Goal: Transaction & Acquisition: Book appointment/travel/reservation

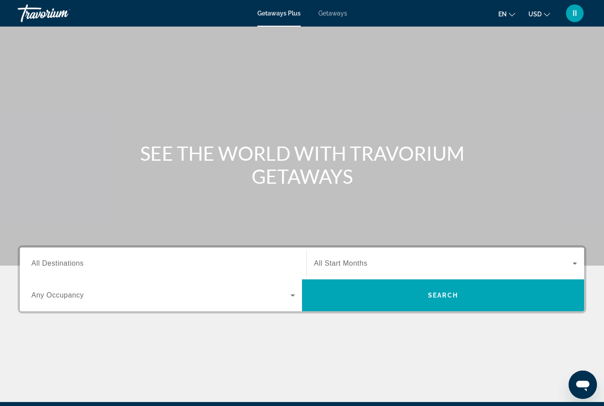
click at [331, 16] on span "Getaways" at bounding box center [333, 13] width 29 height 7
drag, startPoint x: 97, startPoint y: 264, endPoint x: 97, endPoint y: 160, distance: 104.4
click at [97, 264] on input "Destination All Destinations" at bounding box center [163, 263] width 264 height 11
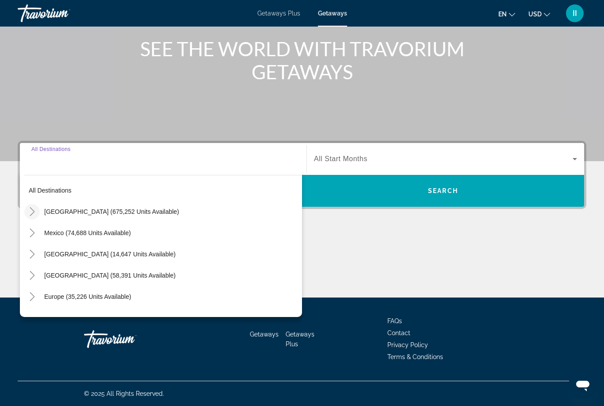
click at [35, 212] on icon "Toggle United States (675,252 units available)" at bounding box center [32, 211] width 9 height 9
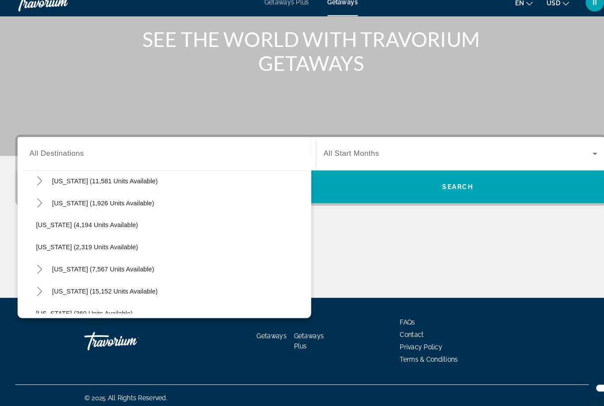
scroll to position [539, 0]
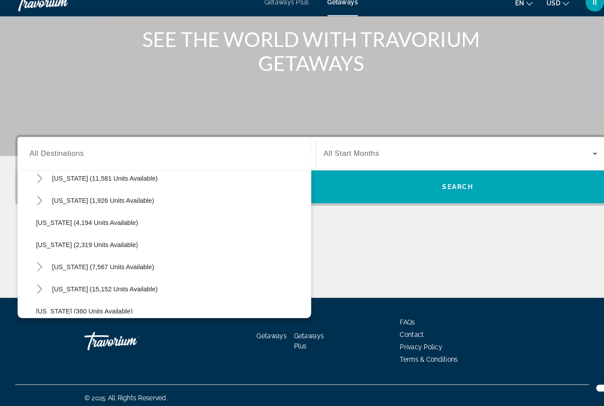
click at [63, 264] on span "New York (7,567 units available)" at bounding box center [102, 267] width 98 height 7
type input "**********"
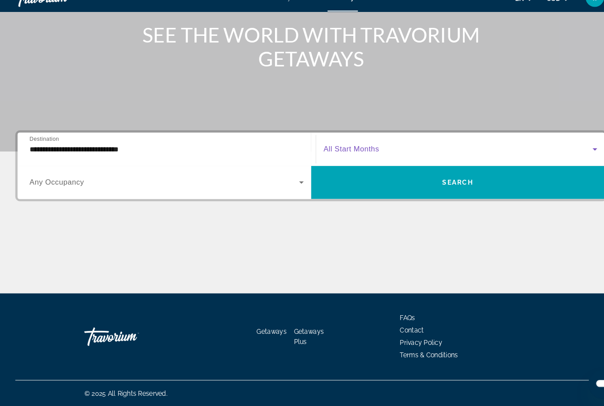
click at [380, 154] on span "Search widget" at bounding box center [443, 159] width 259 height 11
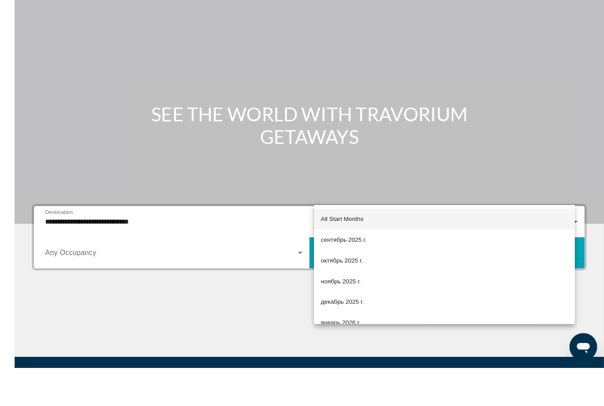
scroll to position [104, 0]
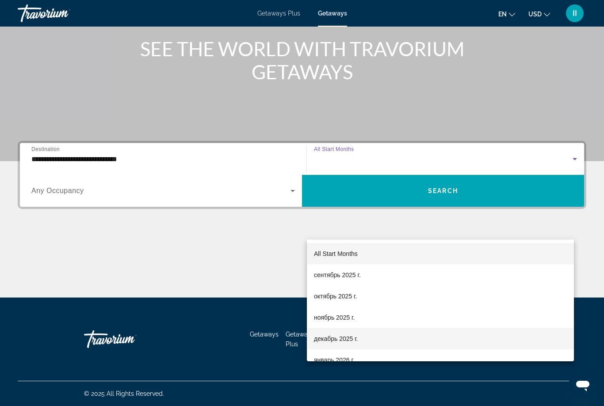
click at [334, 341] on span "декабрь 2025 г." at bounding box center [336, 338] width 44 height 11
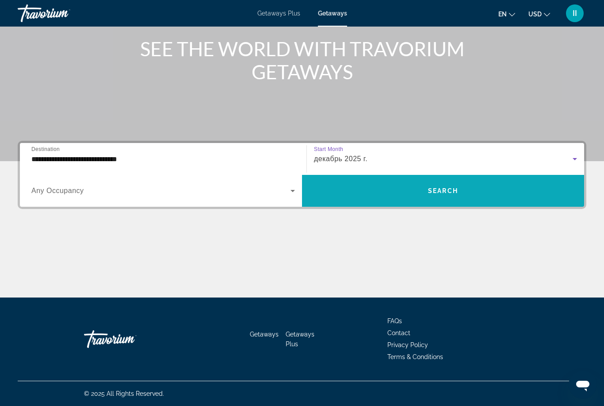
click at [441, 194] on span "Search" at bounding box center [443, 190] width 30 height 7
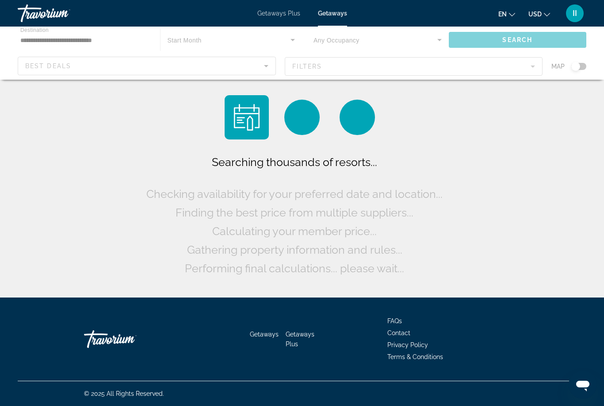
scroll to position [28, 0]
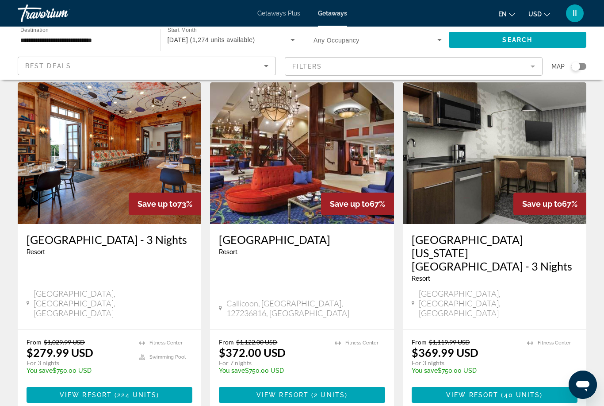
click at [307, 391] on span "View Resort" at bounding box center [283, 394] width 52 height 7
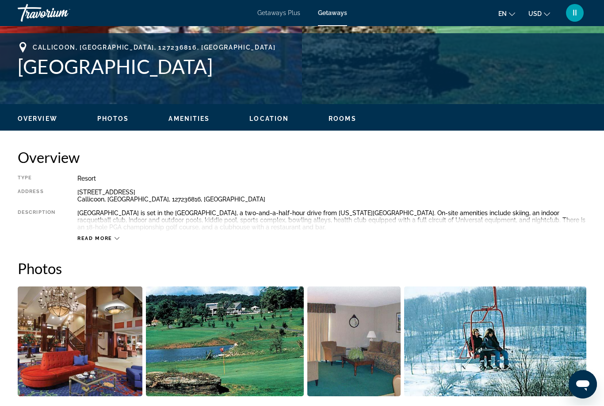
scroll to position [343, 0]
drag, startPoint x: 10, startPoint y: 68, endPoint x: 234, endPoint y: 73, distance: 224.0
click at [234, 73] on div "Callicoon, NY, 127236816, USA Villa Roma Resort Lodges Address 356 Villa Roma R…" at bounding box center [302, 68] width 604 height 53
copy h1 "Villa Roma Resort Lodges"
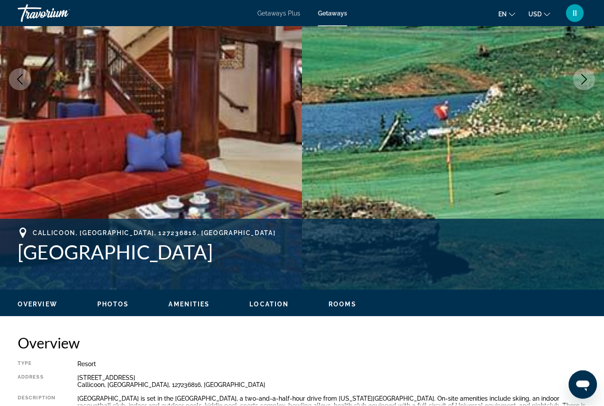
scroll to position [141, 0]
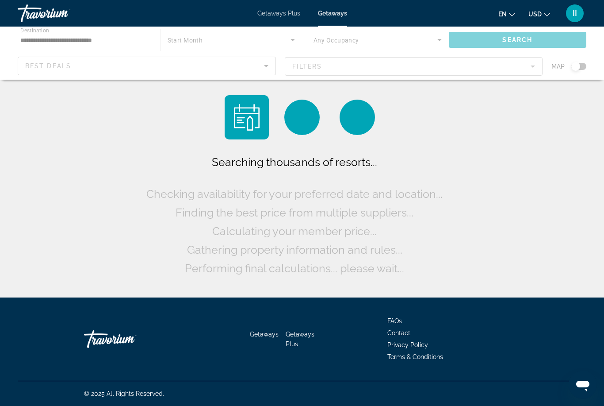
scroll to position [28, 0]
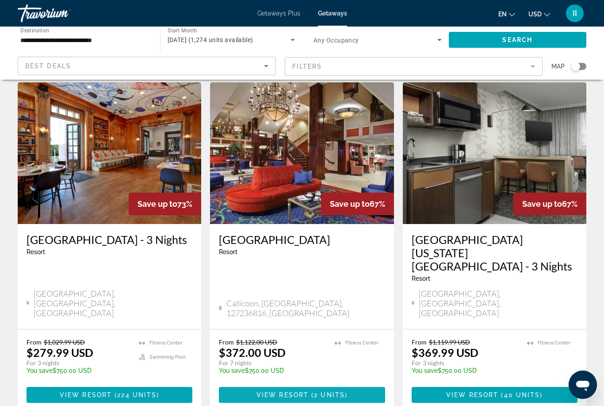
click at [307, 384] on span "Main content" at bounding box center [302, 394] width 166 height 21
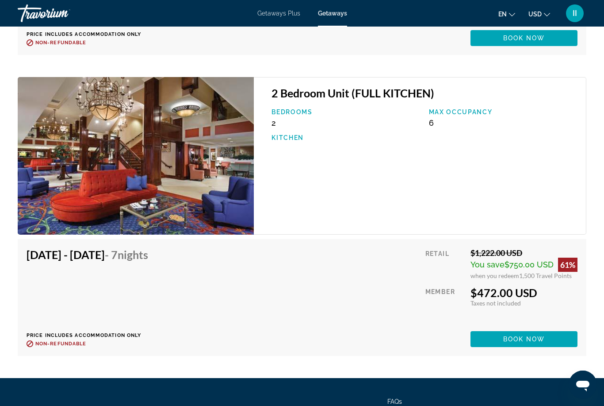
scroll to position [1804, 0]
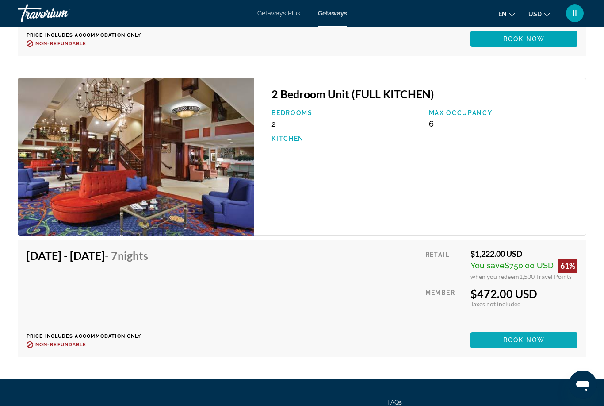
click at [564, 342] on span "Main content" at bounding box center [524, 339] width 107 height 21
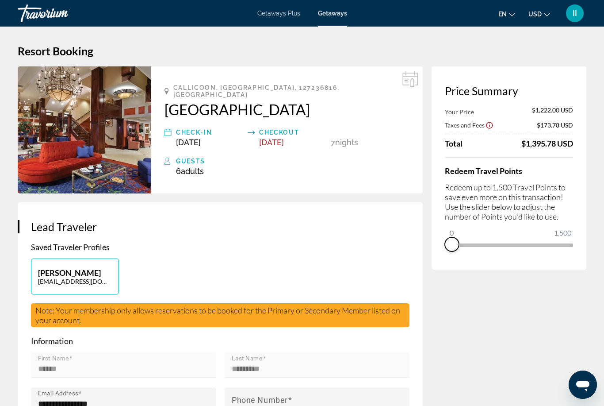
click at [456, 242] on span "ngx-slider" at bounding box center [452, 244] width 14 height 14
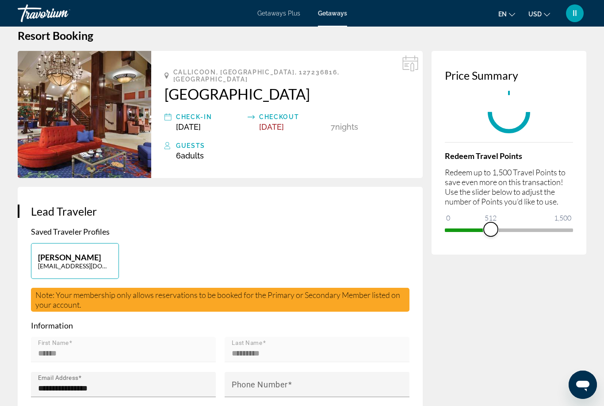
scroll to position [16, 0]
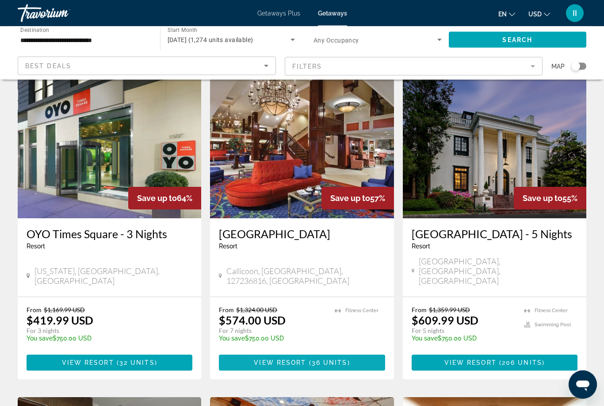
scroll to position [381, 0]
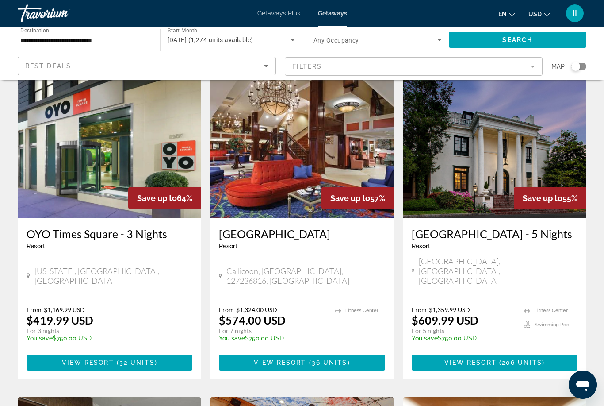
click at [292, 359] on span "View Resort" at bounding box center [280, 362] width 52 height 7
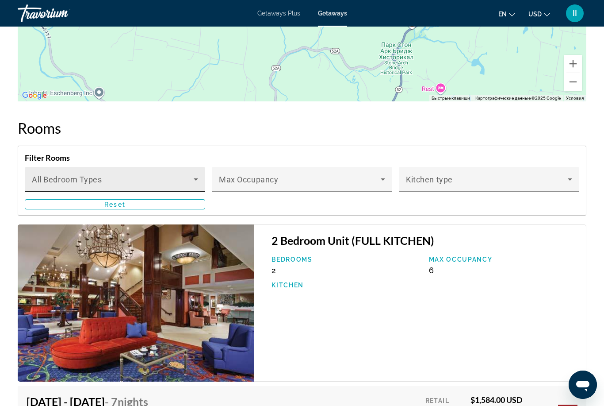
scroll to position [1340, 0]
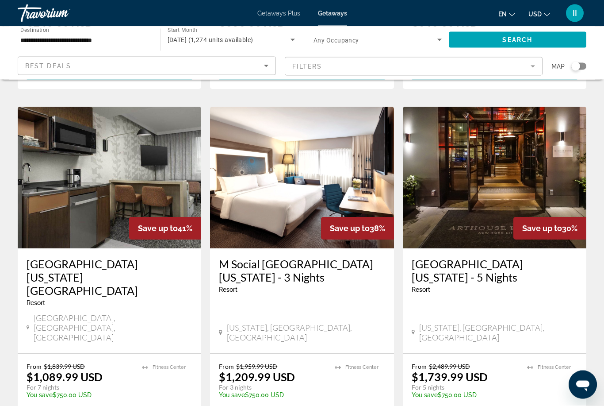
scroll to position [1018, 0]
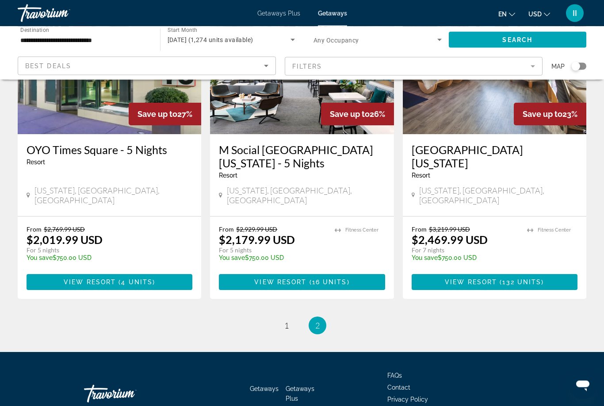
scroll to position [118, 0]
drag, startPoint x: 441, startPoint y: 270, endPoint x: 431, endPoint y: 267, distance: 11.1
click at [441, 271] on span "Main content" at bounding box center [495, 281] width 166 height 21
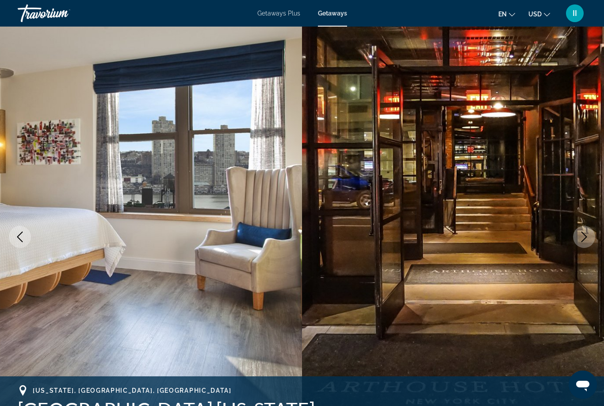
click at [589, 235] on icon "Next image" at bounding box center [584, 236] width 11 height 11
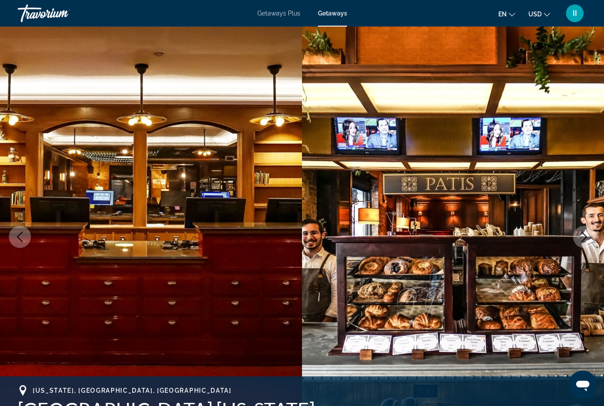
click at [589, 239] on icon "Next image" at bounding box center [584, 236] width 11 height 11
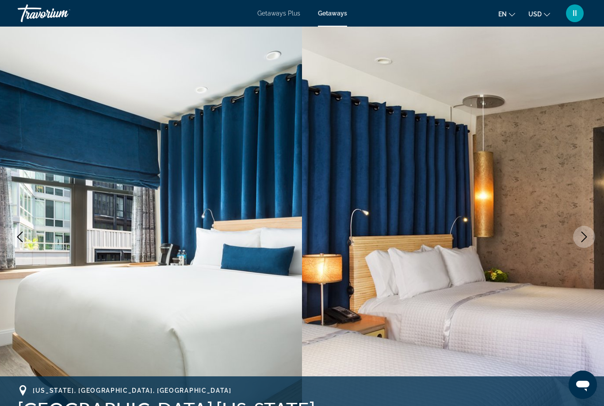
click at [593, 242] on button "Next image" at bounding box center [585, 237] width 22 height 22
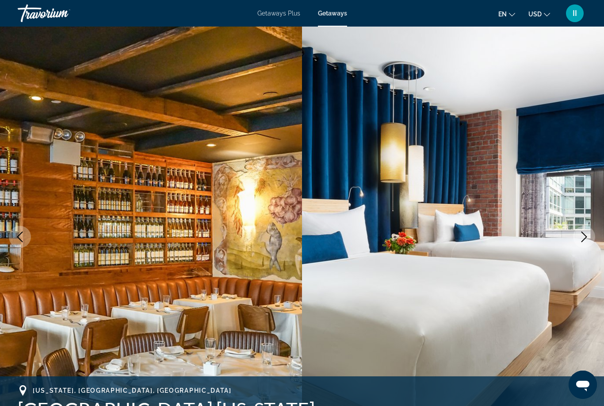
click at [599, 245] on img "Main content" at bounding box center [453, 237] width 302 height 420
click at [591, 240] on button "Next image" at bounding box center [585, 237] width 22 height 22
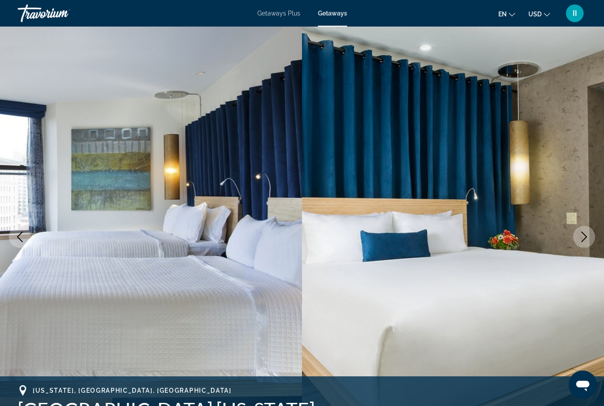
click at [586, 238] on icon "Next image" at bounding box center [585, 236] width 6 height 11
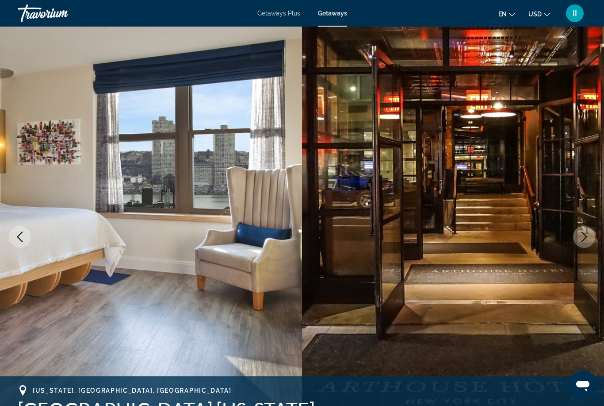
click at [586, 239] on icon "Next image" at bounding box center [584, 236] width 11 height 11
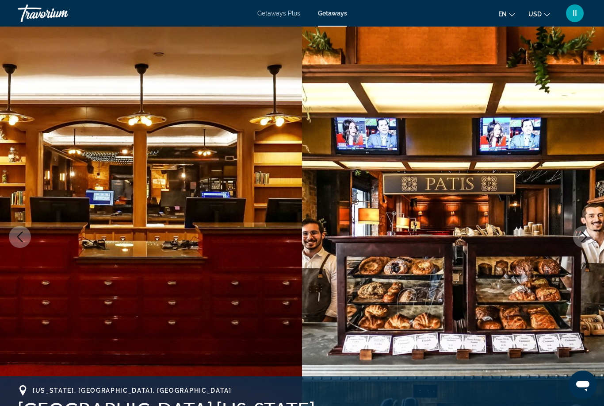
click at [586, 239] on icon "Next image" at bounding box center [584, 236] width 11 height 11
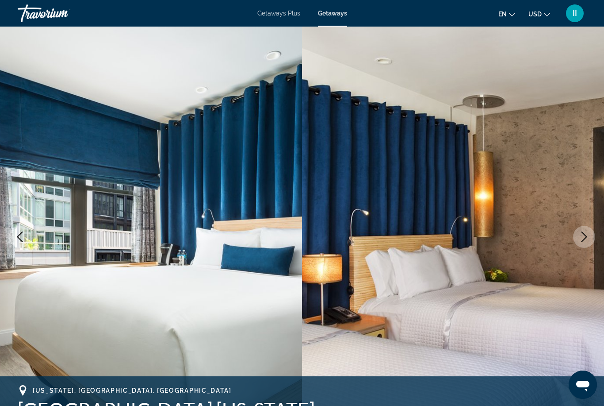
click at [586, 239] on icon "Next image" at bounding box center [584, 236] width 11 height 11
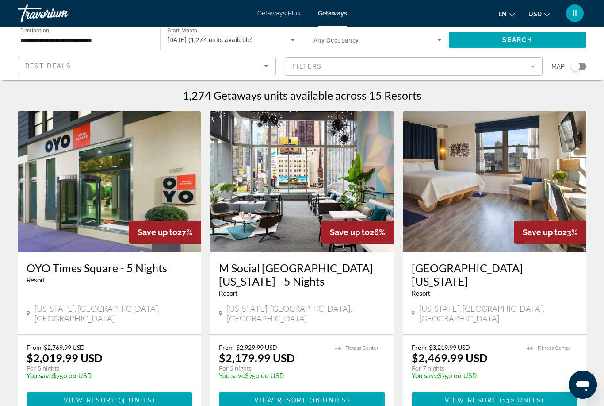
click at [577, 70] on div "Search widget" at bounding box center [576, 66] width 9 height 9
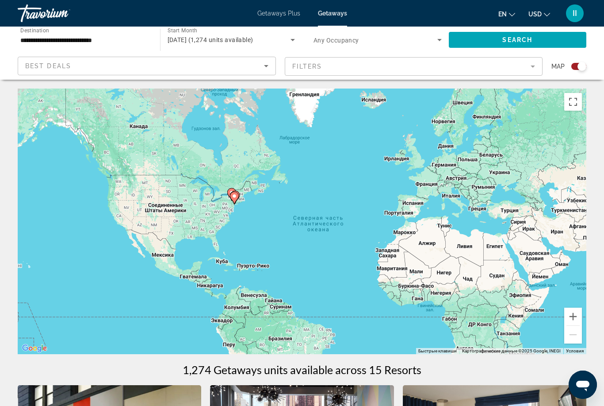
drag, startPoint x: 180, startPoint y: 195, endPoint x: 225, endPoint y: 212, distance: 47.8
click at [225, 212] on div "Чтобы активировать перетаскивание с помощью клавиатуры, нажмите Alt + Ввод. Пос…" at bounding box center [302, 222] width 569 height 266
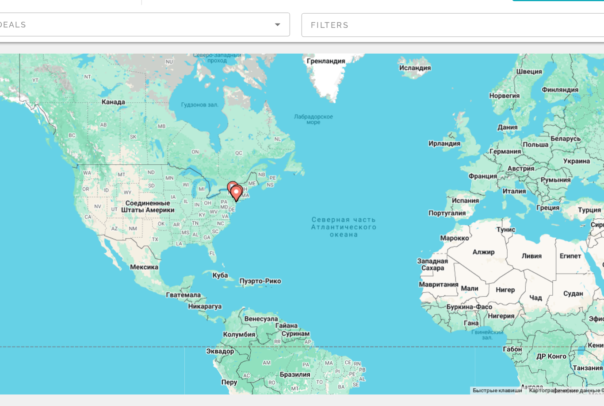
click at [231, 193] on image "Main content" at bounding box center [233, 195] width 5 height 5
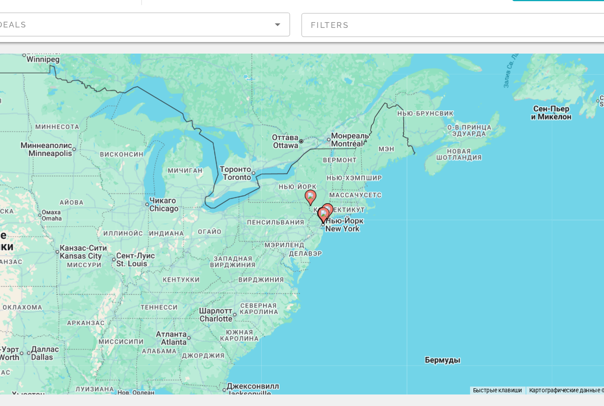
click at [289, 196] on image "Main content" at bounding box center [291, 198] width 5 height 5
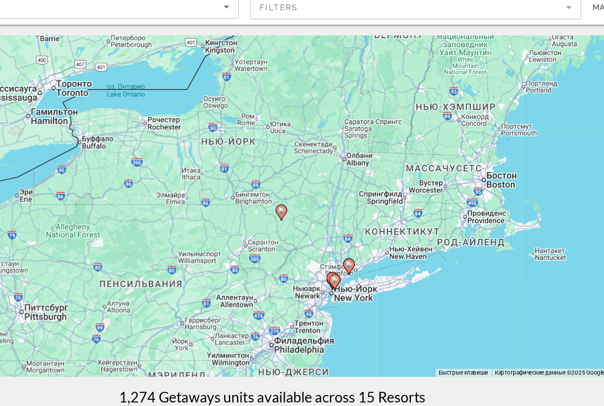
drag, startPoint x: 271, startPoint y: 197, endPoint x: 279, endPoint y: 210, distance: 14.7
click at [279, 210] on div "Чтобы активировать перетаскивание с помощью клавиатуры, нажмите Alt + Ввод. Пос…" at bounding box center [302, 222] width 569 height 266
click at [348, 276] on image "Main content" at bounding box center [350, 278] width 5 height 5
type input "**********"
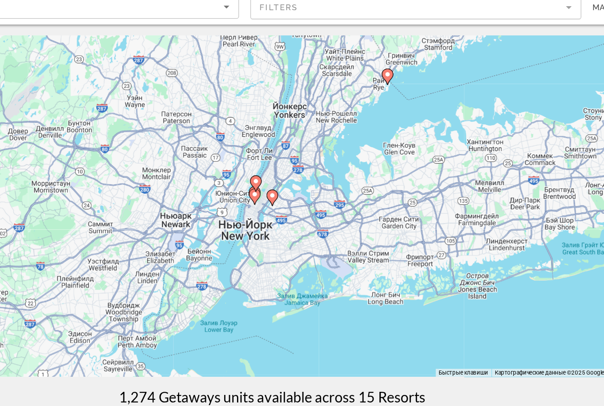
click at [300, 210] on image "Main content" at bounding box center [302, 212] width 5 height 5
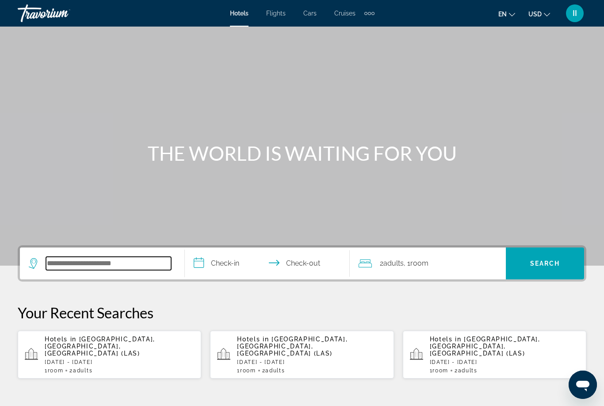
drag, startPoint x: 131, startPoint y: 268, endPoint x: 131, endPoint y: 52, distance: 216.4
click at [131, 268] on input "Search widget" at bounding box center [108, 263] width 125 height 13
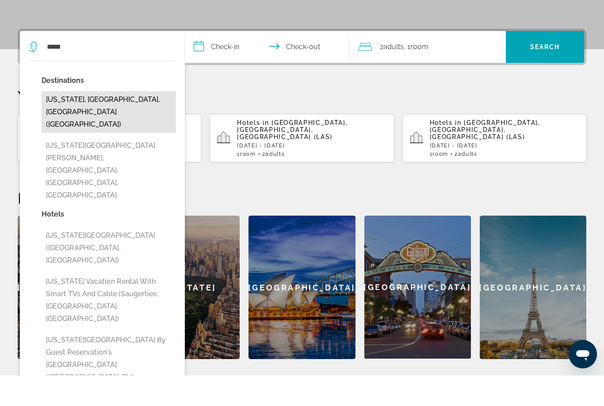
click at [101, 122] on button "[US_STATE], [GEOGRAPHIC_DATA], [GEOGRAPHIC_DATA] ([GEOGRAPHIC_DATA])" at bounding box center [109, 143] width 135 height 42
type input "**********"
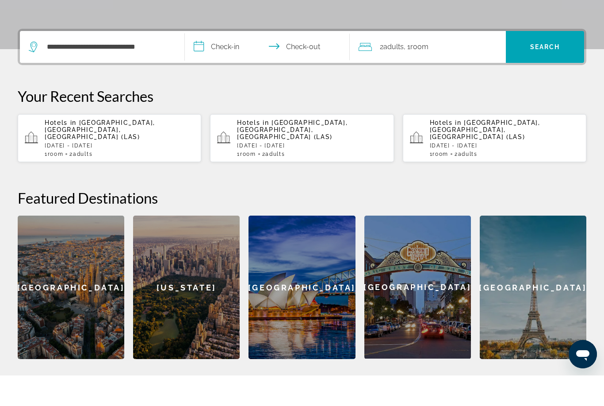
click at [230, 62] on input "**********" at bounding box center [269, 79] width 169 height 35
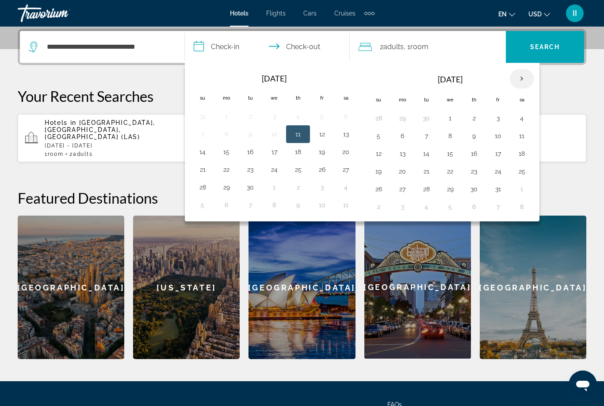
click at [522, 76] on th "Next month" at bounding box center [522, 78] width 24 height 19
click at [525, 170] on button "27" at bounding box center [522, 171] width 14 height 12
click at [525, 79] on th "Next month" at bounding box center [522, 78] width 24 height 19
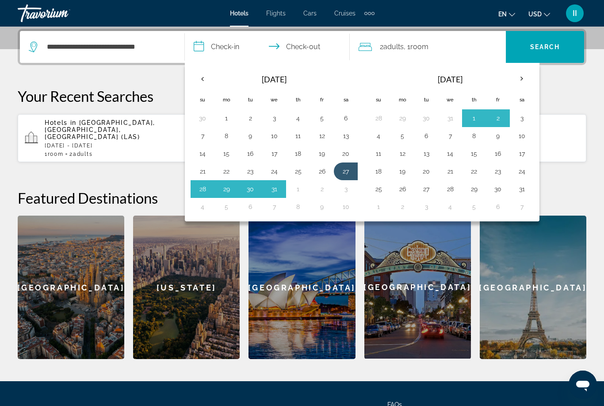
click at [522, 119] on button "3" at bounding box center [522, 118] width 14 height 12
type input "**********"
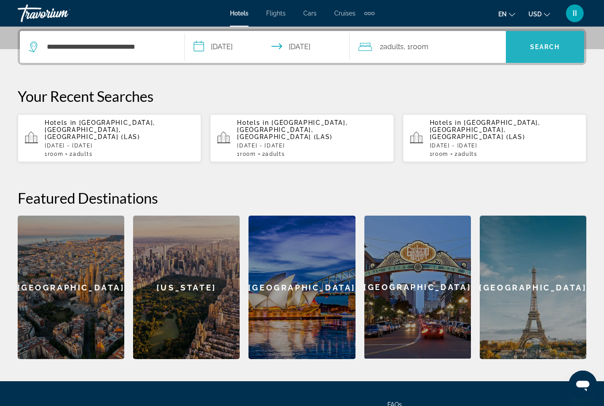
click at [546, 37] on span "Search widget" at bounding box center [545, 46] width 78 height 21
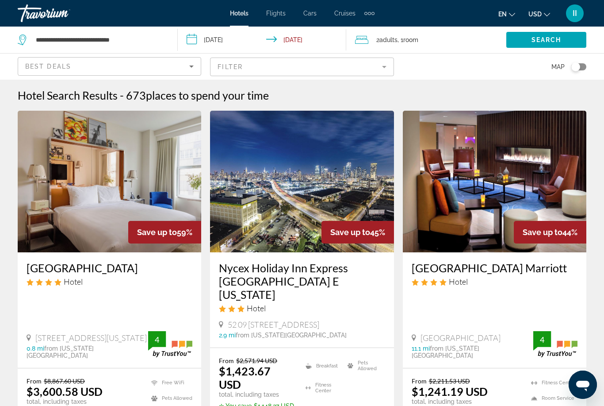
scroll to position [24, 0]
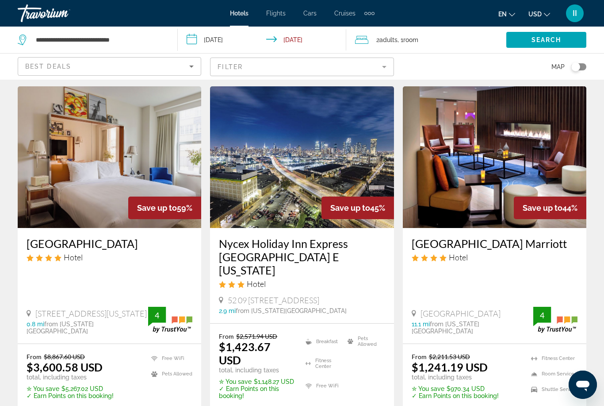
click at [439, 172] on img "Main content" at bounding box center [495, 157] width 184 height 142
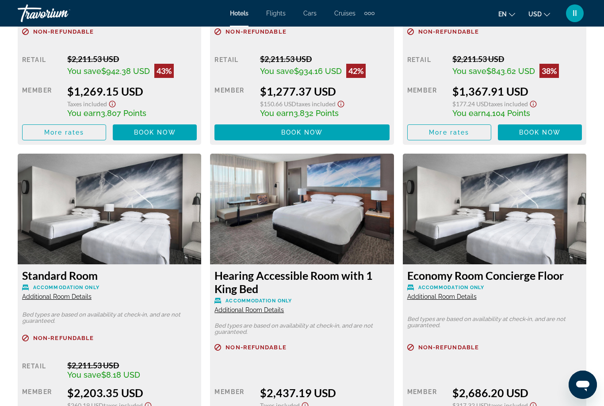
scroll to position [2140, 0]
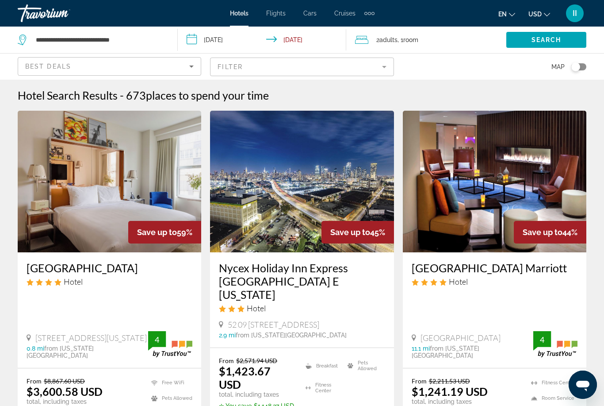
click at [398, 41] on span "Adults" at bounding box center [389, 39] width 18 height 7
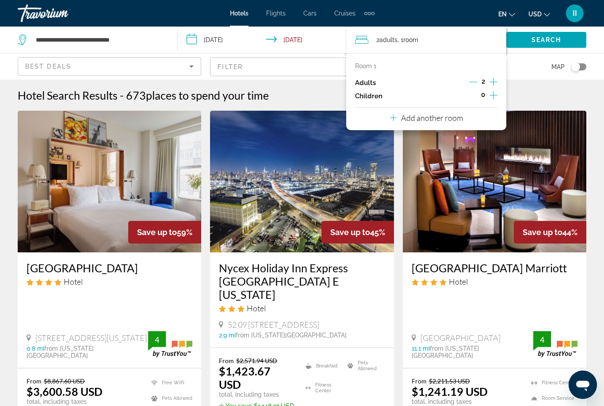
click at [496, 80] on icon "Increment adults" at bounding box center [494, 82] width 8 height 11
click at [495, 92] on icon "Increment children" at bounding box center [494, 95] width 8 height 11
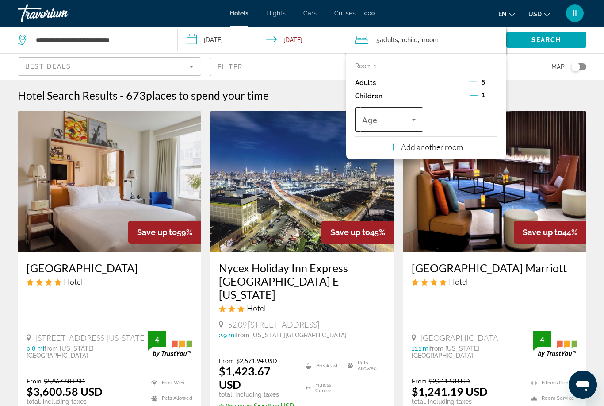
click at [408, 115] on span "Travelers: 5 adults, 1 child" at bounding box center [386, 119] width 49 height 11
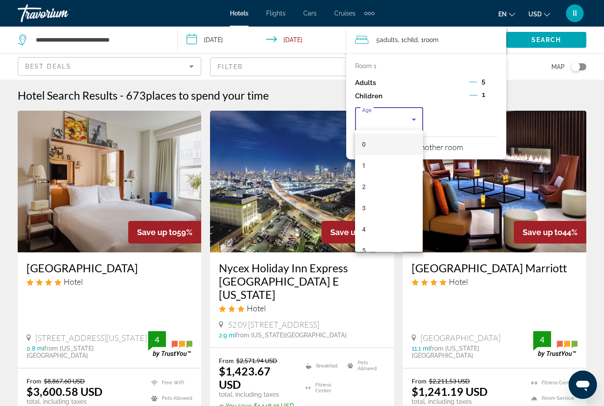
click at [374, 260] on div at bounding box center [302, 203] width 604 height 406
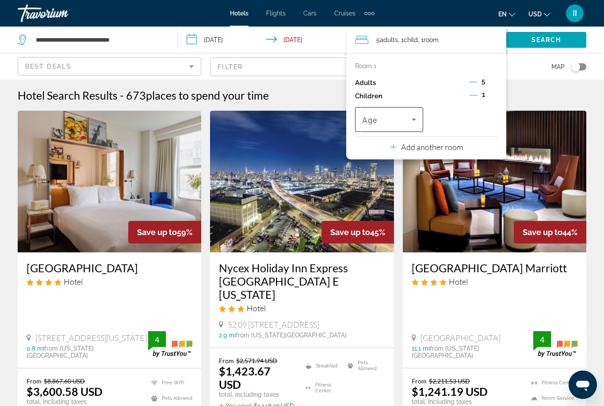
click at [392, 121] on span "Travelers: 5 adults, 1 child" at bounding box center [386, 119] width 49 height 11
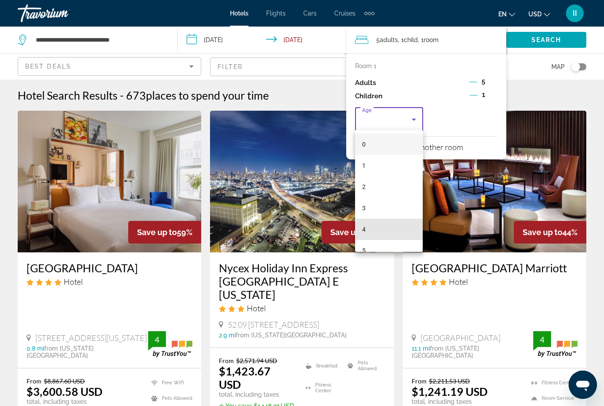
click at [388, 233] on mat-option "4" at bounding box center [389, 229] width 68 height 21
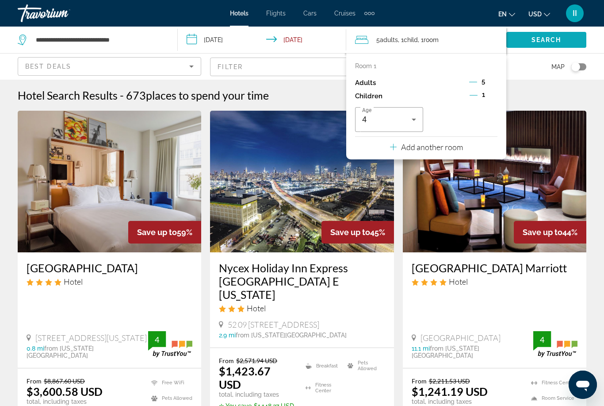
click at [542, 42] on span "Search" at bounding box center [547, 39] width 30 height 7
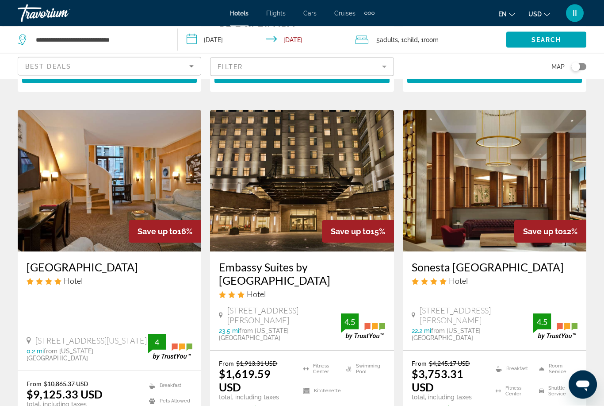
scroll to position [372, 0]
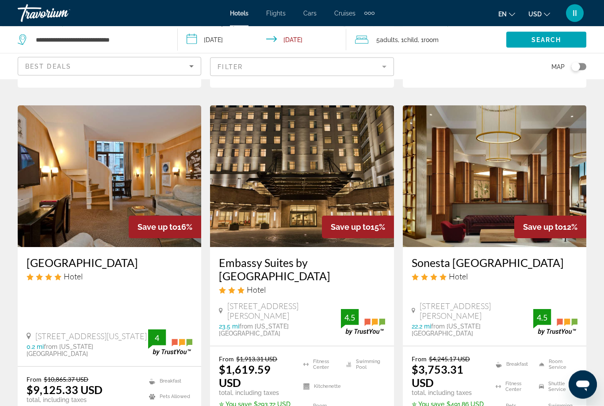
click at [267, 209] on img "Main content" at bounding box center [302, 177] width 184 height 142
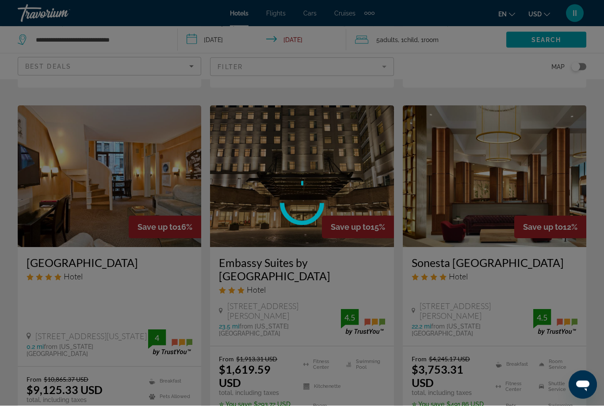
scroll to position [372, 0]
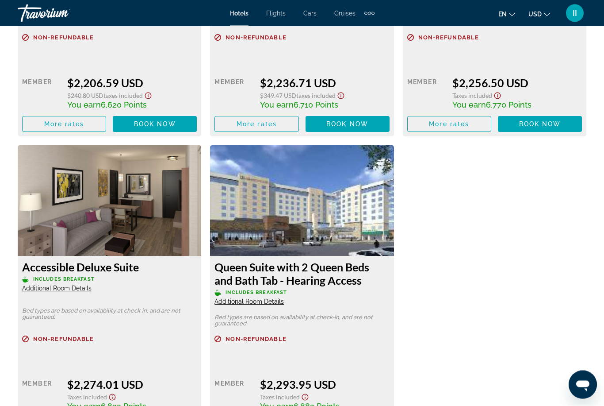
scroll to position [2441, 0]
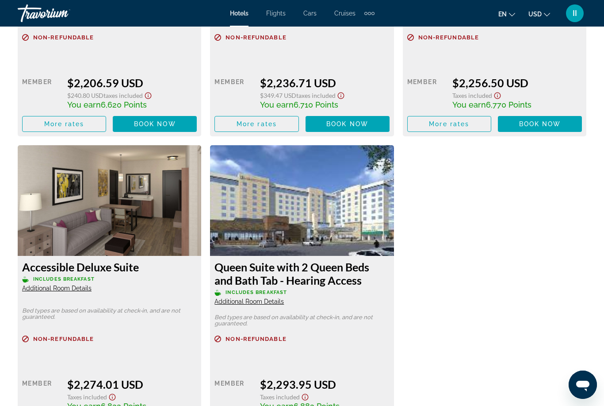
click at [85, 285] on span "Additional Room Details" at bounding box center [56, 288] width 69 height 7
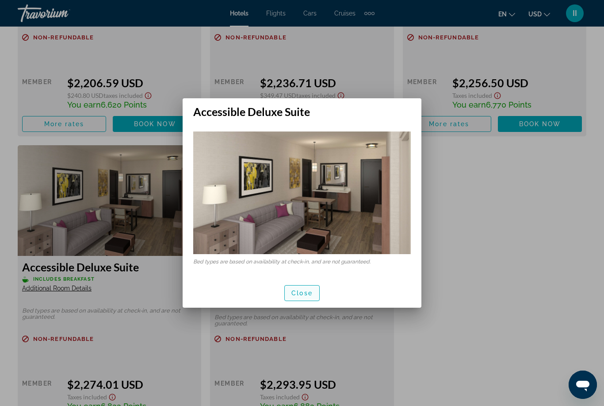
click at [298, 292] on span "Close" at bounding box center [302, 292] width 21 height 7
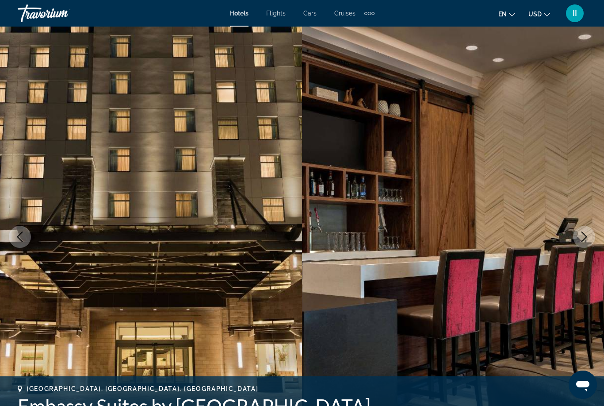
scroll to position [2441, 0]
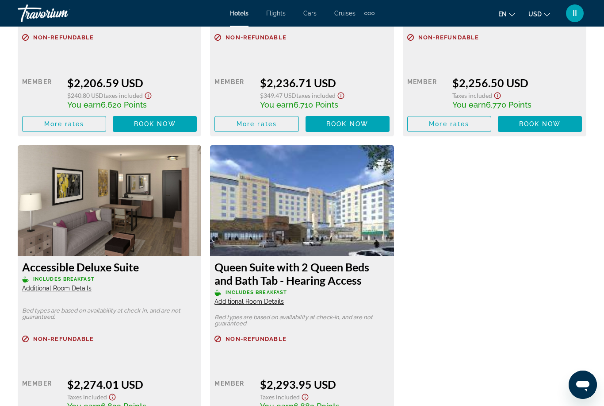
click at [246, 298] on span "Additional Room Details" at bounding box center [249, 301] width 69 height 7
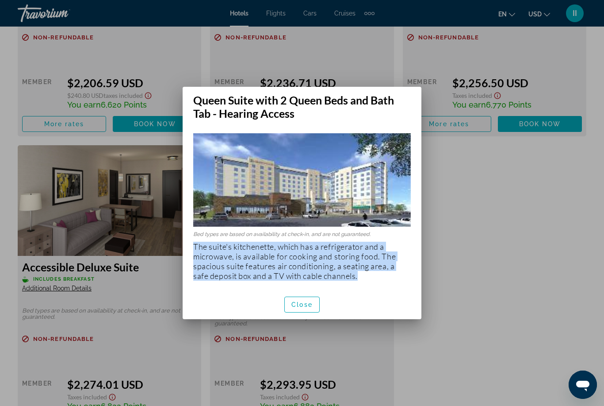
drag, startPoint x: 192, startPoint y: 240, endPoint x: 0, endPoint y: 0, distance: 307.9
click at [361, 275] on div "Bed types are based on availability at check-in, and are not guaranteed. The su…" at bounding box center [302, 204] width 239 height 169
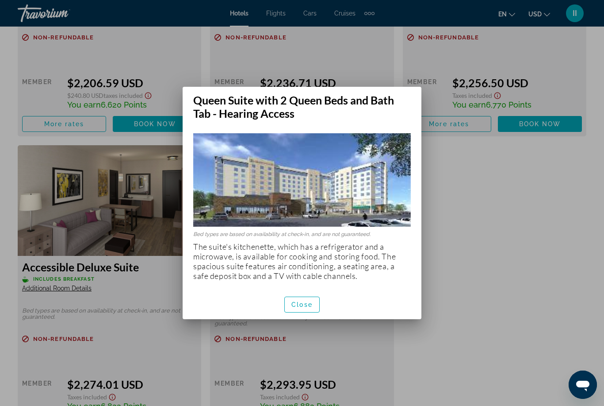
click at [301, 308] on span "Close" at bounding box center [302, 304] width 21 height 7
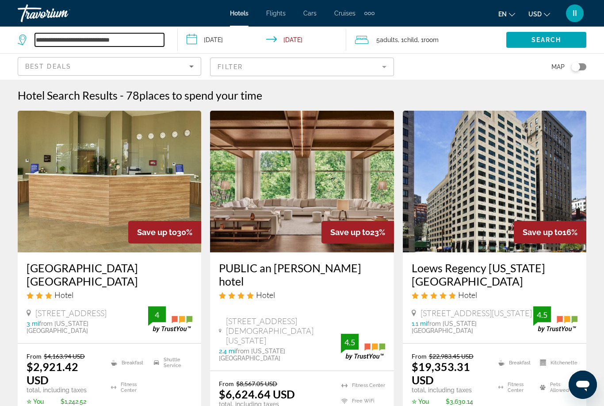
click at [150, 43] on input "**********" at bounding box center [99, 39] width 129 height 13
drag, startPoint x: 142, startPoint y: 54, endPoint x: 145, endPoint y: 47, distance: 7.6
click at [145, 47] on div "**********" at bounding box center [302, 40] width 604 height 27
drag, startPoint x: 148, startPoint y: 45, endPoint x: 40, endPoint y: 39, distance: 108.1
click at [40, 39] on input "**********" at bounding box center [99, 39] width 129 height 13
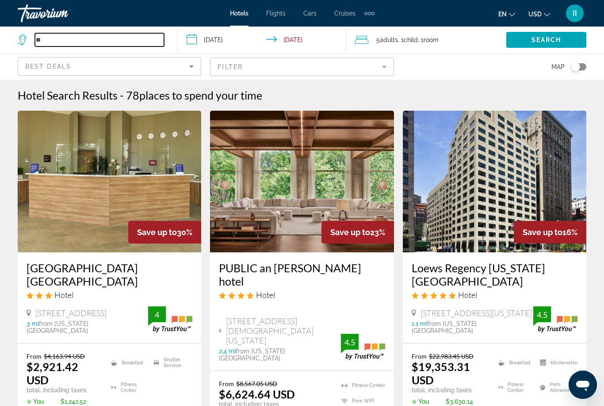
type input "*"
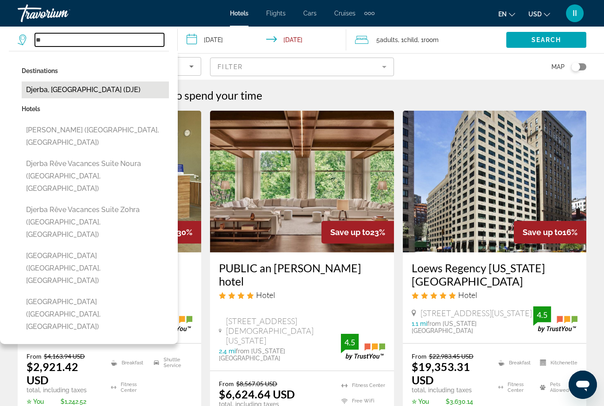
type input "*"
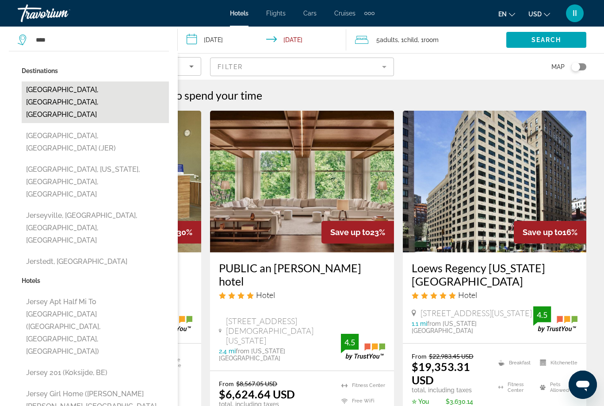
click at [60, 91] on button "[GEOGRAPHIC_DATA], [GEOGRAPHIC_DATA], [GEOGRAPHIC_DATA]" at bounding box center [95, 102] width 147 height 42
type input "**********"
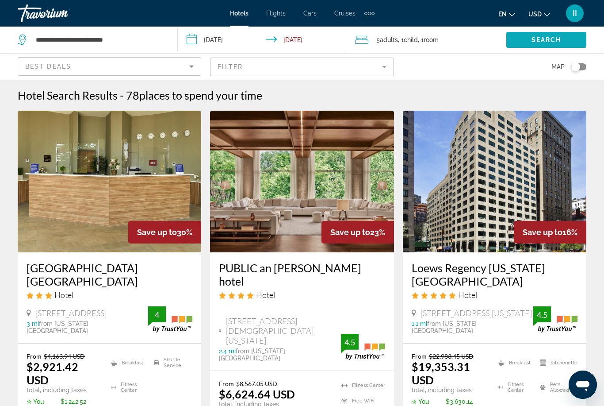
click at [531, 43] on span "Search widget" at bounding box center [547, 39] width 80 height 21
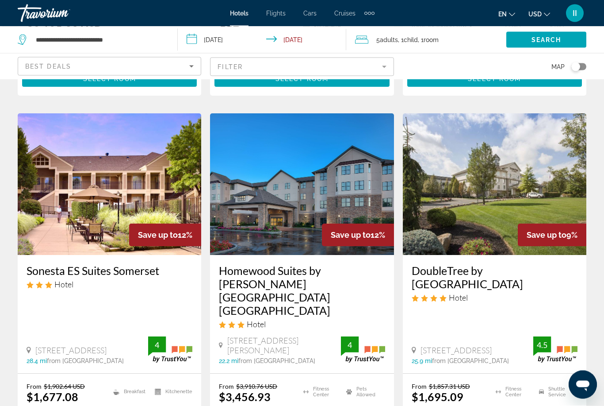
scroll to position [725, 0]
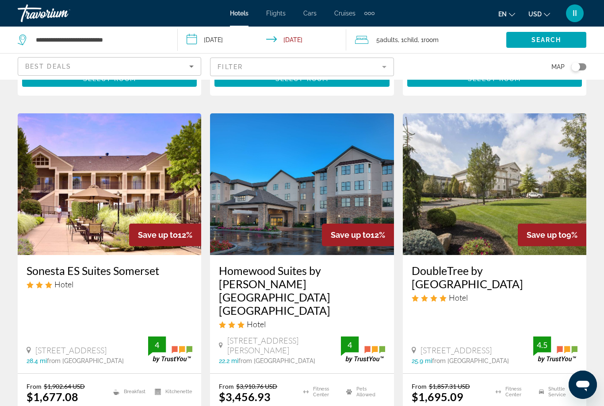
click at [81, 184] on img "Main content" at bounding box center [110, 184] width 184 height 142
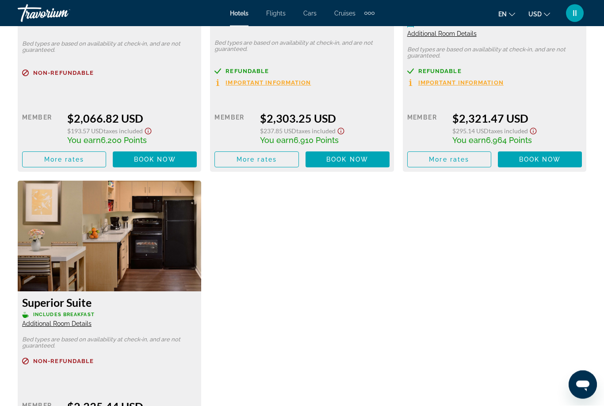
scroll to position [3398, 0]
click at [68, 320] on span "Additional Room Details" at bounding box center [56, 323] width 69 height 7
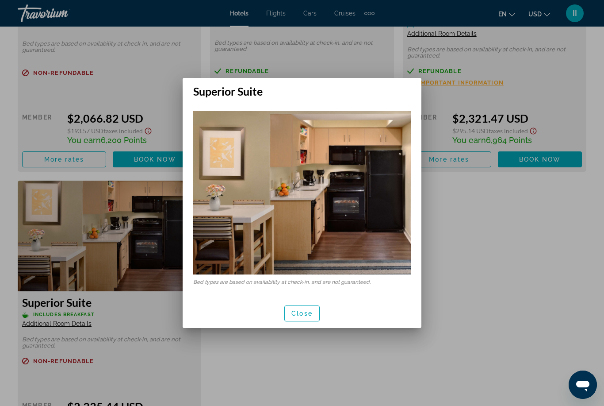
scroll to position [0, 0]
click at [298, 314] on span "Close" at bounding box center [302, 313] width 21 height 7
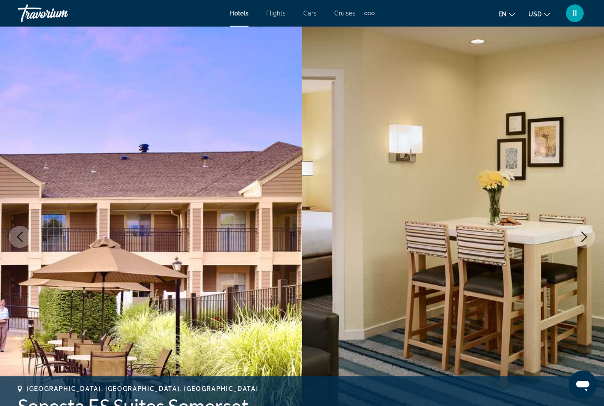
scroll to position [3398, 0]
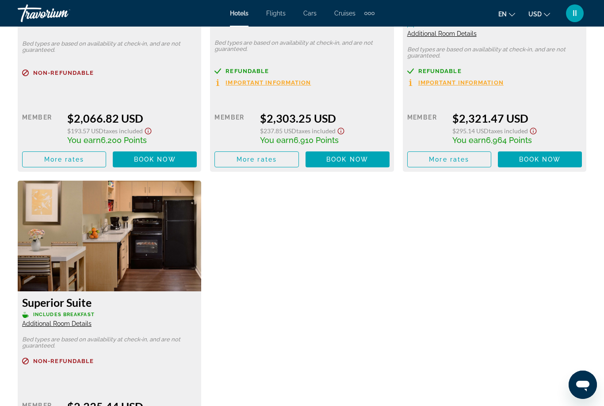
click at [127, 236] on img "Main content" at bounding box center [110, 236] width 184 height 111
click at [128, 252] on img "Main content" at bounding box center [110, 236] width 184 height 111
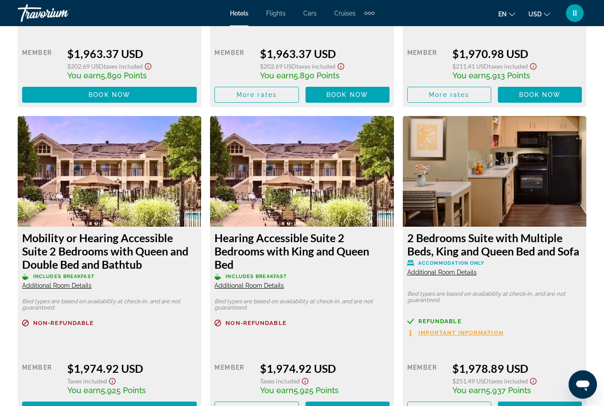
scroll to position [1910, 0]
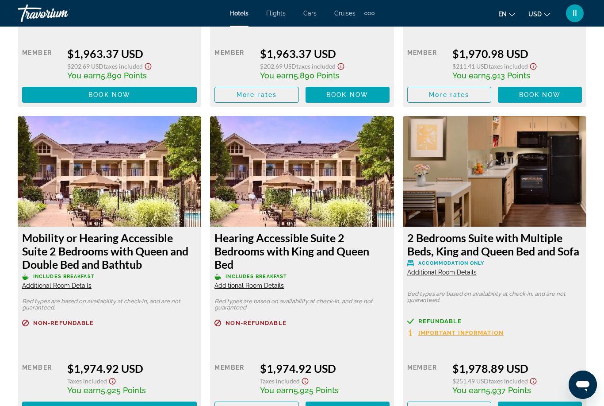
click at [75, 285] on span "Additional Room Details" at bounding box center [56, 285] width 69 height 7
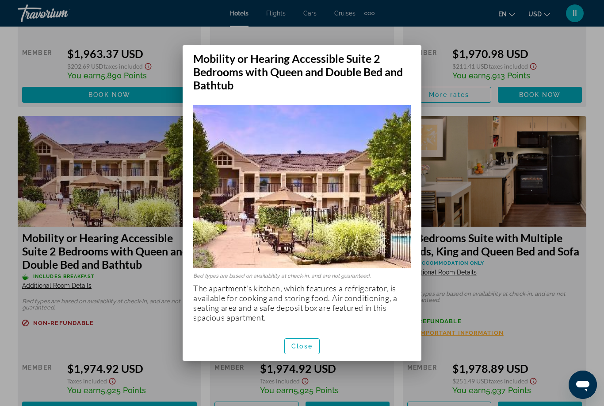
scroll to position [0, 0]
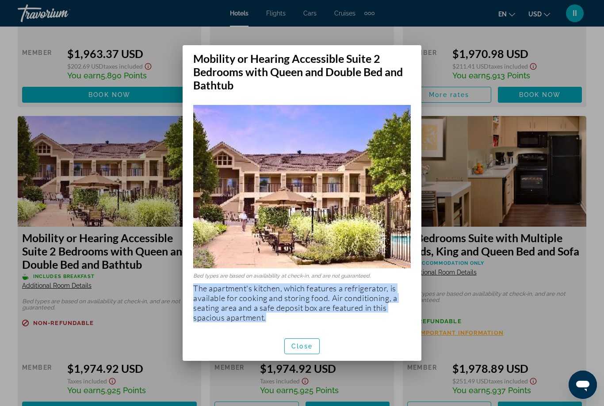
drag, startPoint x: 192, startPoint y: 283, endPoint x: 277, endPoint y: 318, distance: 92.1
click at [277, 318] on div "Bed types are based on availability at check-in, and are not guaranteed. The ap…" at bounding box center [302, 211] width 239 height 239
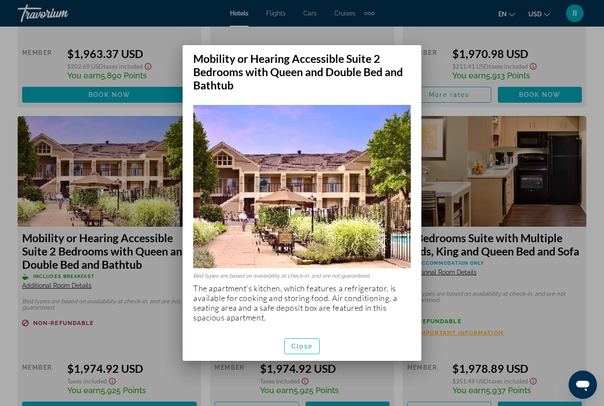
drag, startPoint x: 277, startPoint y: 318, endPoint x: 0, endPoint y: 0, distance: 422.8
click at [5, 273] on div at bounding box center [302, 203] width 604 height 406
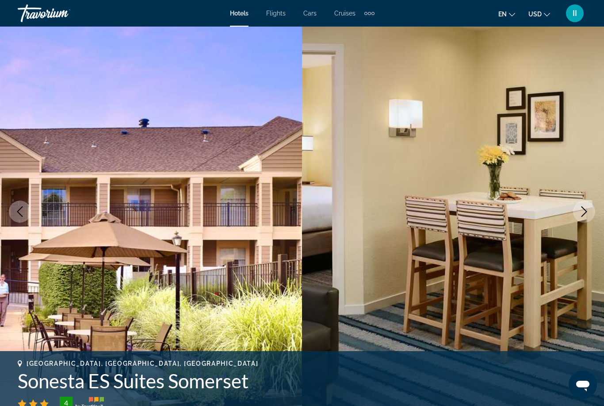
scroll to position [25, 0]
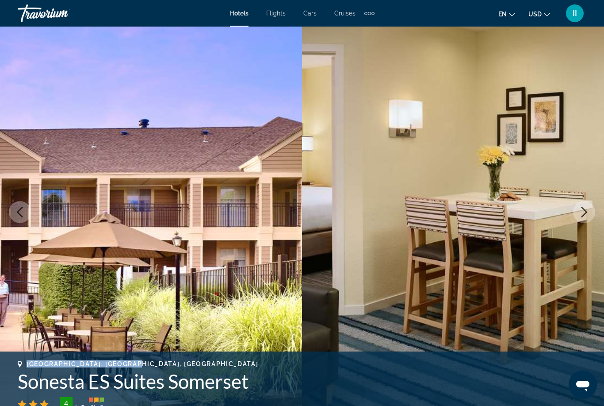
drag, startPoint x: 142, startPoint y: 362, endPoint x: 23, endPoint y: 362, distance: 118.2
click at [23, 362] on div "[GEOGRAPHIC_DATA], [GEOGRAPHIC_DATA], [GEOGRAPHIC_DATA]" at bounding box center [302, 363] width 569 height 7
copy span "[GEOGRAPHIC_DATA], [GEOGRAPHIC_DATA], [GEOGRAPHIC_DATA]"
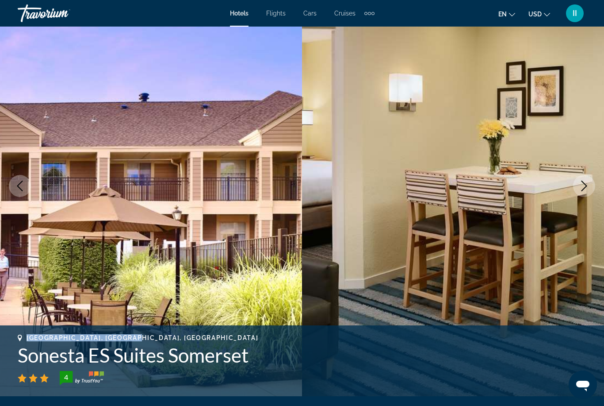
scroll to position [53, 0]
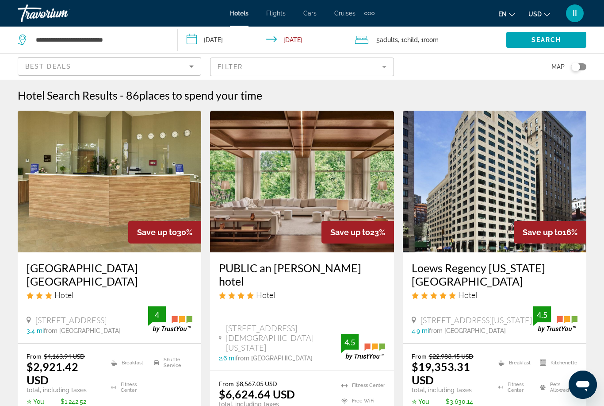
click at [571, 69] on button "Toggle map" at bounding box center [576, 67] width 22 height 8
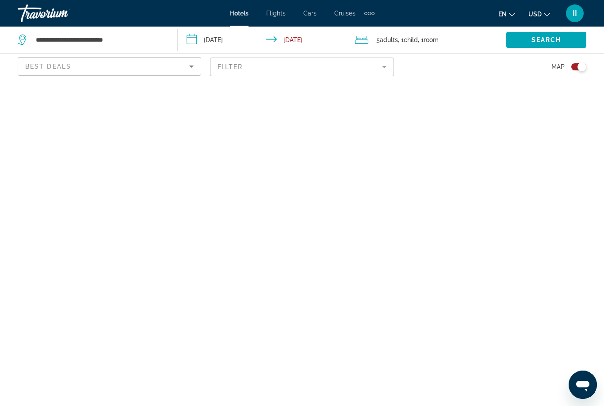
scroll to position [28, 0]
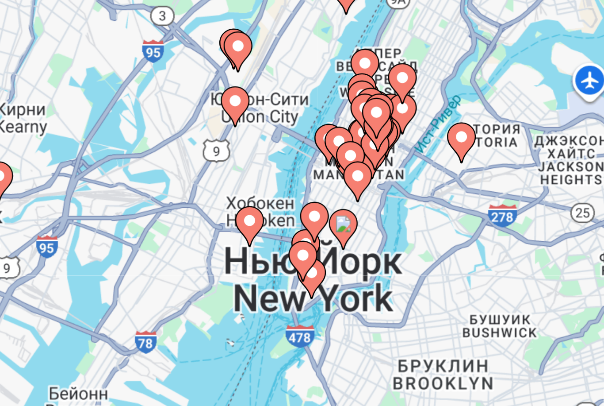
click at [295, 218] on image "Main content" at bounding box center [297, 220] width 5 height 5
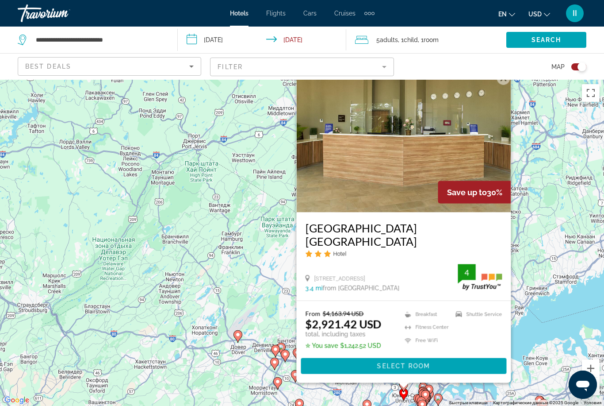
click at [507, 85] on button "Закрыть" at bounding box center [503, 77] width 13 height 13
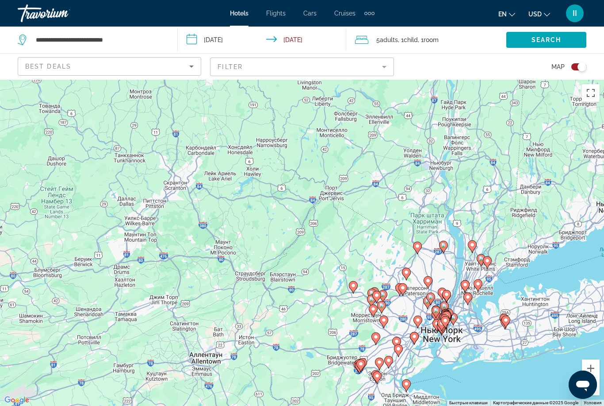
click at [454, 351] on div "Чтобы активировать перетаскивание с помощью клавиатуры, нажмите Alt + Ввод. Пос…" at bounding box center [302, 243] width 604 height 326
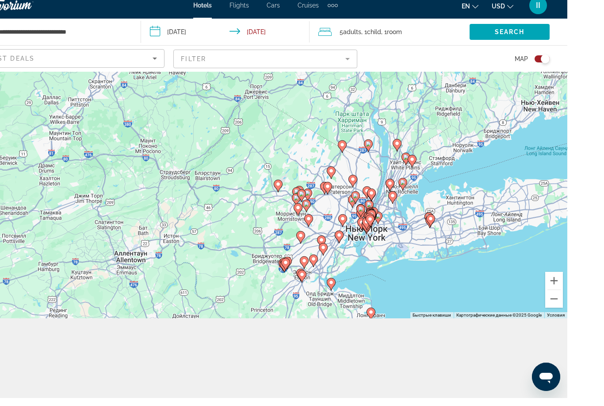
scroll to position [80, 0]
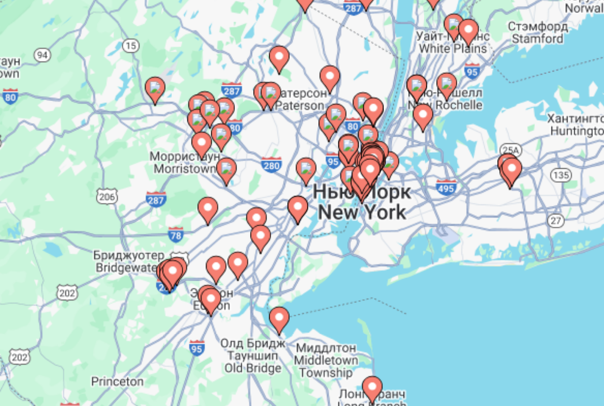
click at [349, 218] on image "Main content" at bounding box center [351, 220] width 5 height 5
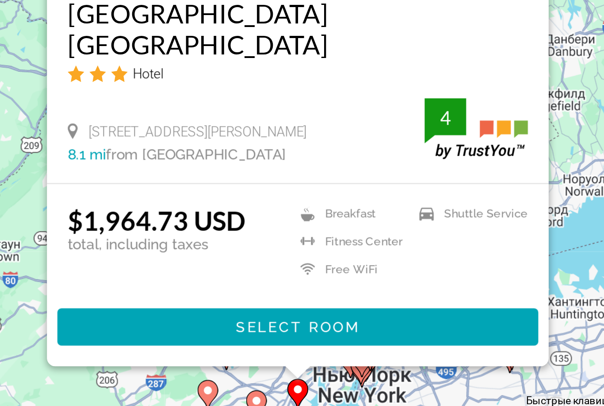
scroll to position [11, 0]
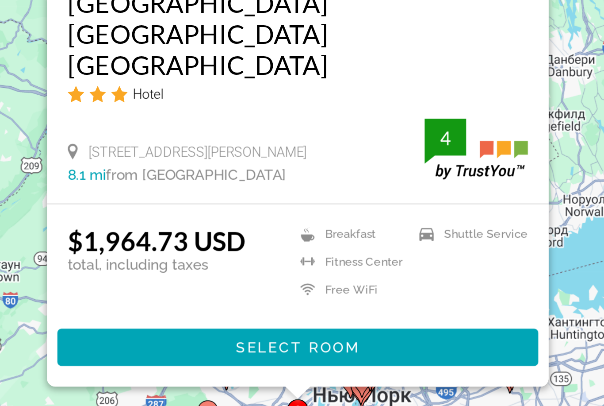
click at [325, 357] on span "Select Room" at bounding box center [351, 360] width 53 height 7
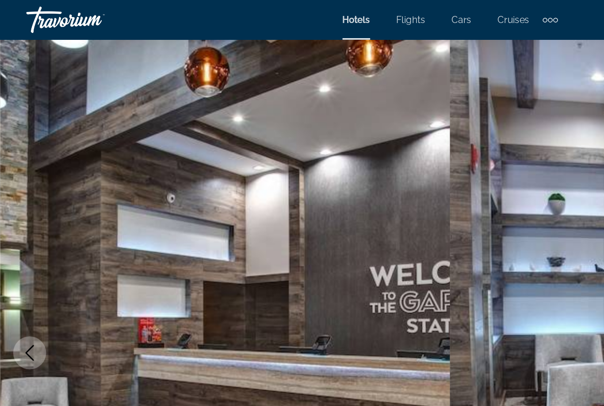
click at [244, 120] on img "Main content" at bounding box center [151, 237] width 302 height 420
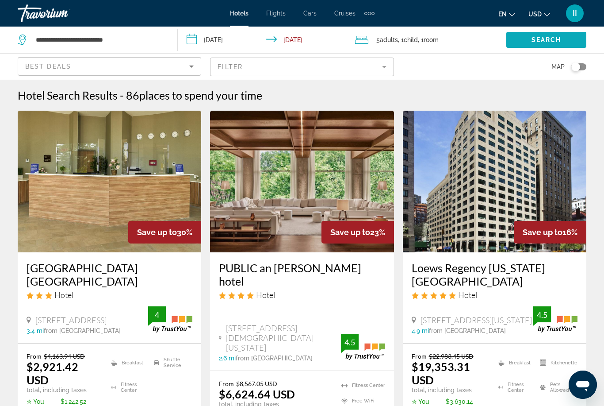
drag, startPoint x: 579, startPoint y: 67, endPoint x: 579, endPoint y: 38, distance: 28.3
click at [579, 67] on div "Toggle map" at bounding box center [576, 66] width 9 height 9
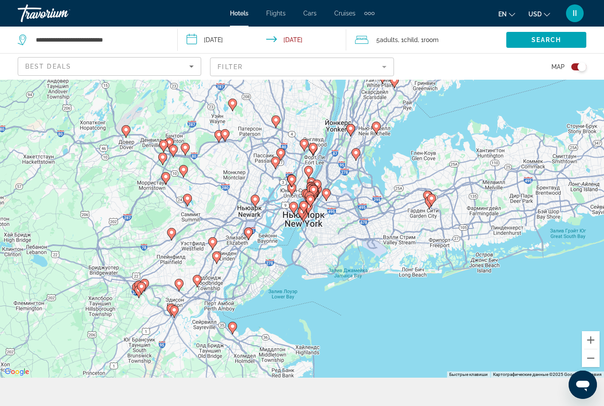
drag, startPoint x: 234, startPoint y: 191, endPoint x: 275, endPoint y: 183, distance: 42.4
click at [275, 169] on gmp-advanced-marker "Main content" at bounding box center [275, 162] width 9 height 13
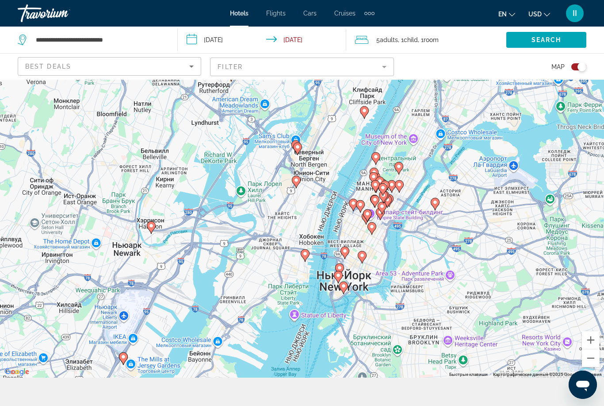
click at [346, 289] on image "Main content" at bounding box center [343, 285] width 5 height 5
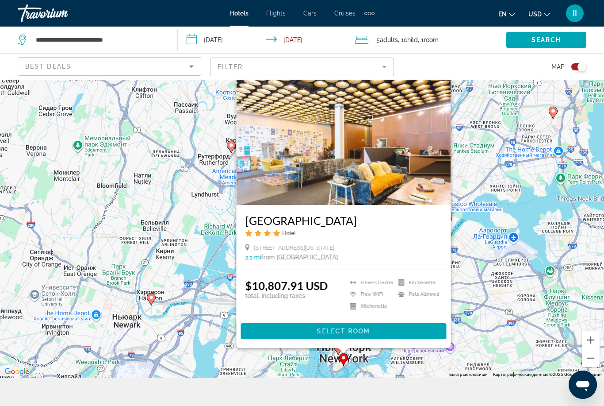
click at [443, 77] on button "Закрыть" at bounding box center [443, 70] width 13 height 13
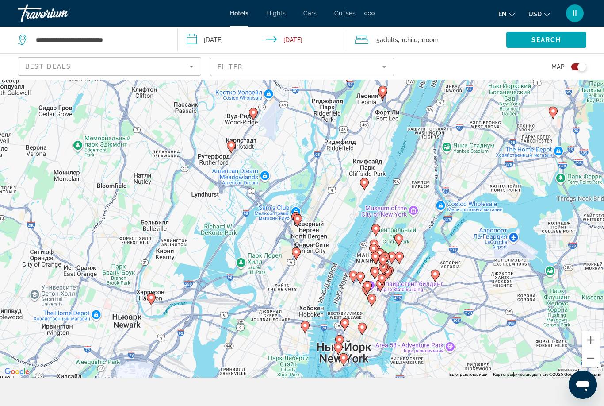
click at [339, 350] on image "Main content" at bounding box center [338, 346] width 5 height 5
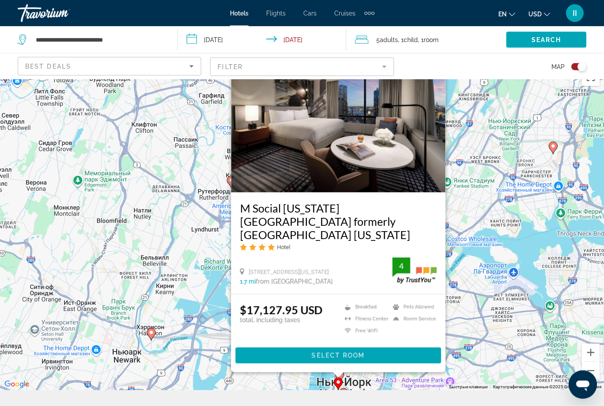
click at [439, 65] on button "Закрыть" at bounding box center [438, 58] width 13 height 13
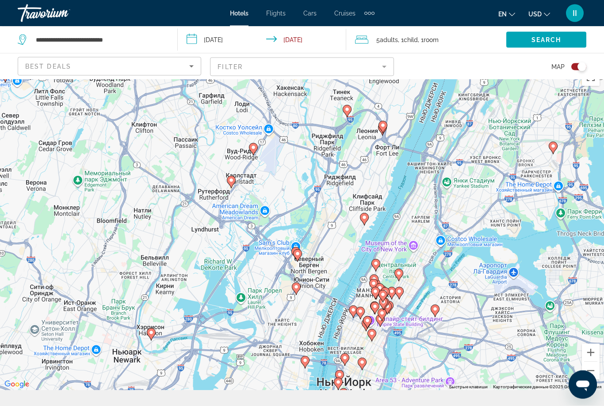
scroll to position [16, 0]
click at [340, 377] on image "Main content" at bounding box center [339, 374] width 5 height 5
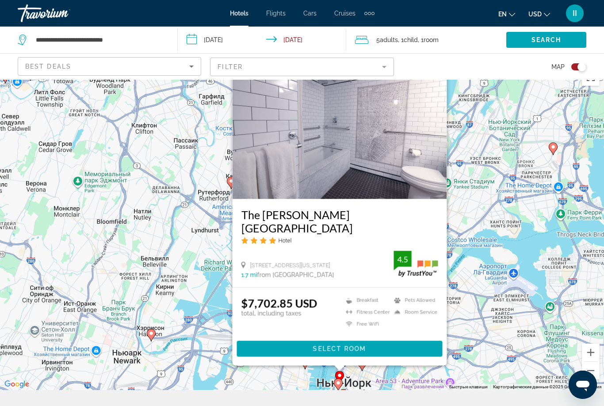
click at [443, 71] on button "Закрыть" at bounding box center [439, 64] width 13 height 13
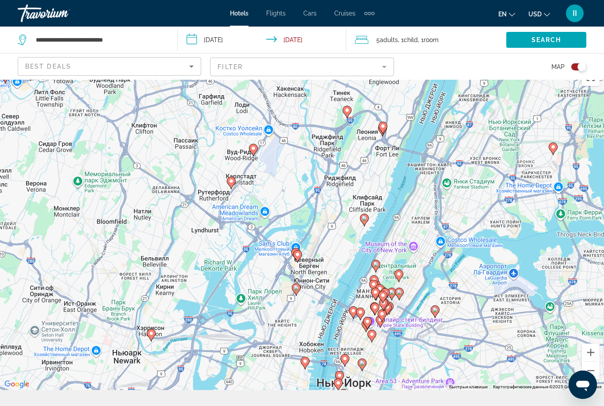
click at [362, 366] on image "Main content" at bounding box center [362, 362] width 5 height 5
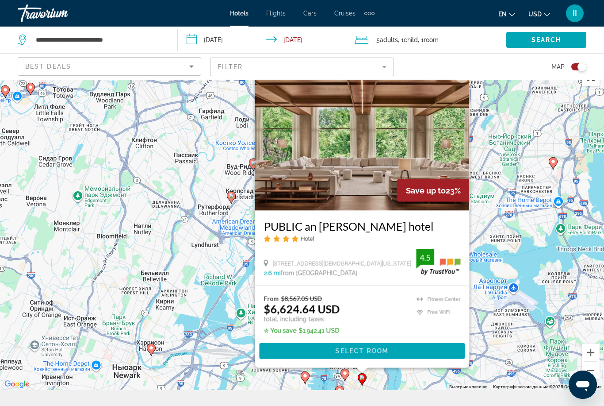
click at [462, 83] on button "Закрыть" at bounding box center [462, 75] width 13 height 13
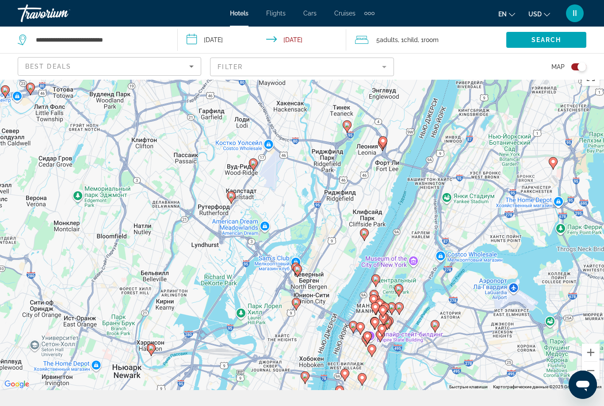
click at [438, 331] on icon "Main content" at bounding box center [435, 326] width 8 height 12
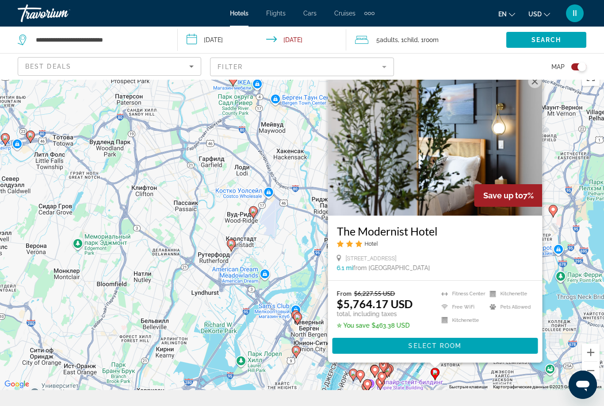
click at [531, 88] on button "Закрыть" at bounding box center [535, 81] width 13 height 13
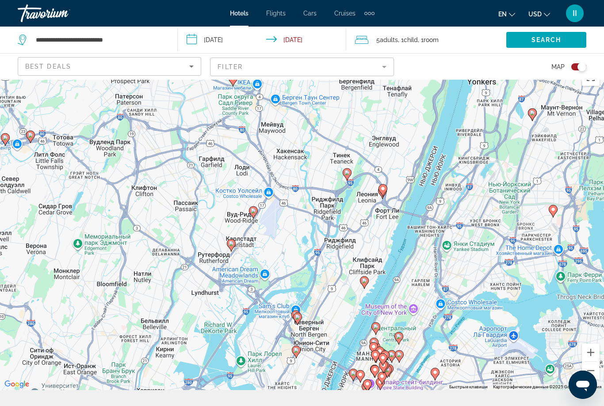
click at [397, 339] on image "Main content" at bounding box center [399, 336] width 5 height 5
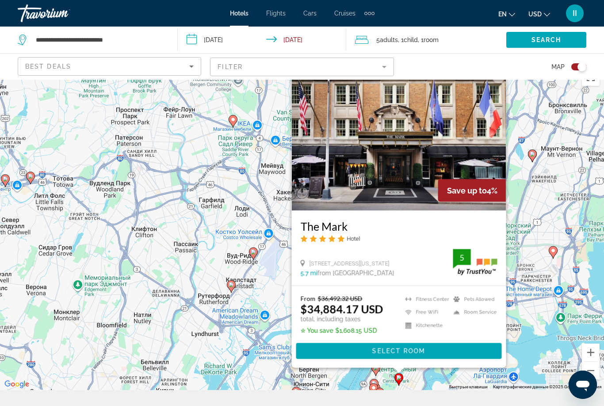
click at [498, 83] on button "Закрыть" at bounding box center [499, 75] width 13 height 13
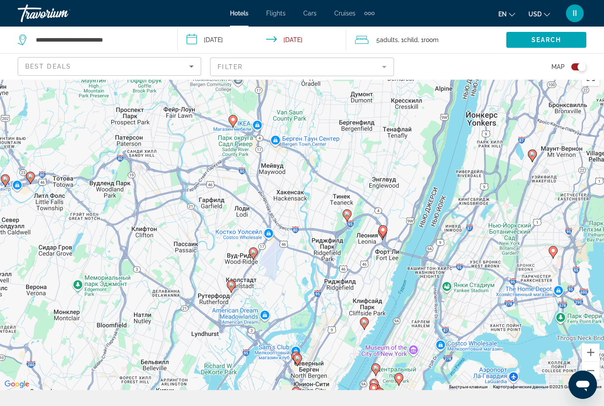
click at [364, 324] on image "Main content" at bounding box center [364, 321] width 5 height 5
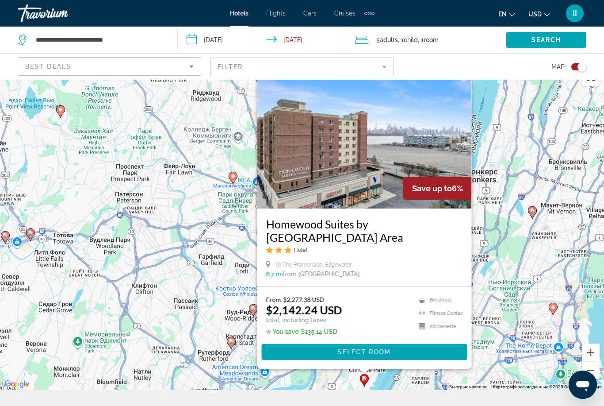
click at [465, 81] on button "Закрыть" at bounding box center [464, 74] width 13 height 13
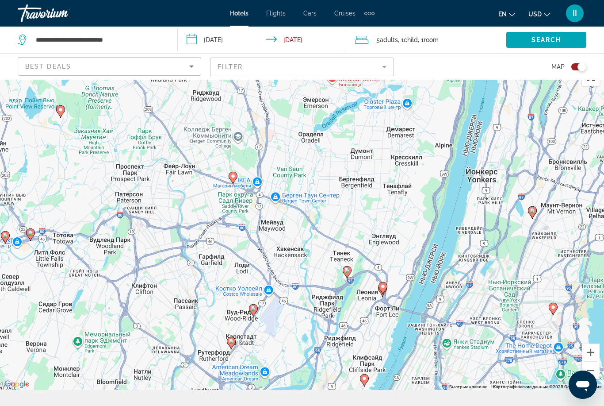
click at [231, 344] on image "Main content" at bounding box center [231, 341] width 5 height 5
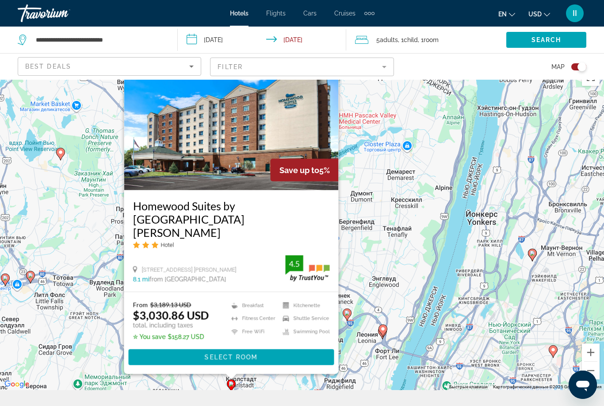
click at [331, 62] on button "Закрыть" at bounding box center [331, 55] width 13 height 13
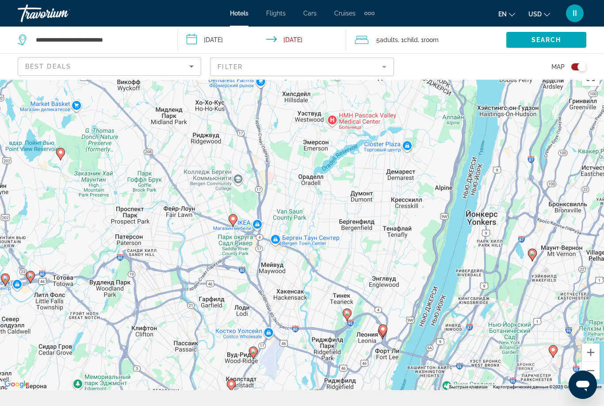
click at [253, 354] on image "Main content" at bounding box center [253, 350] width 5 height 5
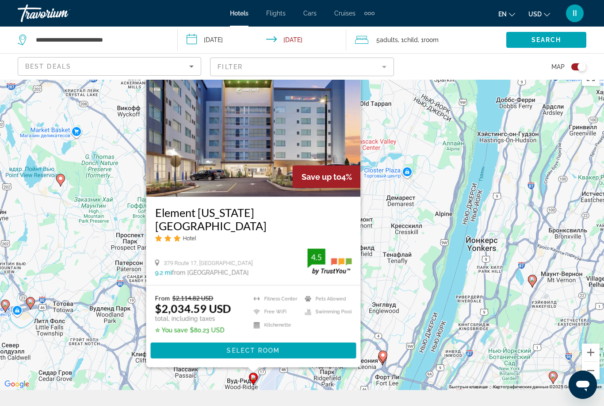
click at [354, 69] on button "Закрыть" at bounding box center [353, 62] width 13 height 13
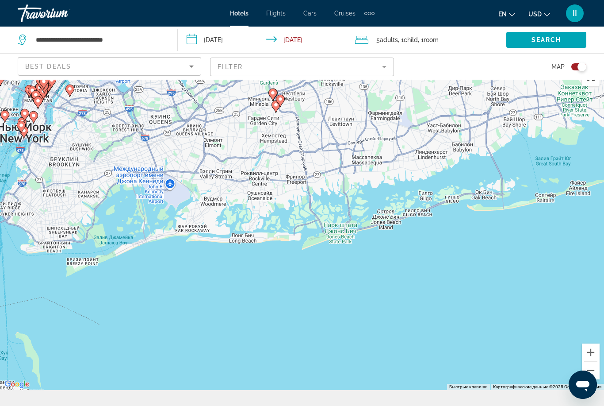
drag, startPoint x: 294, startPoint y: 310, endPoint x: 0, endPoint y: -16, distance: 439.3
click at [350, 150] on div "Чтобы активировать перетаскивание с помощью клавиатуры, нажмите Alt + Ввод. Пос…" at bounding box center [302, 227] width 604 height 326
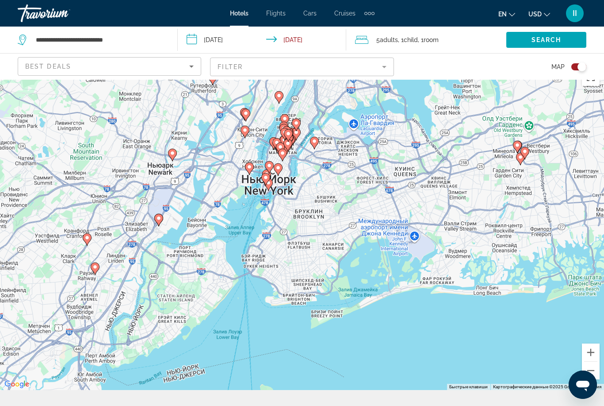
drag, startPoint x: 80, startPoint y: 152, endPoint x: 324, endPoint y: 204, distance: 249.3
click at [326, 204] on div "Чтобы активировать перетаскивание с помощью клавиатуры, нажмите Alt + Ввод. Пос…" at bounding box center [302, 227] width 604 height 326
click at [174, 155] on image "Main content" at bounding box center [172, 152] width 5 height 5
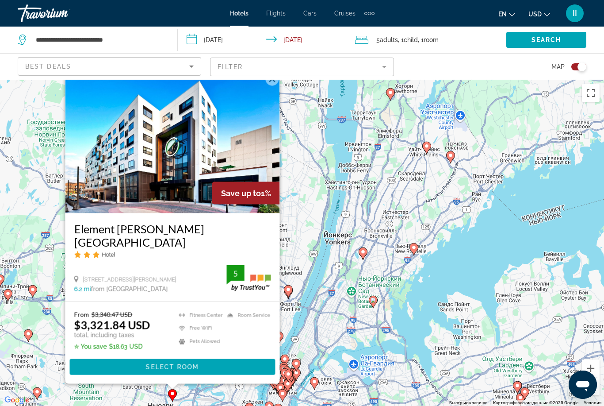
click at [272, 85] on button "Закрыть" at bounding box center [272, 78] width 13 height 13
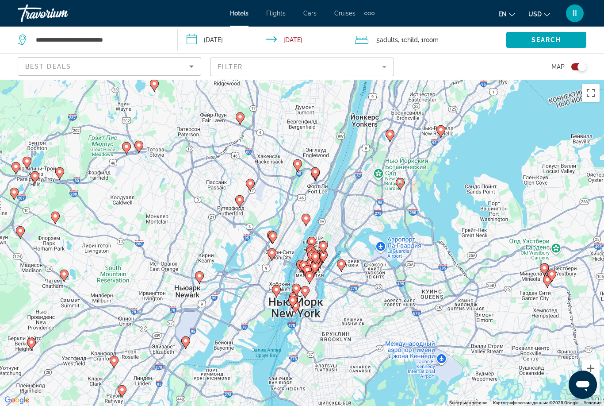
drag, startPoint x: 262, startPoint y: 295, endPoint x: 290, endPoint y: 175, distance: 123.0
click at [290, 175] on div "Чтобы активировать перетаскивание с помощью клавиатуры, нажмите Alt + Ввод. Пос…" at bounding box center [302, 243] width 604 height 326
click at [184, 343] on image "Main content" at bounding box center [185, 340] width 5 height 5
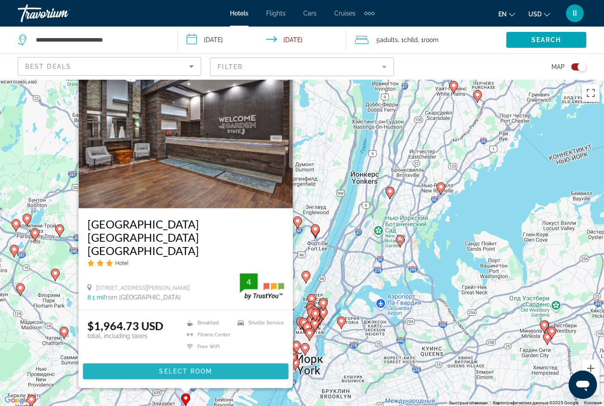
click at [203, 375] on span "Select Room" at bounding box center [185, 371] width 53 height 7
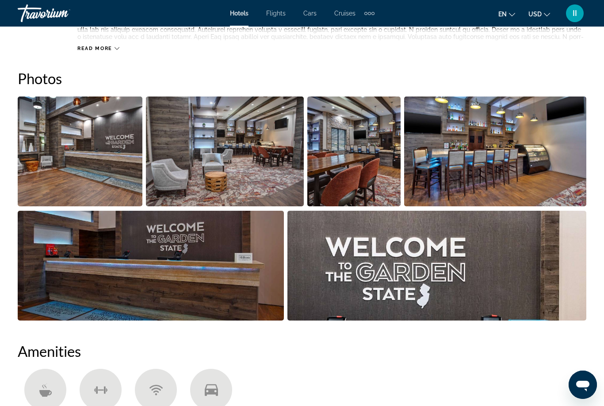
scroll to position [599, 0]
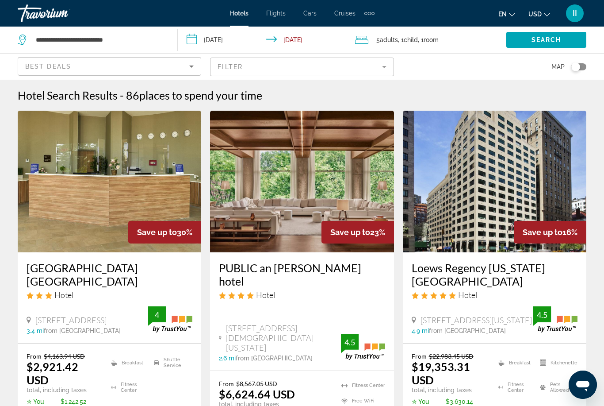
click at [578, 66] on div "Toggle map" at bounding box center [576, 66] width 9 height 9
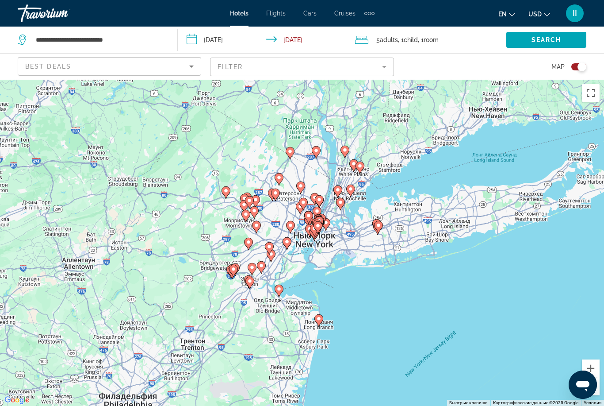
click at [305, 245] on div "Чтобы активировать перетаскивание с помощью клавиатуры, нажмите Alt + Ввод. Пос…" at bounding box center [302, 243] width 604 height 326
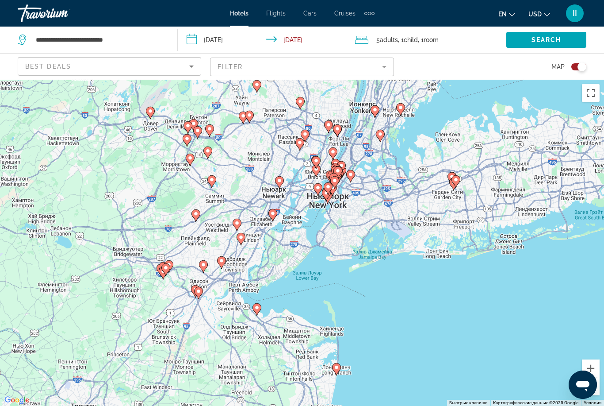
drag, startPoint x: 306, startPoint y: 333, endPoint x: 306, endPoint y: 285, distance: 48.7
click at [311, 285] on div "Чтобы активировать перетаскивание с помощью клавиатуры, нажмите Alt + Ввод. Пос…" at bounding box center [302, 243] width 604 height 326
click at [258, 310] on image "Main content" at bounding box center [256, 307] width 5 height 5
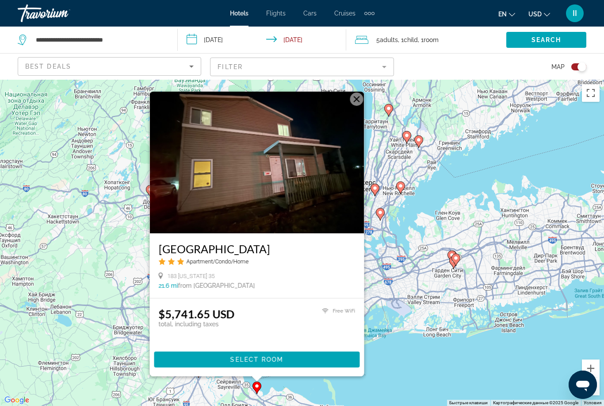
click at [358, 106] on button "Закрыть" at bounding box center [356, 98] width 13 height 13
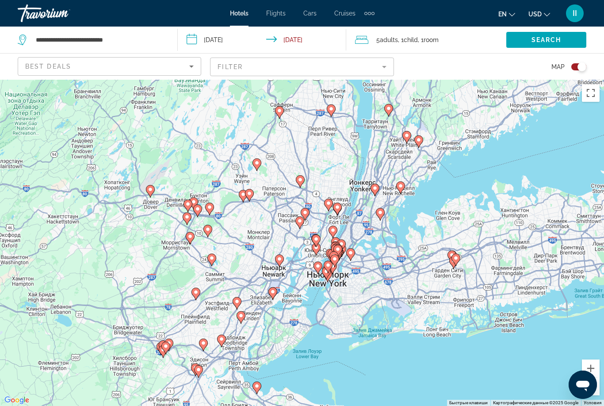
click at [199, 372] on image "Main content" at bounding box center [198, 369] width 5 height 5
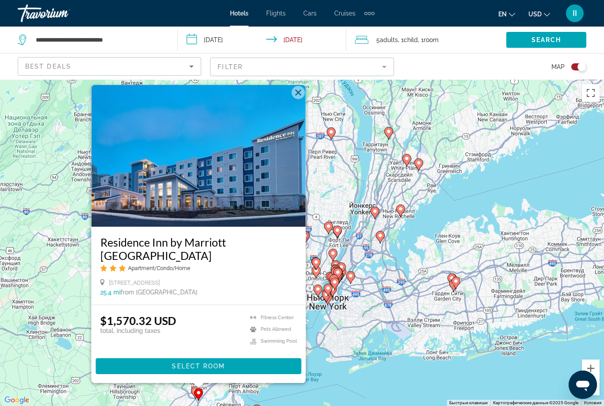
click at [230, 383] on div "$1,570.32 USD total, including taxes [GEOGRAPHIC_DATA] Pets Allowed Swimming Po…" at bounding box center [199, 344] width 215 height 78
click at [227, 377] on span "Main content" at bounding box center [199, 365] width 206 height 21
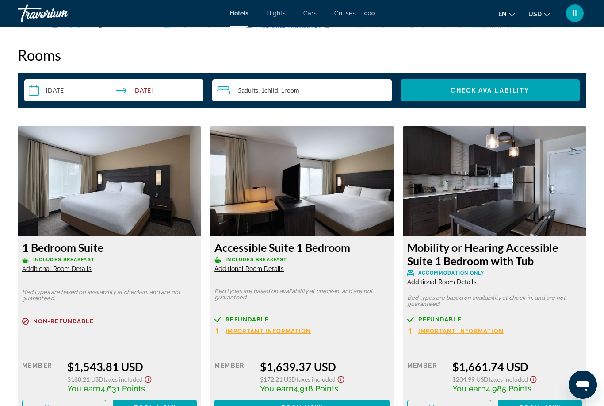
scroll to position [1151, 0]
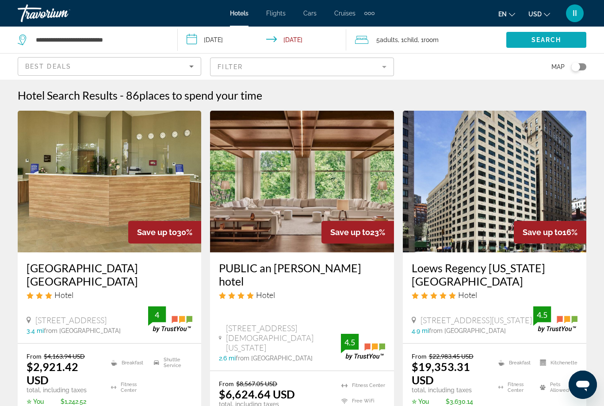
drag, startPoint x: 585, startPoint y: 65, endPoint x: 585, endPoint y: 36, distance: 28.3
click at [585, 65] on div "Toggle map" at bounding box center [579, 66] width 15 height 7
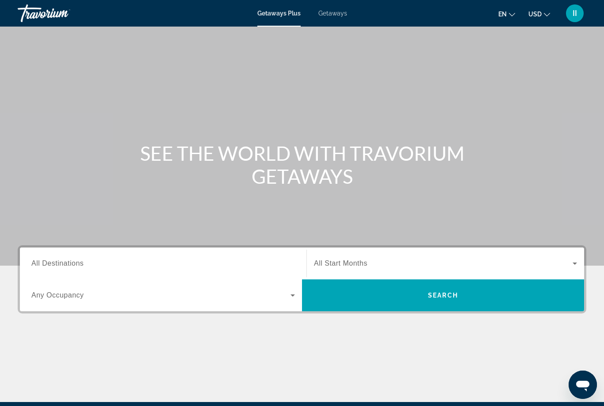
click at [334, 15] on span "Getaways" at bounding box center [333, 13] width 29 height 7
drag, startPoint x: 111, startPoint y: 255, endPoint x: 111, endPoint y: 150, distance: 104.4
click at [111, 255] on div "Search widget" at bounding box center [163, 263] width 264 height 25
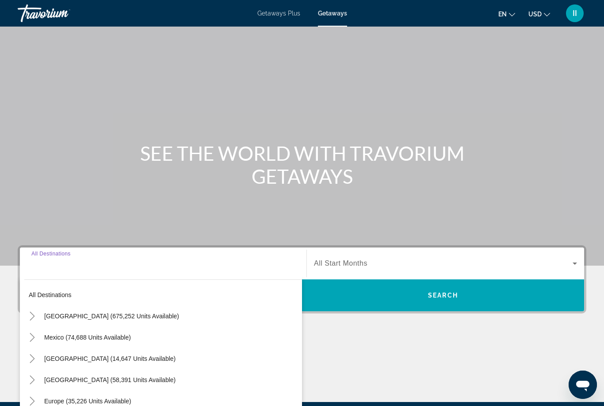
scroll to position [104, 0]
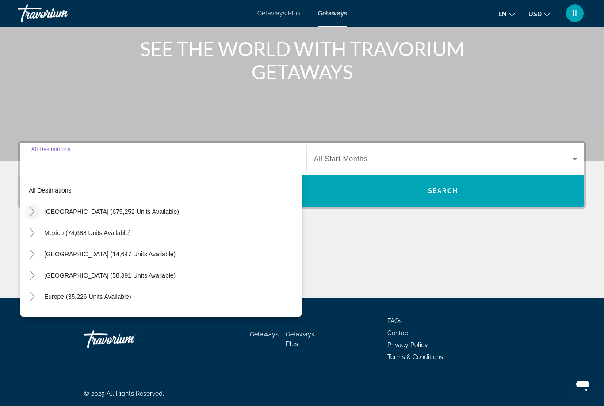
click at [31, 212] on icon "Toggle United States (675,252 units available)" at bounding box center [32, 211] width 9 height 9
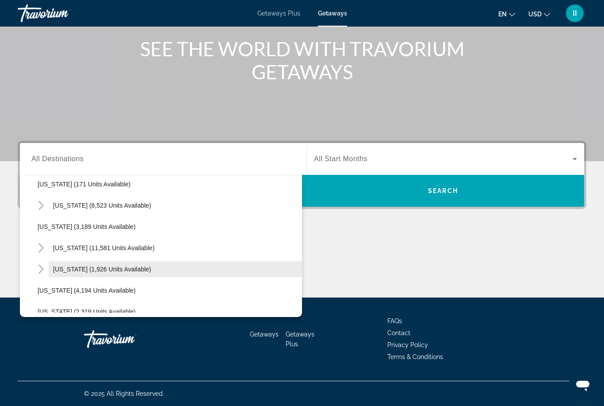
scroll to position [520, 0]
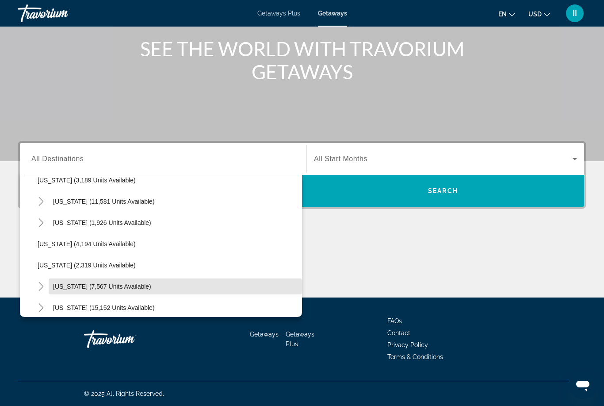
click at [63, 287] on span "New York (7,567 units available)" at bounding box center [102, 286] width 98 height 7
type input "**********"
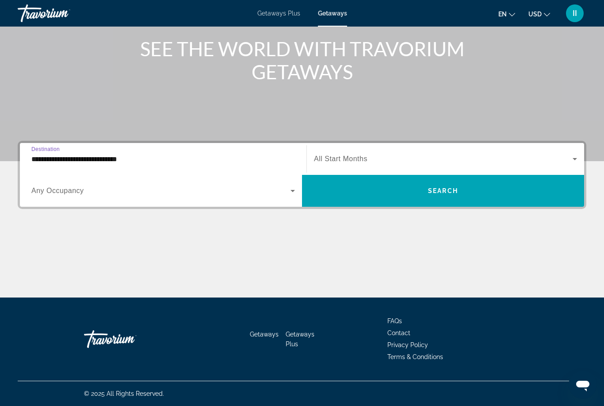
click at [327, 156] on span "All Start Months" at bounding box center [341, 159] width 54 height 8
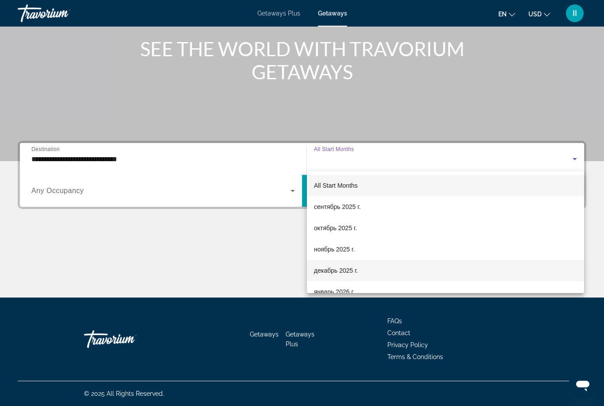
click at [342, 270] on span "декабрь 2025 г." at bounding box center [336, 270] width 44 height 11
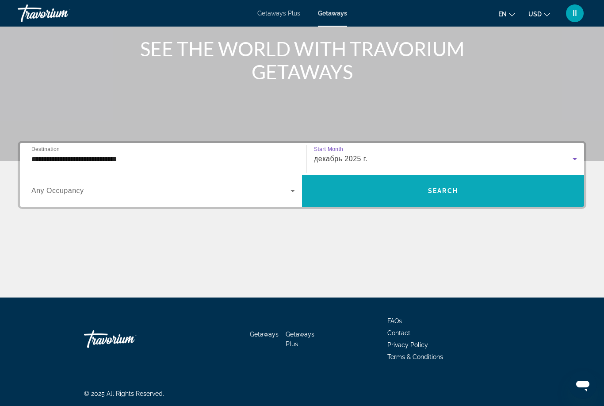
click at [384, 187] on span "Search widget" at bounding box center [443, 190] width 282 height 21
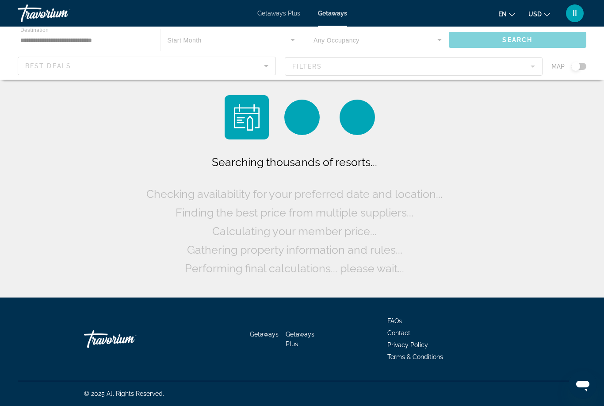
scroll to position [28, 0]
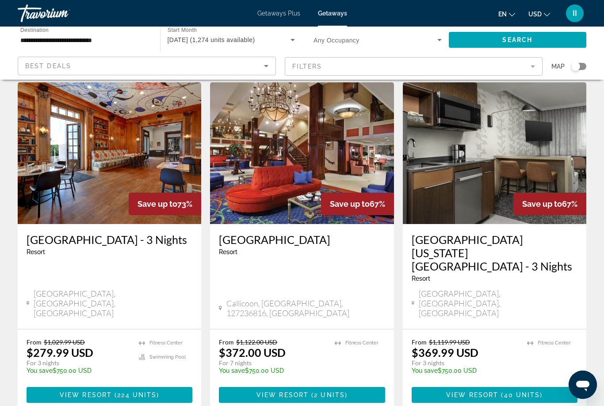
click at [576, 63] on div "Search widget" at bounding box center [576, 66] width 9 height 9
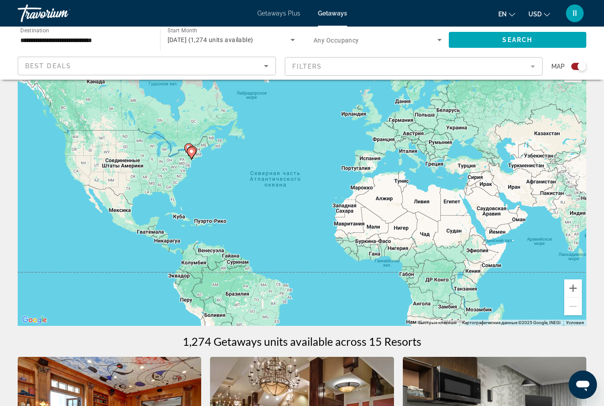
click at [192, 150] on image "Main content" at bounding box center [191, 151] width 5 height 5
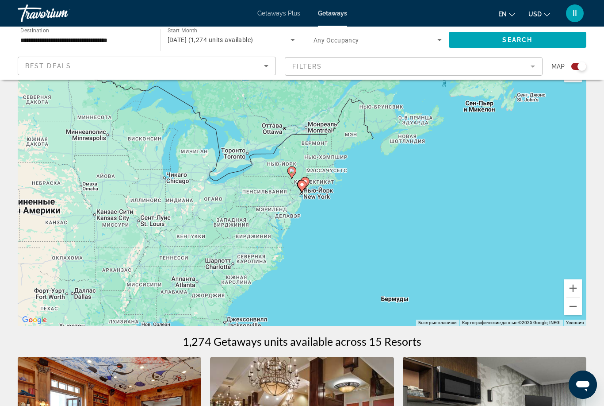
click at [303, 185] on image "Main content" at bounding box center [302, 184] width 5 height 5
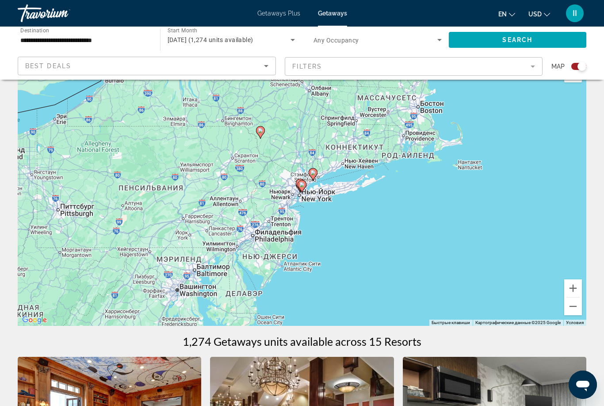
click at [303, 185] on image "Main content" at bounding box center [302, 184] width 5 height 5
type input "**********"
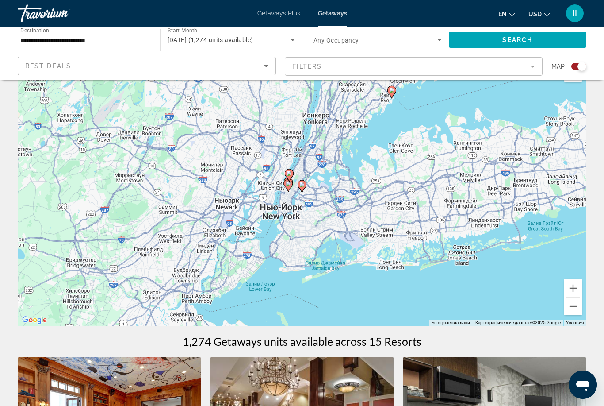
click at [303, 185] on image "Main content" at bounding box center [302, 184] width 5 height 5
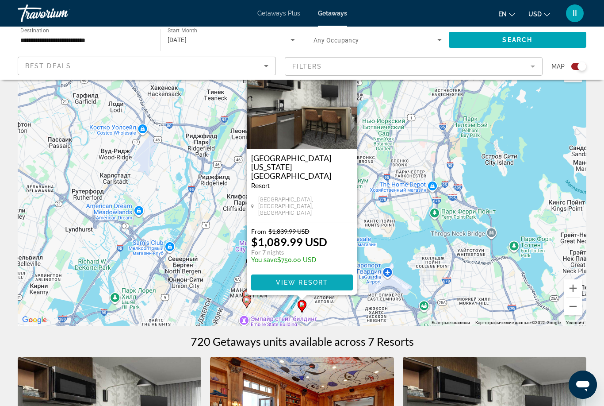
click at [290, 281] on span "View Resort" at bounding box center [302, 282] width 52 height 7
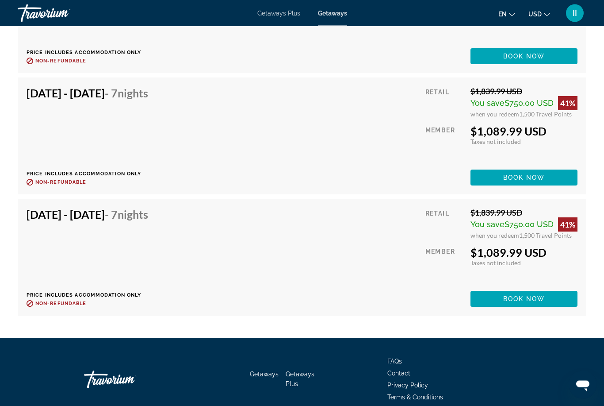
scroll to position [2035, 0]
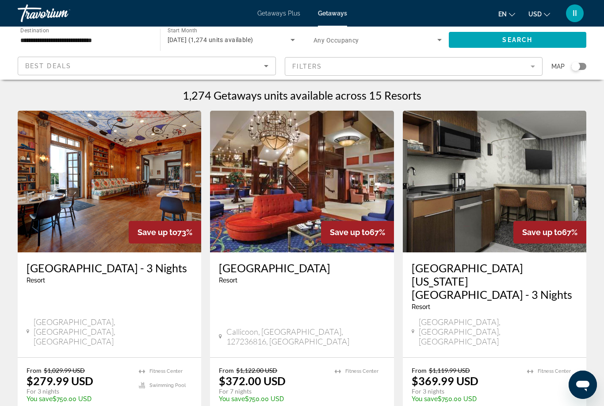
click at [577, 69] on div "Search widget" at bounding box center [576, 66] width 9 height 9
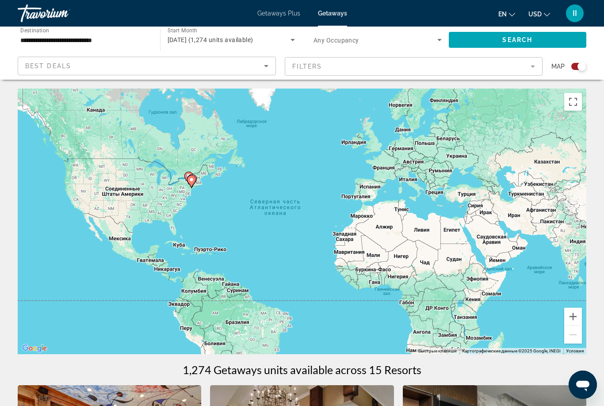
click at [193, 179] on image "Main content" at bounding box center [191, 179] width 5 height 5
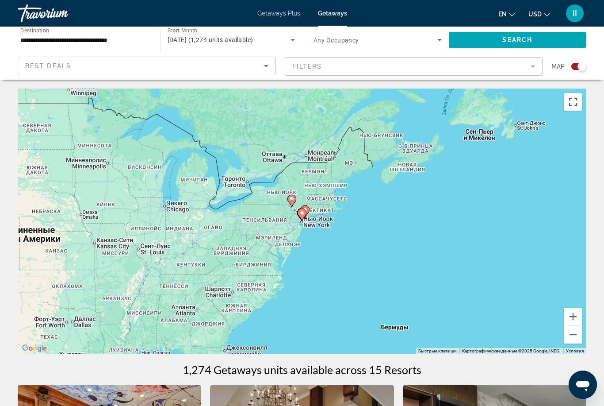
click at [302, 214] on image "Main content" at bounding box center [302, 212] width 5 height 5
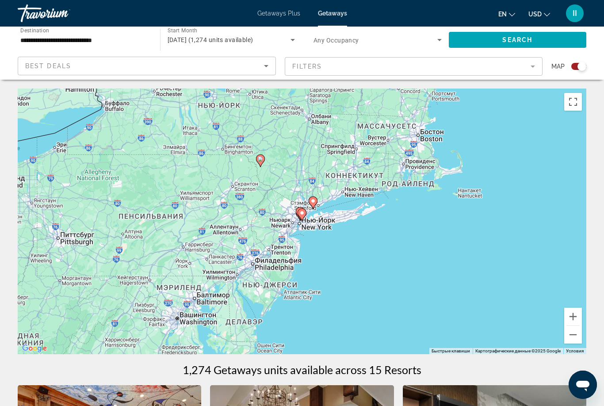
click at [303, 214] on image "Main content" at bounding box center [302, 212] width 5 height 5
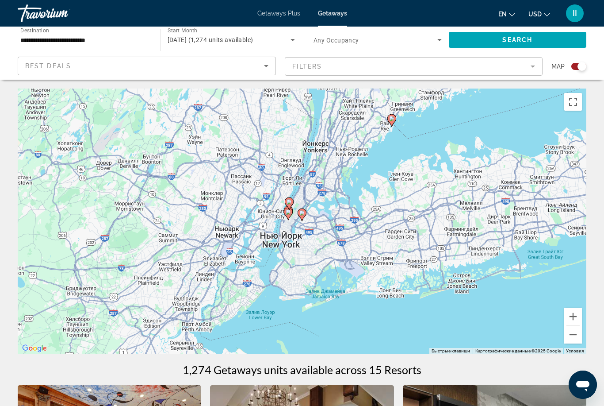
click at [303, 214] on image "Main content" at bounding box center [302, 212] width 5 height 5
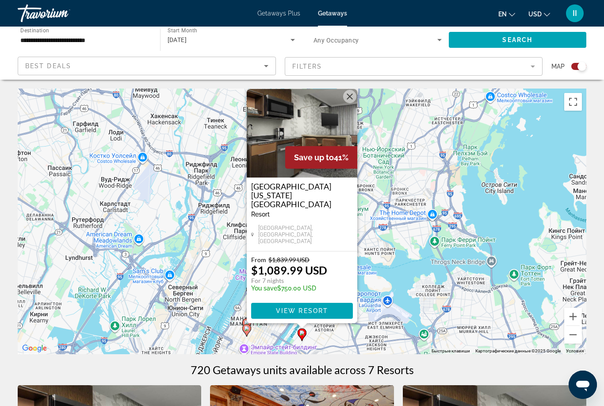
click at [348, 103] on button "Закрыть" at bounding box center [349, 96] width 13 height 13
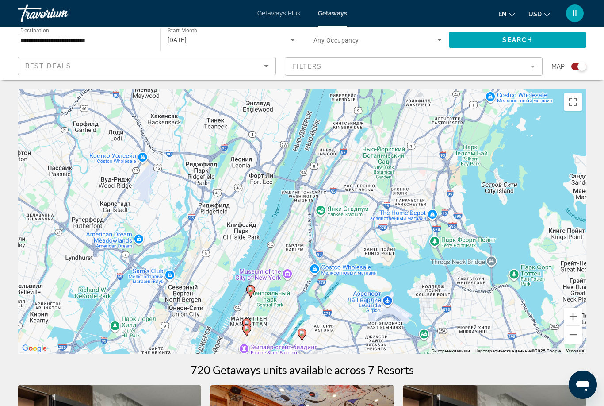
click at [251, 291] on image "Main content" at bounding box center [250, 289] width 5 height 5
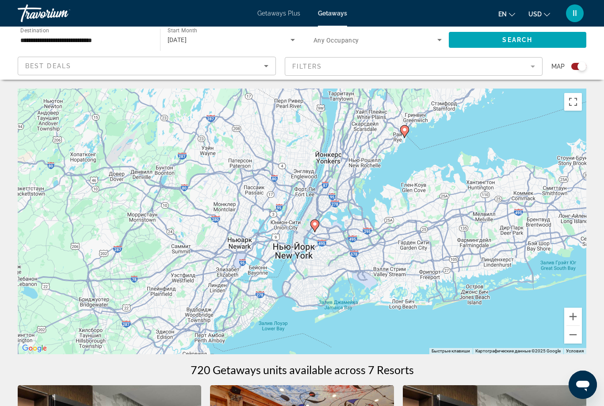
click at [315, 226] on image "Main content" at bounding box center [314, 223] width 5 height 5
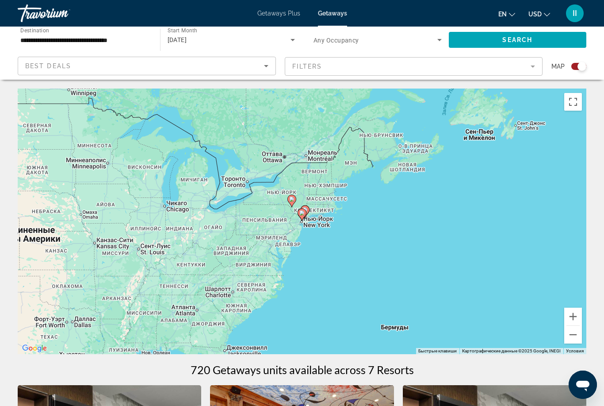
click at [304, 215] on image "Main content" at bounding box center [302, 212] width 5 height 5
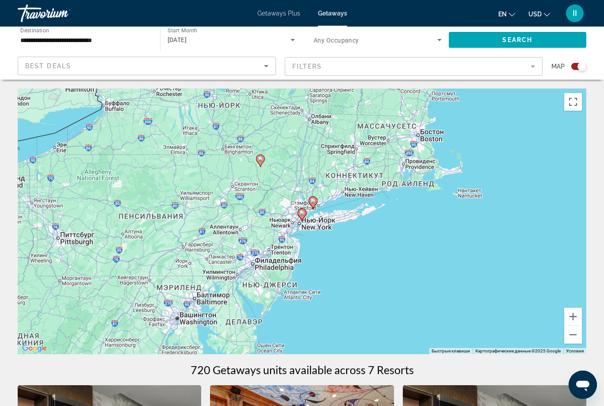
click at [304, 215] on image "Main content" at bounding box center [302, 212] width 5 height 5
type input "**********"
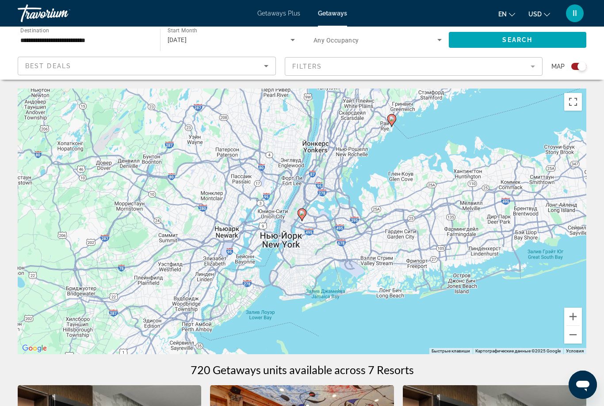
click at [304, 215] on image "Main content" at bounding box center [302, 212] width 5 height 5
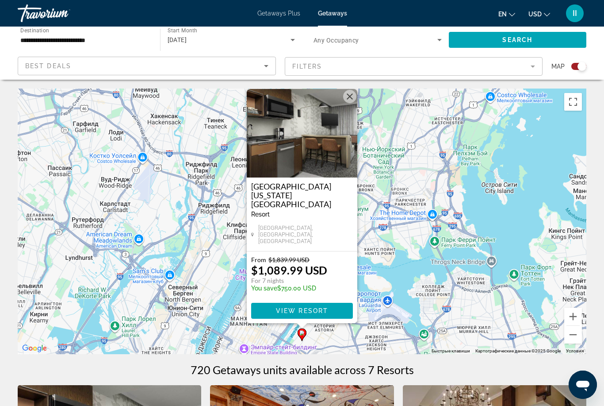
click at [350, 103] on button "Закрыть" at bounding box center [349, 96] width 13 height 13
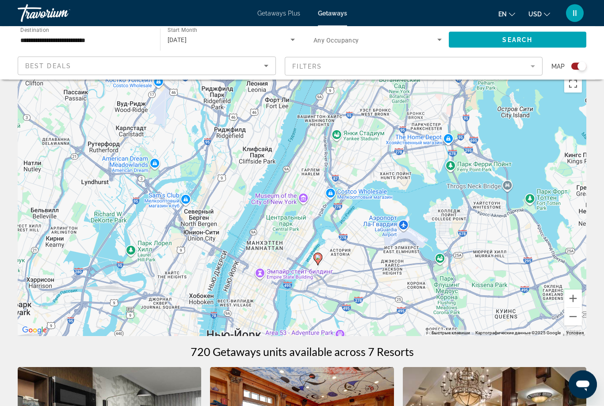
scroll to position [18, 0]
drag, startPoint x: 302, startPoint y: 261, endPoint x: 318, endPoint y: 229, distance: 35.2
click at [318, 229] on div "Чтобы активировать перетаскивание с помощью клавиатуры, нажмите Alt + Ввод. Пос…" at bounding box center [302, 203] width 569 height 266
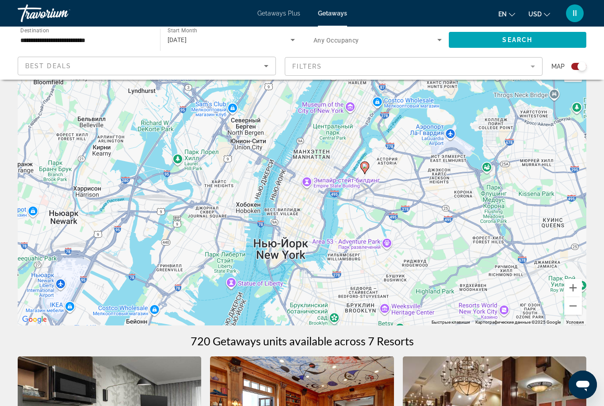
scroll to position [33, 0]
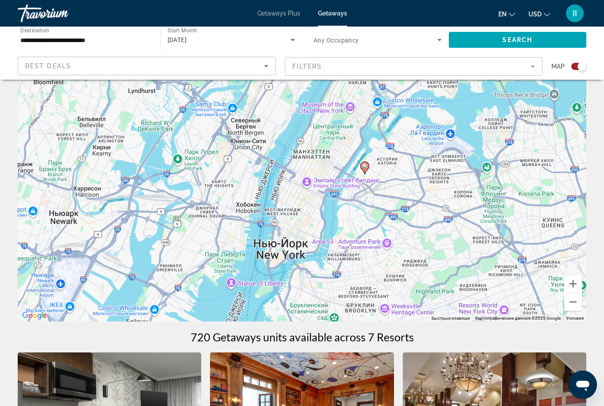
drag, startPoint x: 261, startPoint y: 268, endPoint x: 308, endPoint y: 178, distance: 101.3
click at [308, 178] on div "Чтобы активировать перетаскивание с помощью клавиатуры, нажмите Alt + Ввод. Пос…" at bounding box center [302, 189] width 569 height 266
click at [291, 262] on div "Чтобы активировать перетаскивание с помощью клавиатуры, нажмите Alt + Ввод. Пос…" at bounding box center [302, 189] width 569 height 266
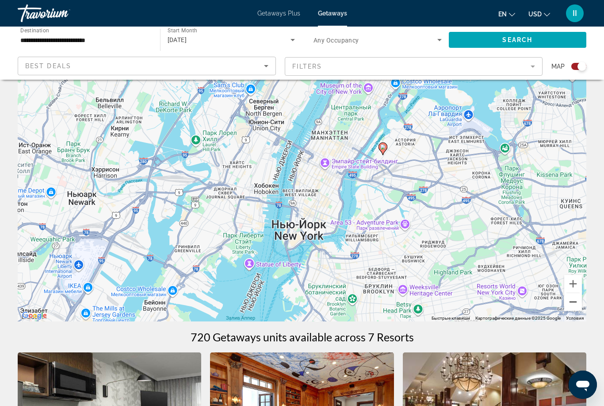
click at [571, 301] on button "Уменьшить" at bounding box center [574, 302] width 18 height 18
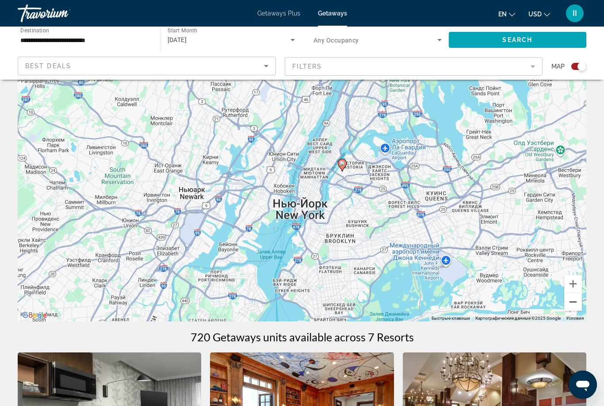
click at [574, 307] on button "Уменьшить" at bounding box center [574, 302] width 18 height 18
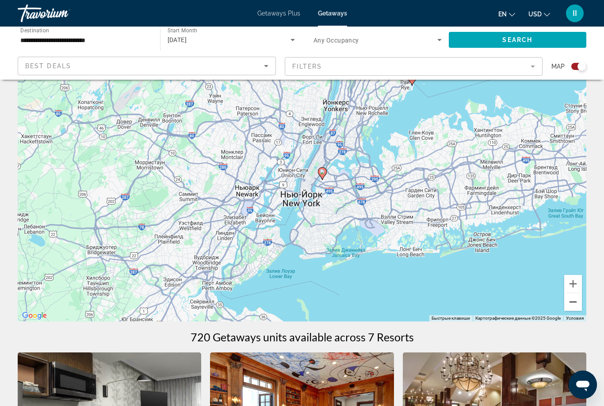
click at [577, 308] on button "Уменьшить" at bounding box center [574, 302] width 18 height 18
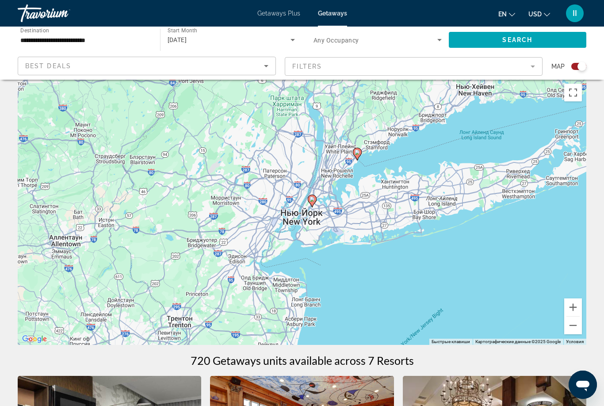
scroll to position [7, 0]
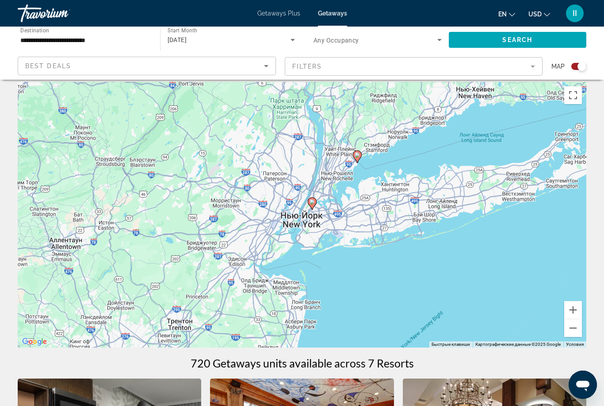
click at [357, 155] on image "Main content" at bounding box center [357, 154] width 5 height 5
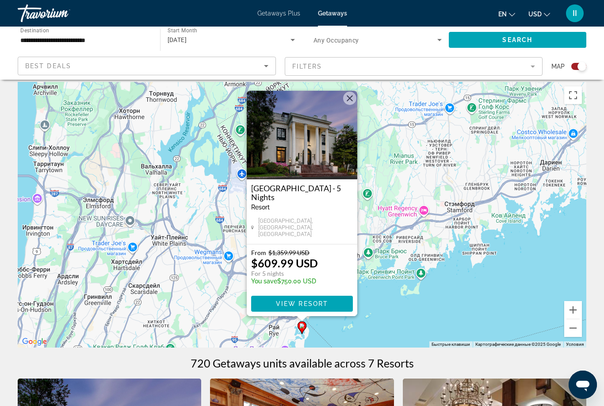
click at [354, 102] on button "Закрыть" at bounding box center [349, 98] width 13 height 13
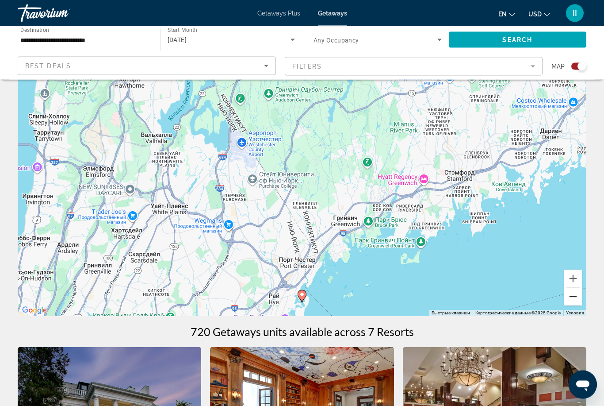
scroll to position [38, 0]
click at [573, 299] on button "Уменьшить" at bounding box center [574, 297] width 18 height 18
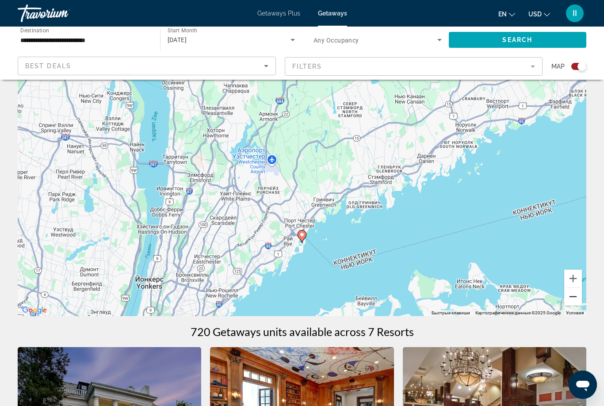
click at [573, 299] on button "Уменьшить" at bounding box center [574, 297] width 18 height 18
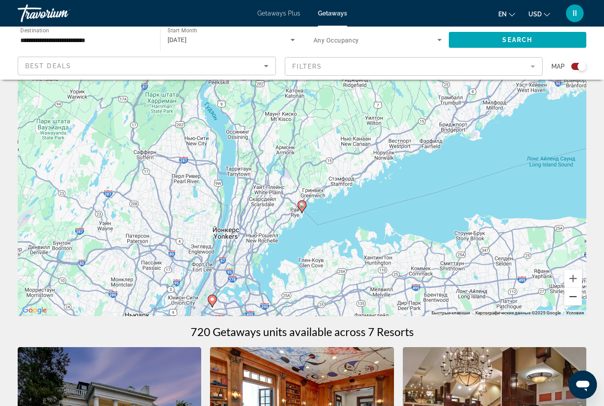
click at [573, 299] on button "Уменьшить" at bounding box center [574, 297] width 18 height 18
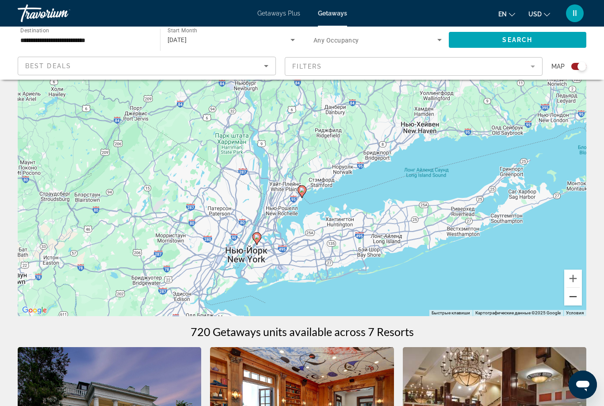
click at [575, 293] on button "Уменьшить" at bounding box center [574, 297] width 18 height 18
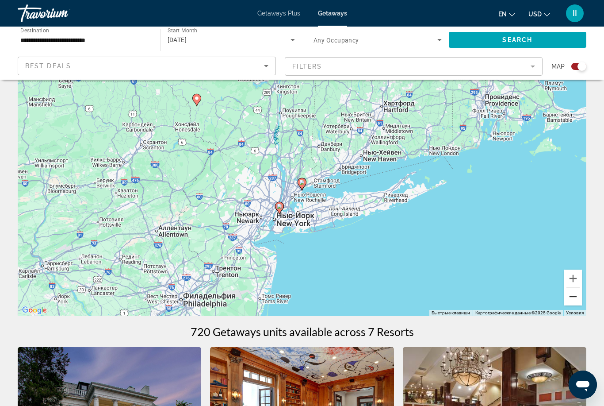
click at [575, 294] on button "Уменьшить" at bounding box center [574, 297] width 18 height 18
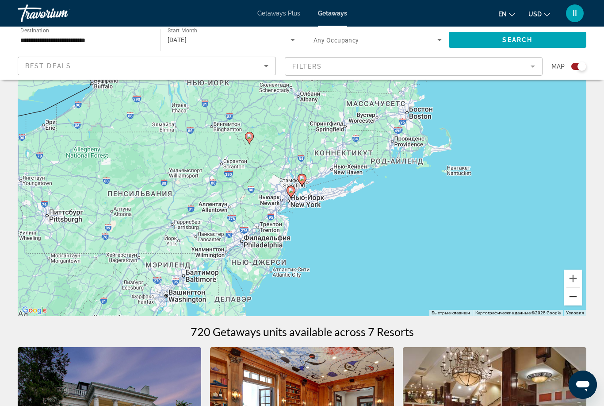
click at [576, 294] on button "Уменьшить" at bounding box center [574, 297] width 18 height 18
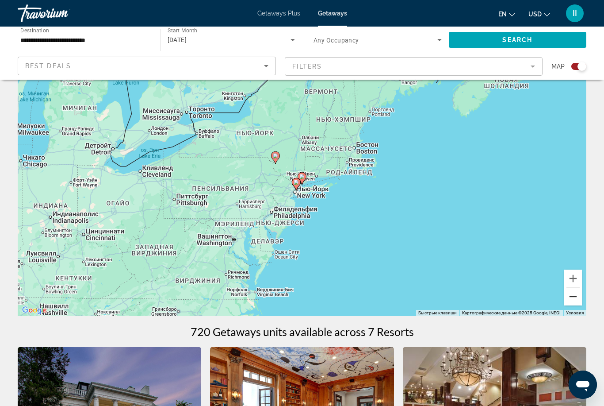
click at [576, 295] on button "Уменьшить" at bounding box center [574, 297] width 18 height 18
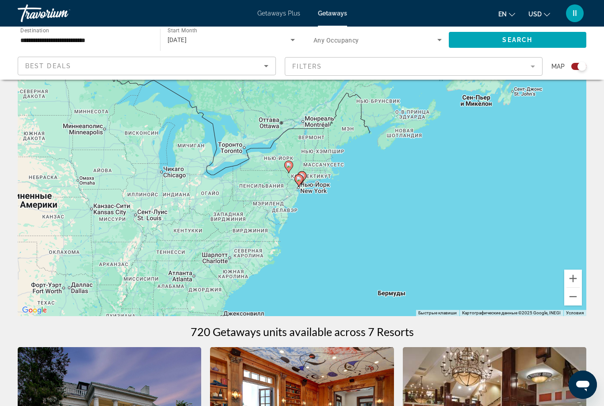
click at [288, 167] on image "Main content" at bounding box center [288, 164] width 5 height 5
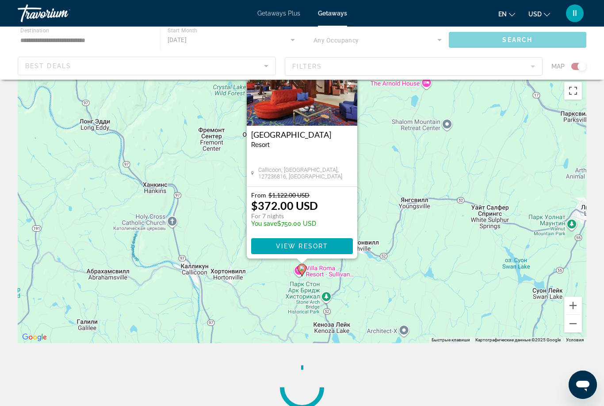
scroll to position [0, 0]
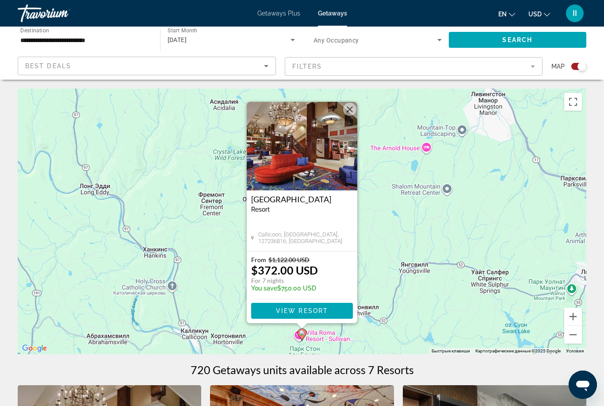
click at [351, 112] on button "Закрыть" at bounding box center [349, 109] width 13 height 13
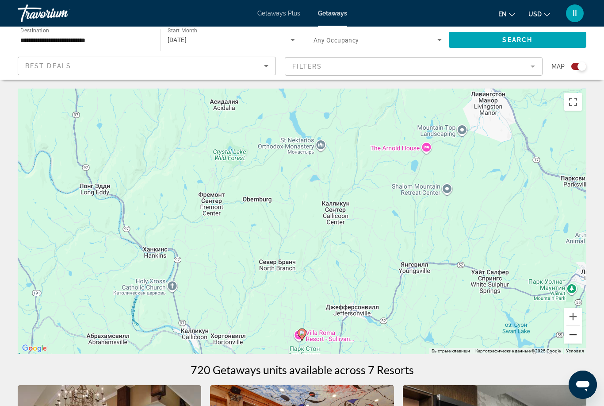
click at [577, 334] on button "Уменьшить" at bounding box center [574, 335] width 18 height 18
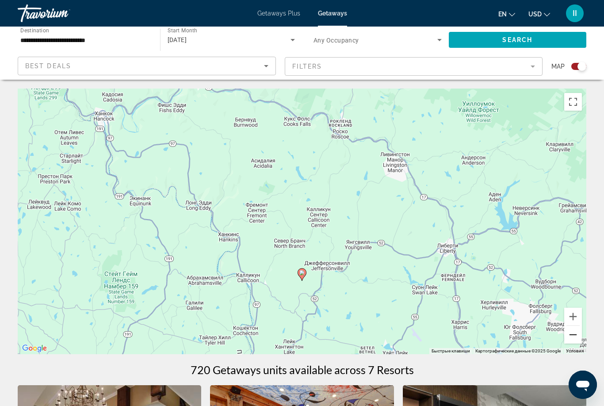
click at [577, 334] on button "Уменьшить" at bounding box center [574, 335] width 18 height 18
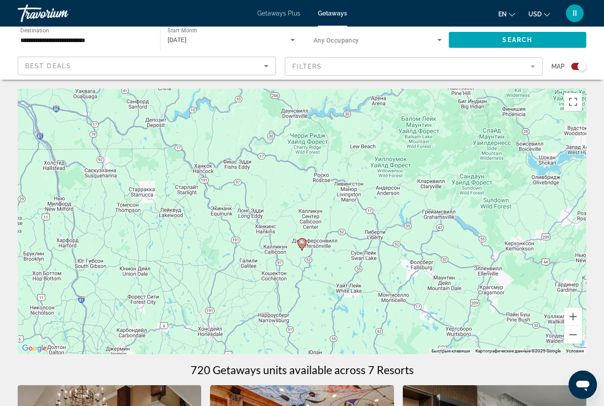
click at [580, 69] on div "Search widget" at bounding box center [582, 66] width 9 height 9
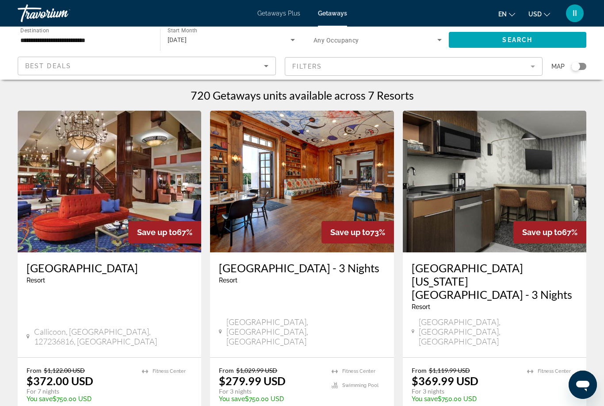
click at [580, 65] on div "Search widget" at bounding box center [576, 66] width 9 height 9
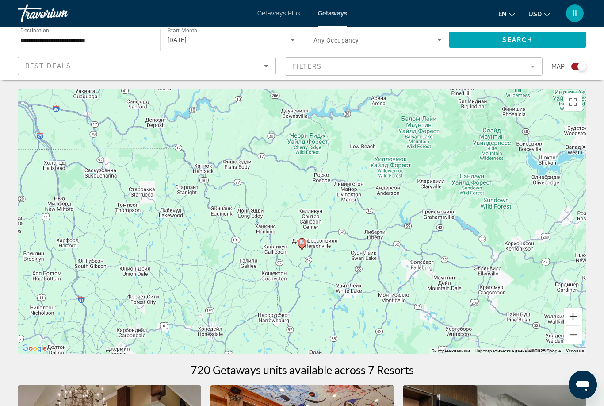
click at [574, 313] on button "Увеличить" at bounding box center [574, 317] width 18 height 18
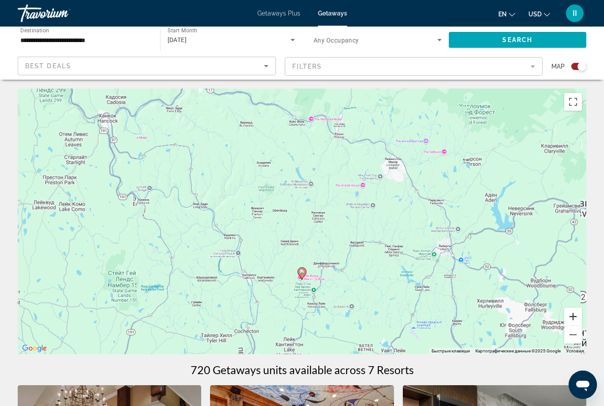
click at [574, 313] on button "Увеличить" at bounding box center [574, 317] width 18 height 18
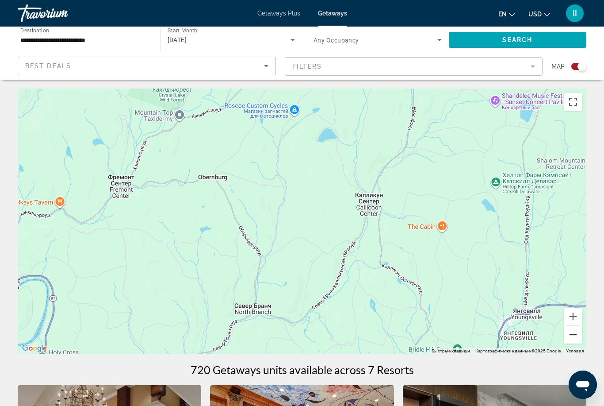
click at [580, 339] on button "Уменьшить" at bounding box center [574, 335] width 18 height 18
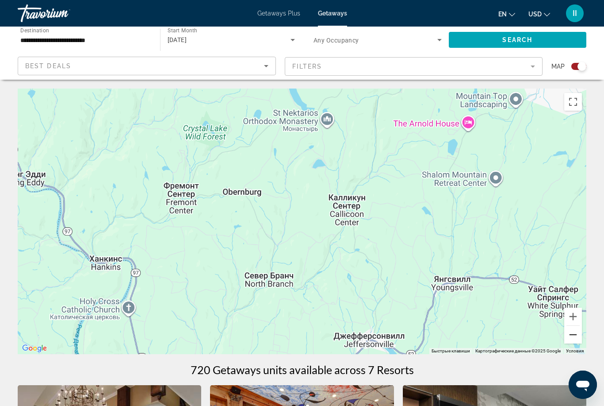
click at [580, 339] on button "Уменьшить" at bounding box center [574, 335] width 18 height 18
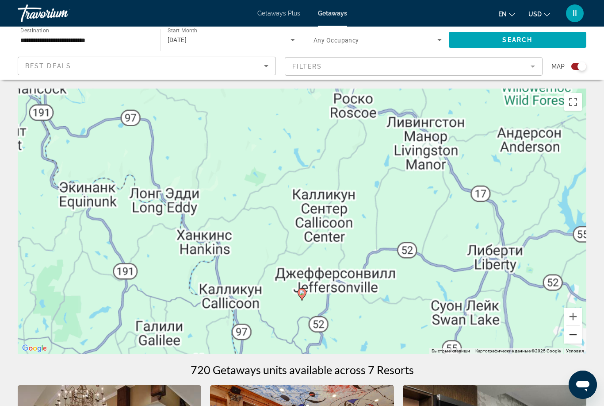
click at [580, 339] on button "Уменьшить" at bounding box center [574, 335] width 18 height 18
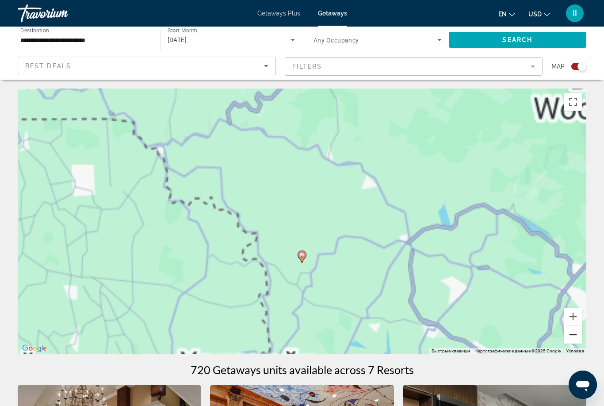
click at [580, 339] on button "Уменьшить" at bounding box center [574, 335] width 18 height 18
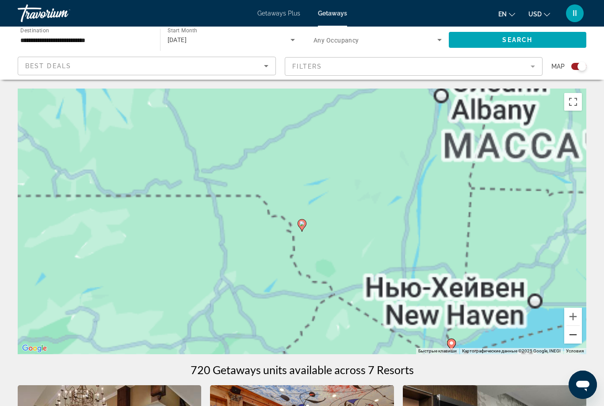
click at [580, 339] on button "Уменьшить" at bounding box center [574, 335] width 18 height 18
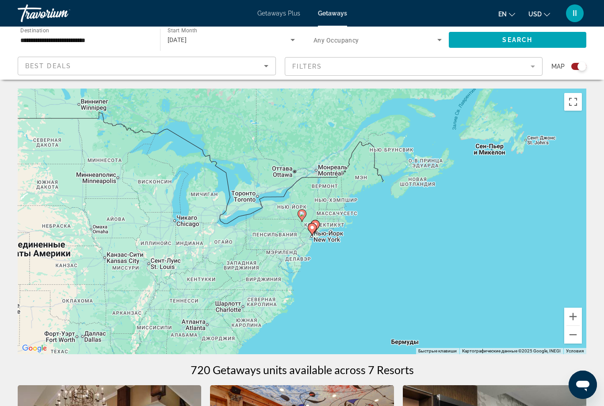
click at [318, 230] on gmp-advanced-marker "Main content" at bounding box center [315, 225] width 9 height 13
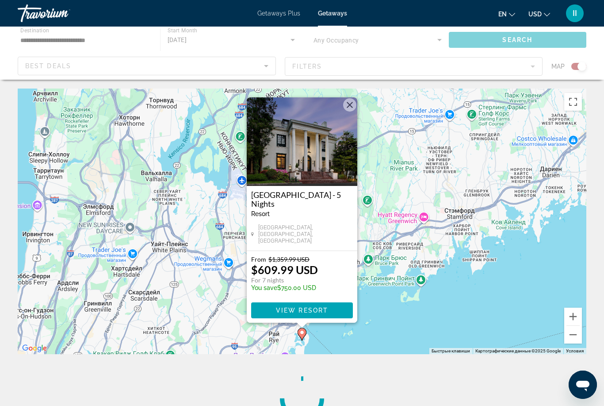
click at [346, 111] on button "Закрыть" at bounding box center [349, 104] width 13 height 13
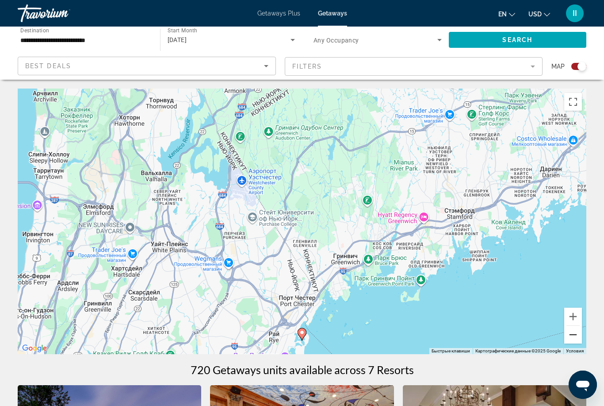
click at [582, 335] on button "Уменьшить" at bounding box center [574, 335] width 18 height 18
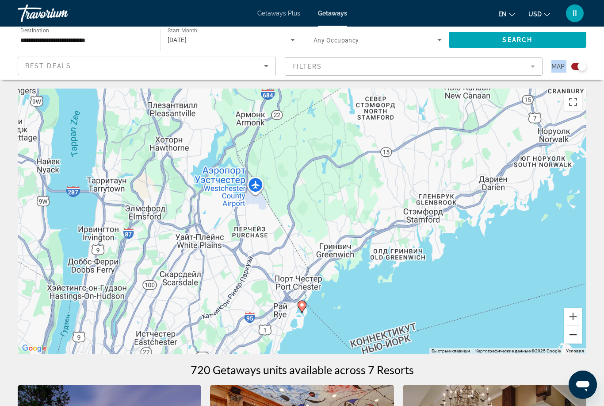
click at [582, 335] on button "Уменьшить" at bounding box center [574, 335] width 18 height 18
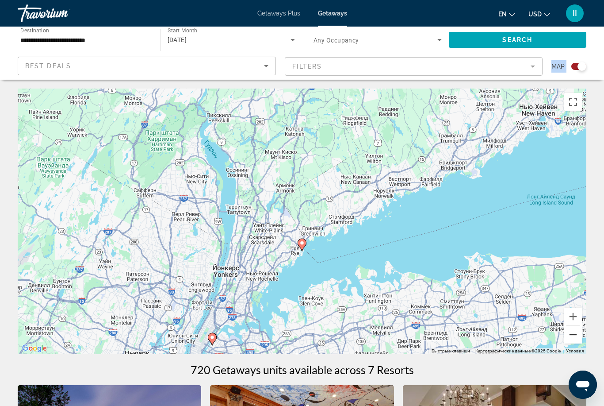
click at [582, 335] on button "Уменьшить" at bounding box center [574, 335] width 18 height 18
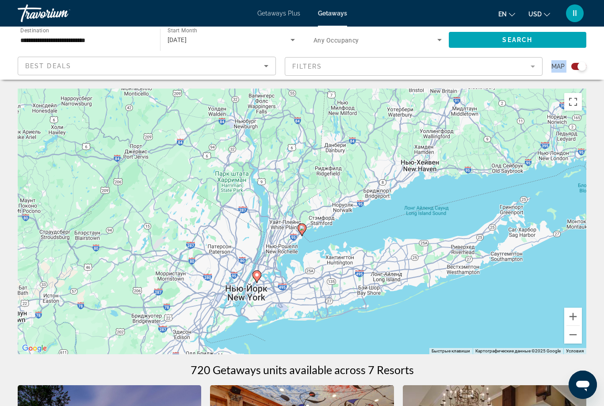
click at [583, 336] on div "Чтобы активировать перетаскивание с помощью клавиатуры, нажмите Alt + Ввод. Пос…" at bounding box center [302, 222] width 569 height 266
click at [259, 276] on image "Main content" at bounding box center [256, 274] width 5 height 5
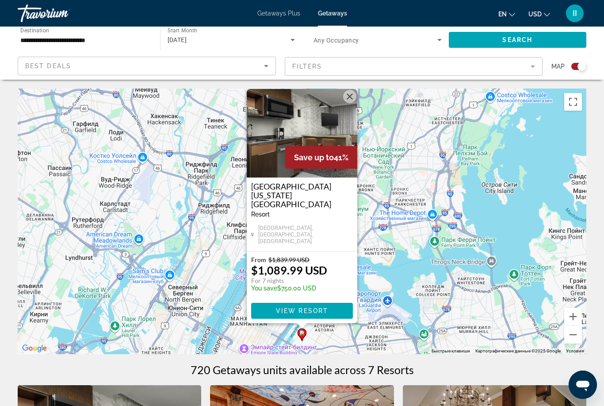
click at [351, 103] on button "Закрыть" at bounding box center [349, 96] width 13 height 13
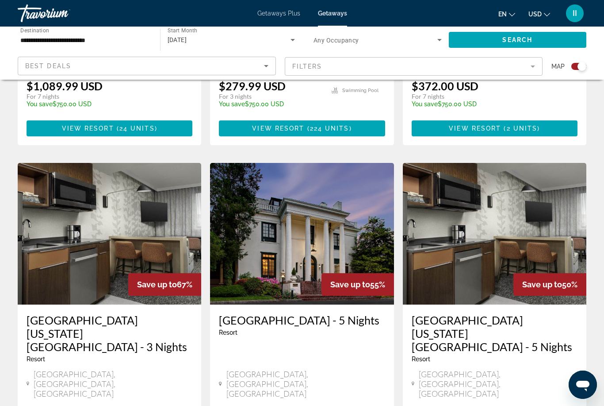
scroll to position [210, 0]
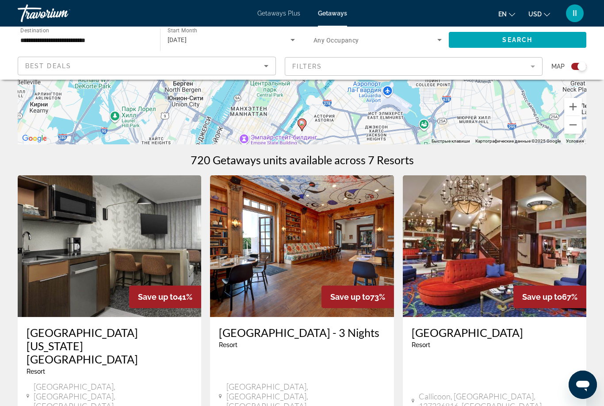
click at [273, 14] on span "Getaways Plus" at bounding box center [279, 13] width 43 height 7
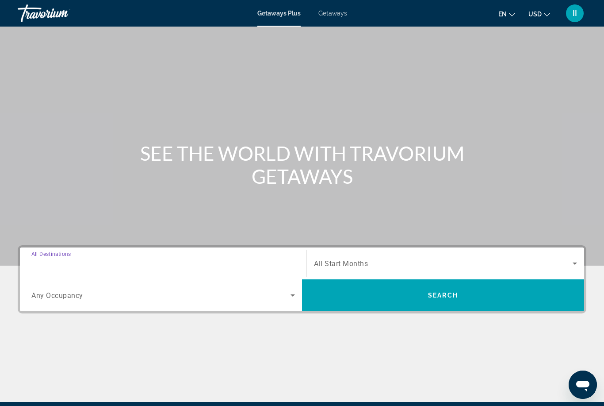
click at [138, 263] on input "Destination All Destinations" at bounding box center [163, 263] width 264 height 11
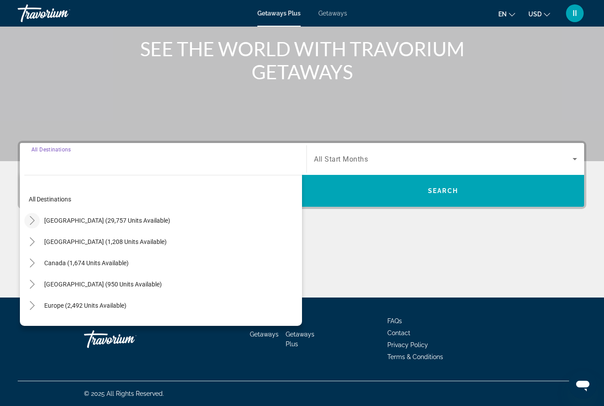
click at [32, 222] on icon "Toggle United States (29,757 units available)" at bounding box center [32, 220] width 9 height 9
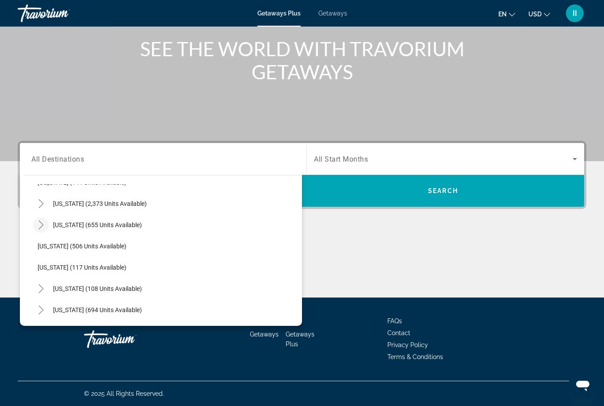
scroll to position [470, 0]
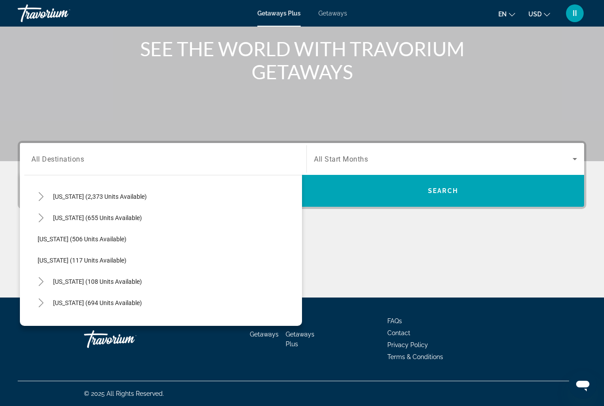
click at [62, 278] on span "New York (108 units available)" at bounding box center [97, 281] width 89 height 7
type input "**********"
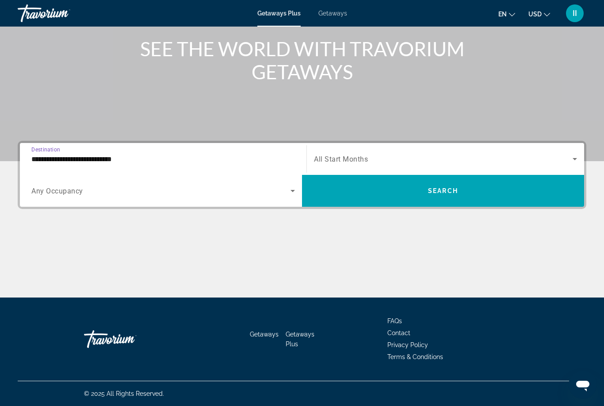
click at [347, 159] on span "All Start Months" at bounding box center [341, 159] width 54 height 8
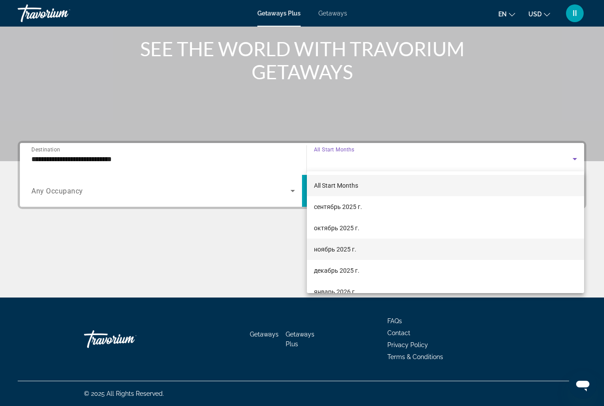
scroll to position [30, 0]
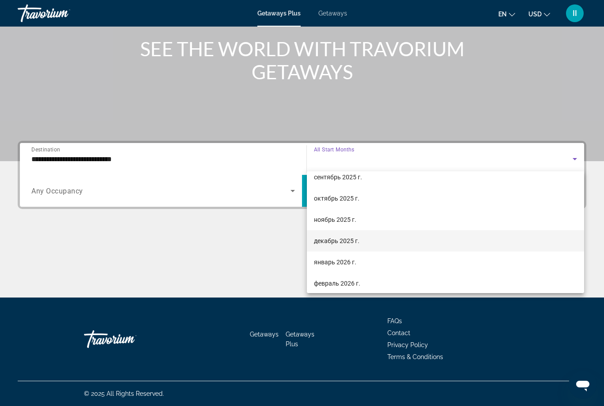
click at [334, 243] on span "декабрь 2025 г." at bounding box center [337, 240] width 46 height 11
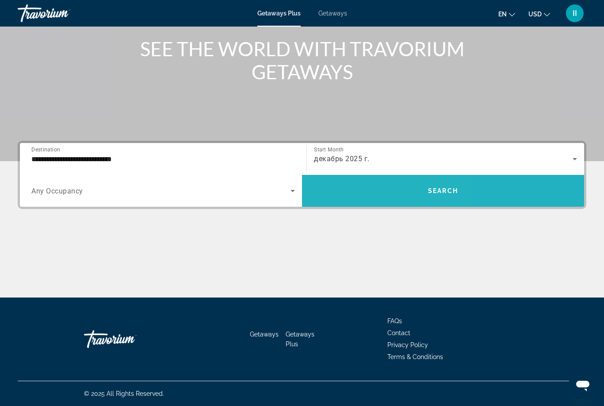
click at [361, 186] on span "Search widget" at bounding box center [443, 190] width 282 height 21
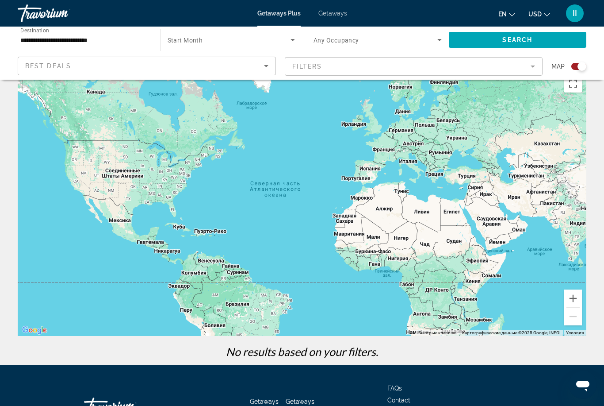
scroll to position [19, 0]
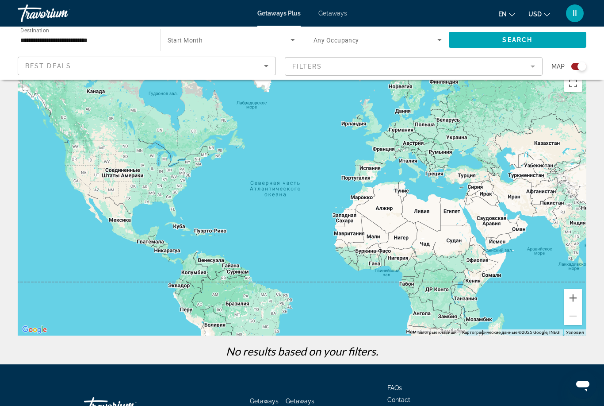
click at [337, 14] on span "Getaways" at bounding box center [333, 13] width 29 height 7
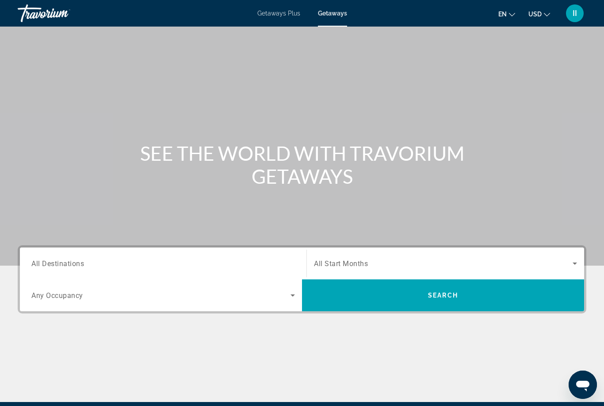
drag, startPoint x: 195, startPoint y: 266, endPoint x: 195, endPoint y: 161, distance: 104.4
click at [195, 266] on input "Destination All Destinations" at bounding box center [163, 263] width 264 height 11
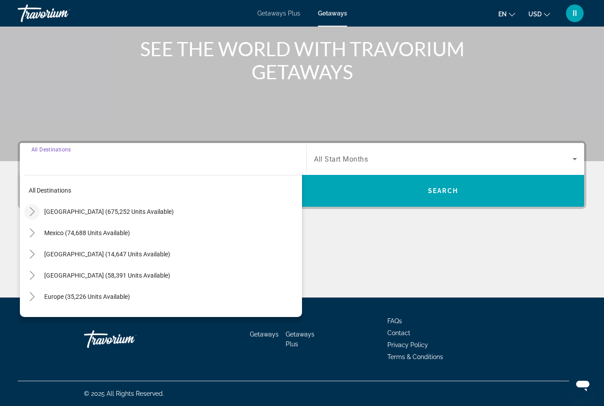
click at [30, 208] on icon "Toggle United States (675,252 units available)" at bounding box center [32, 211] width 5 height 9
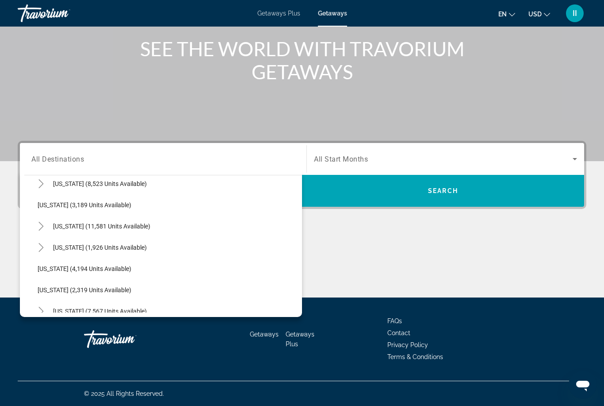
scroll to position [537, 0]
click at [46, 268] on mat-icon "Toggle New York (7,567 units available)" at bounding box center [40, 269] width 15 height 15
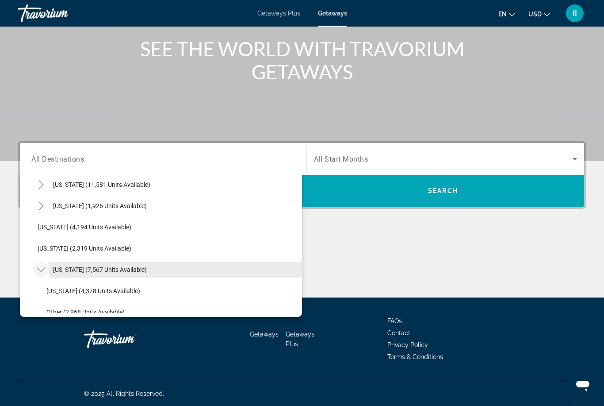
scroll to position [577, 0]
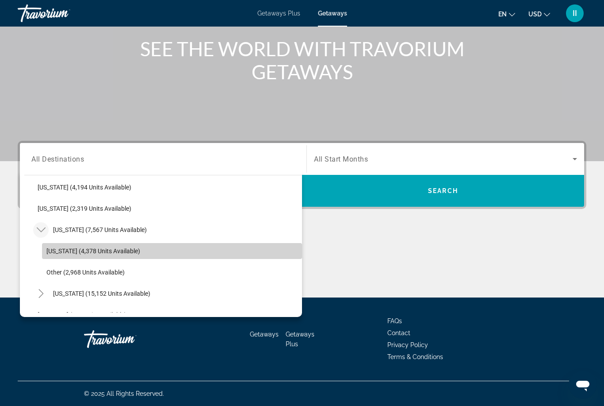
click at [64, 256] on span "Search widget" at bounding box center [172, 250] width 260 height 21
type input "**********"
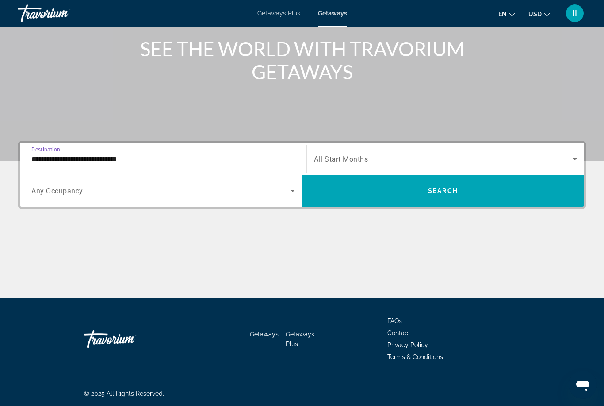
click at [342, 158] on span "All Start Months" at bounding box center [341, 159] width 54 height 8
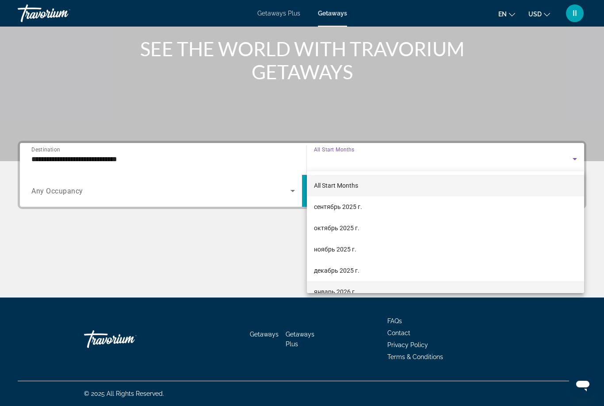
click at [329, 289] on span "январь 2026 г." at bounding box center [335, 291] width 42 height 11
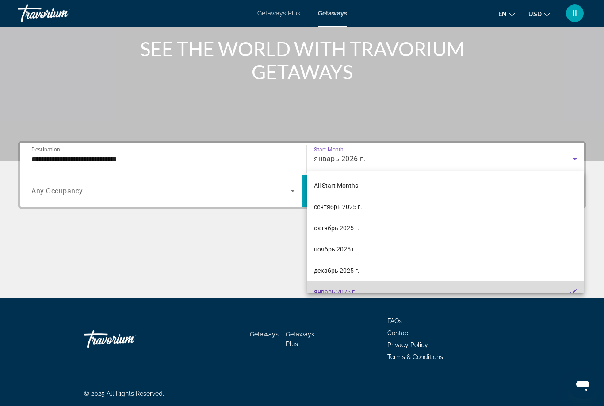
scroll to position [9, 0]
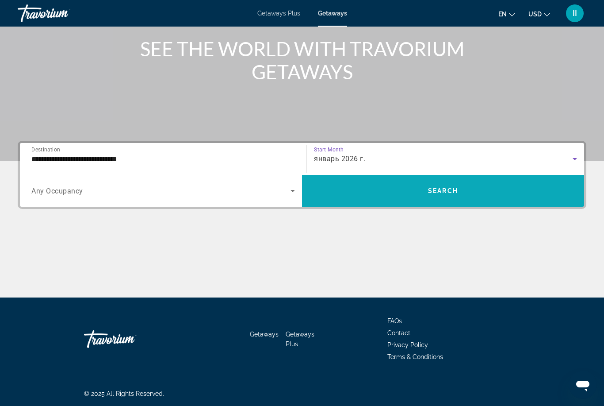
click at [364, 190] on span "Search widget" at bounding box center [443, 190] width 282 height 21
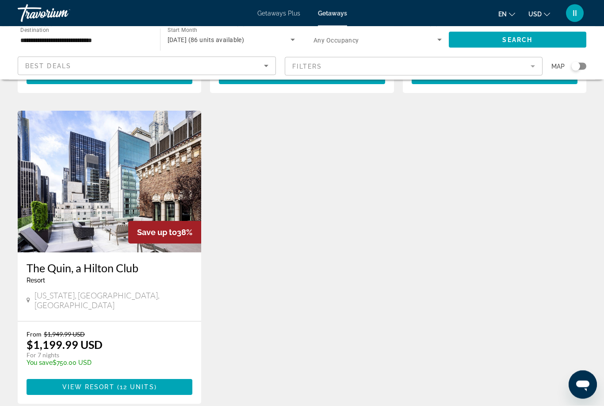
scroll to position [325, 0]
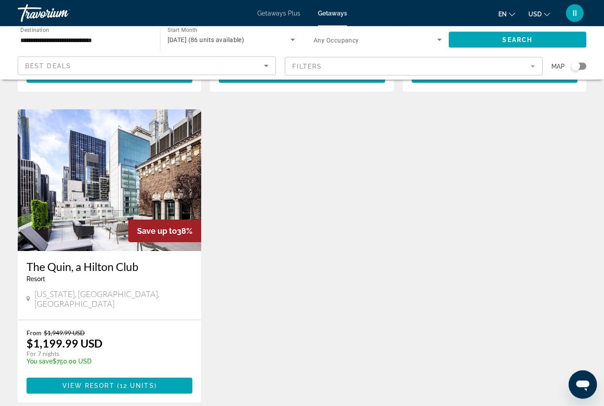
click at [114, 176] on img "Main content" at bounding box center [110, 181] width 184 height 142
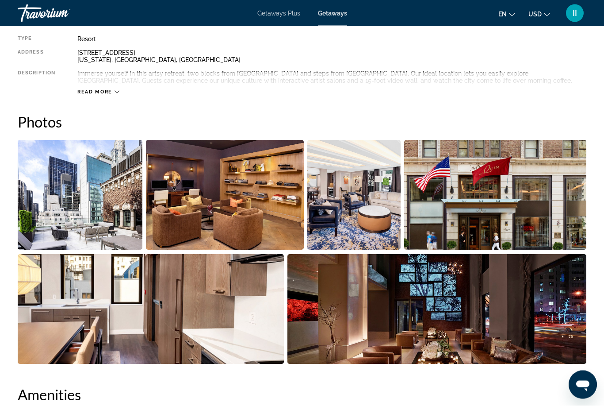
scroll to position [482, 0]
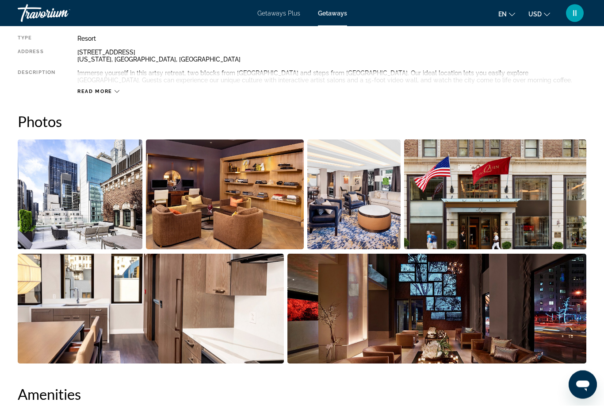
click at [342, 176] on img "Open full-screen image slider" at bounding box center [355, 195] width 94 height 110
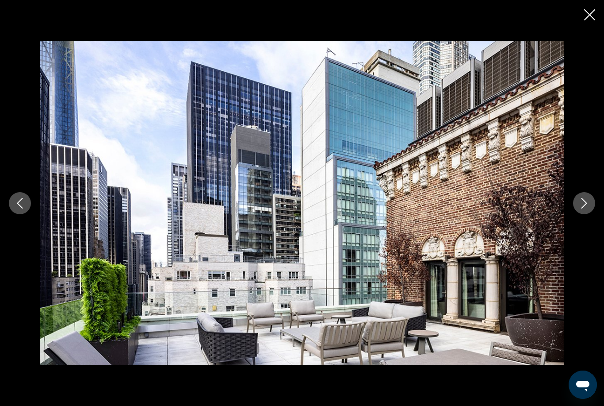
click at [582, 208] on icon "Next image" at bounding box center [584, 203] width 11 height 11
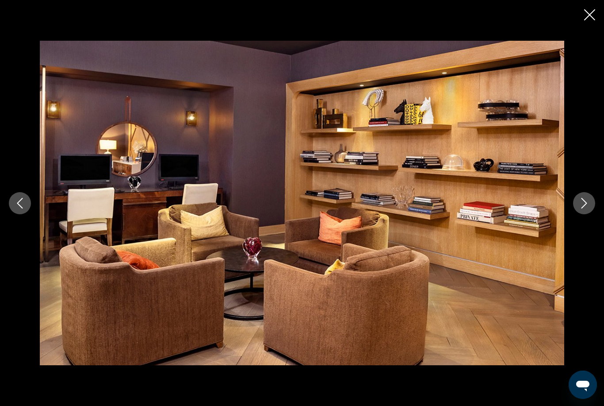
click at [583, 208] on icon "Next image" at bounding box center [584, 203] width 11 height 11
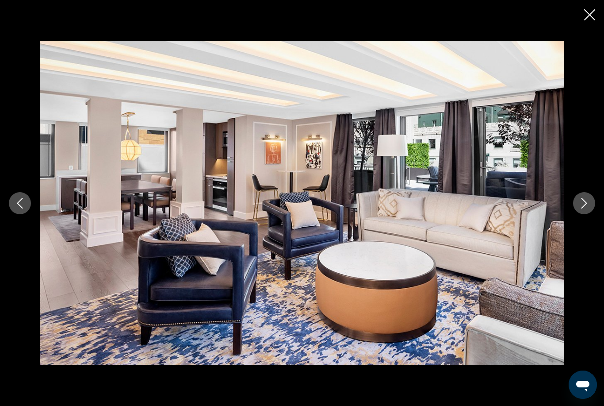
click at [583, 208] on icon "Next image" at bounding box center [584, 203] width 11 height 11
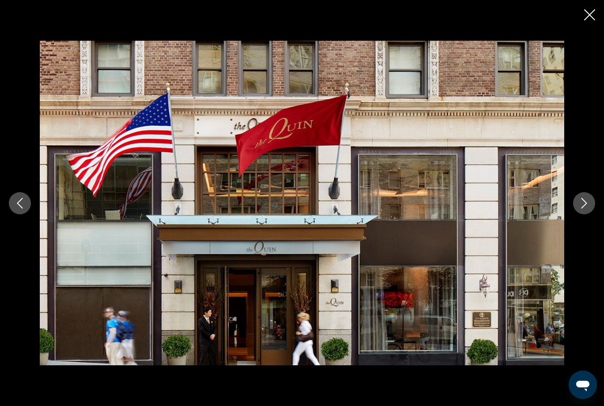
click at [584, 208] on icon "Next image" at bounding box center [584, 203] width 11 height 11
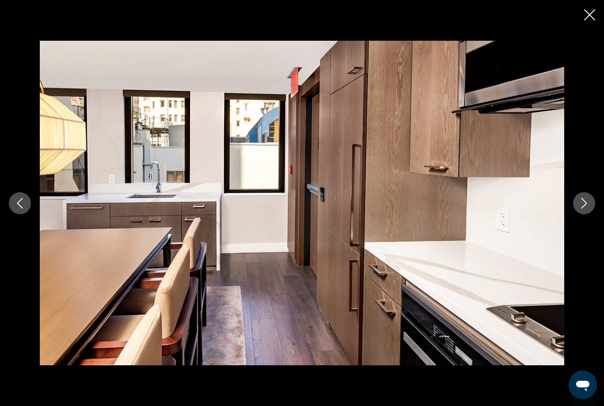
click at [584, 208] on icon "Next image" at bounding box center [584, 203] width 11 height 11
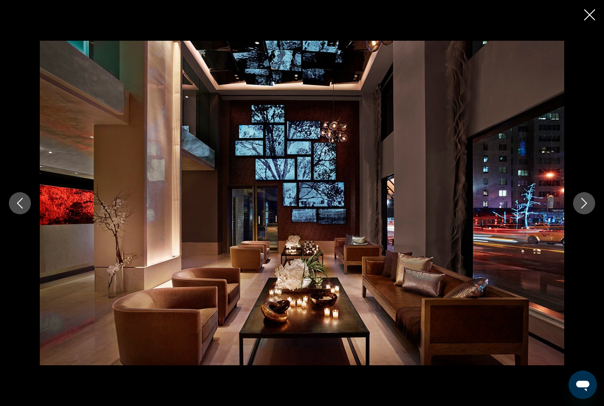
click at [585, 208] on icon "Next image" at bounding box center [584, 203] width 11 height 11
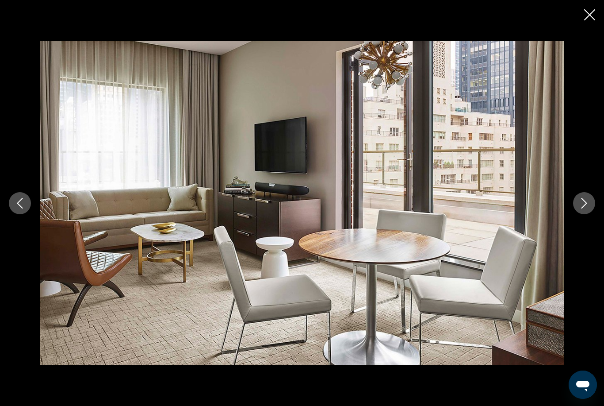
click at [586, 208] on icon "Next image" at bounding box center [585, 203] width 6 height 11
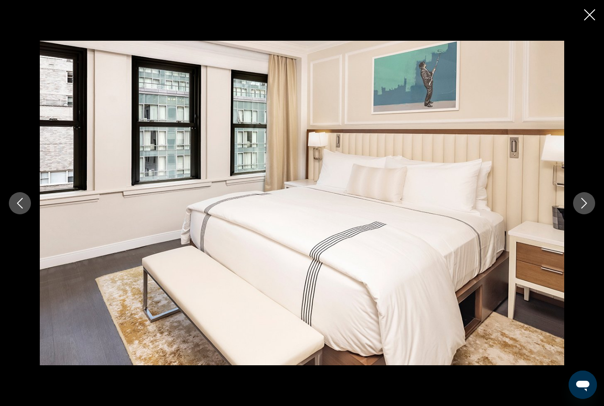
click at [587, 208] on icon "Next image" at bounding box center [585, 203] width 6 height 11
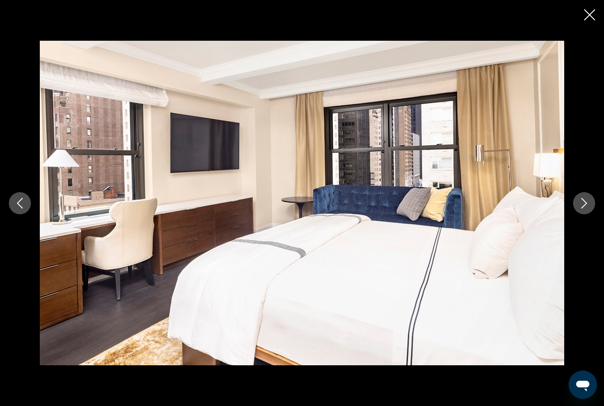
click at [588, 208] on icon "Next image" at bounding box center [584, 203] width 11 height 11
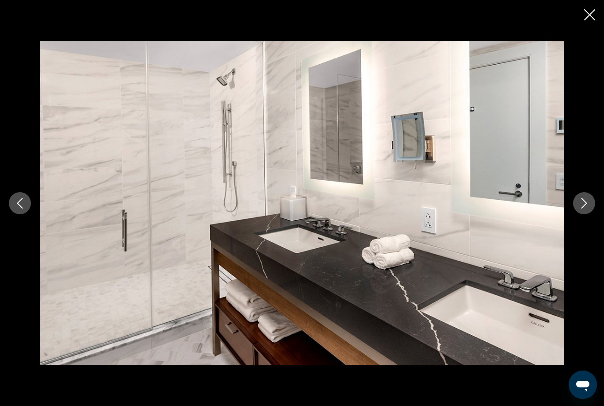
click at [589, 208] on icon "Next image" at bounding box center [584, 203] width 11 height 11
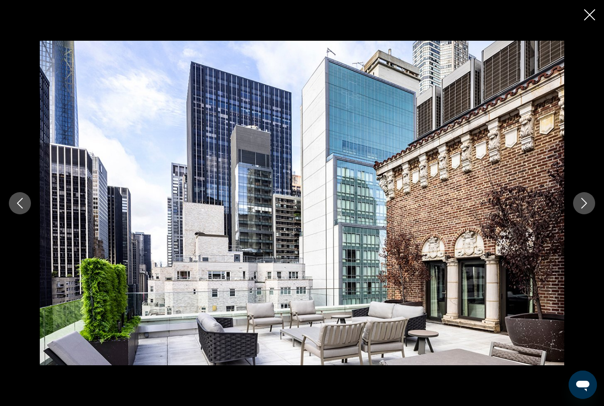
click at [591, 214] on button "Next image" at bounding box center [585, 203] width 22 height 22
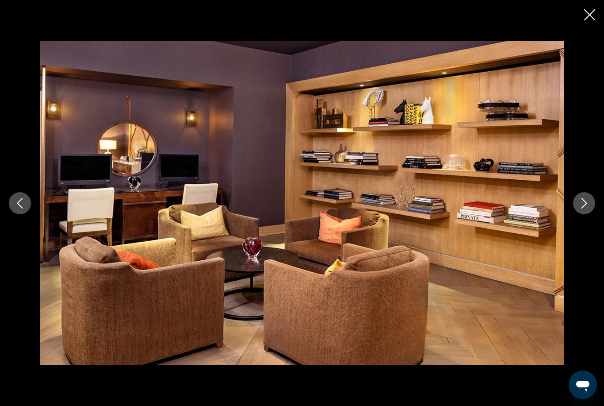
click at [591, 214] on button "Next image" at bounding box center [585, 203] width 22 height 22
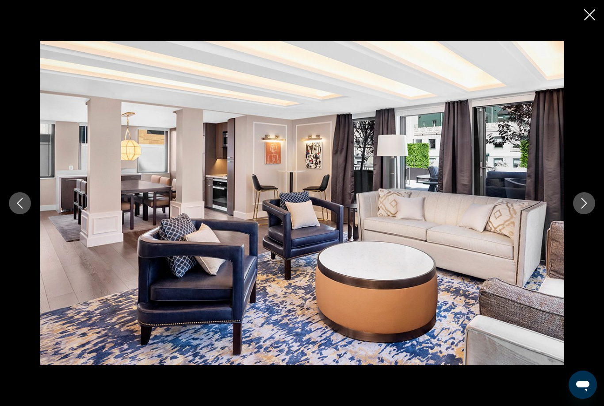
click at [587, 15] on icon "Close slideshow" at bounding box center [590, 14] width 11 height 11
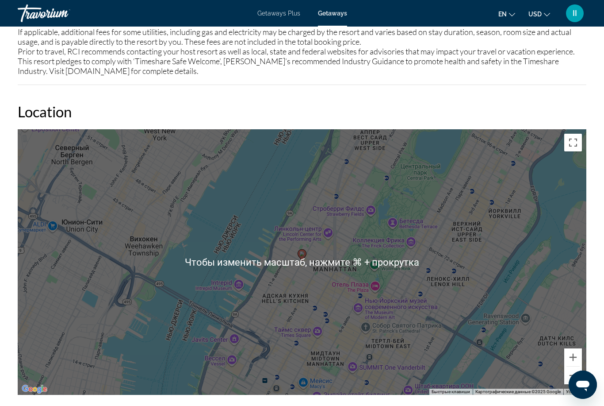
scroll to position [996, 0]
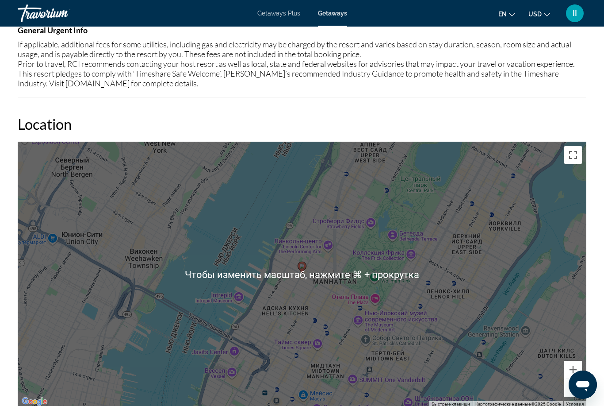
scroll to position [28, 0]
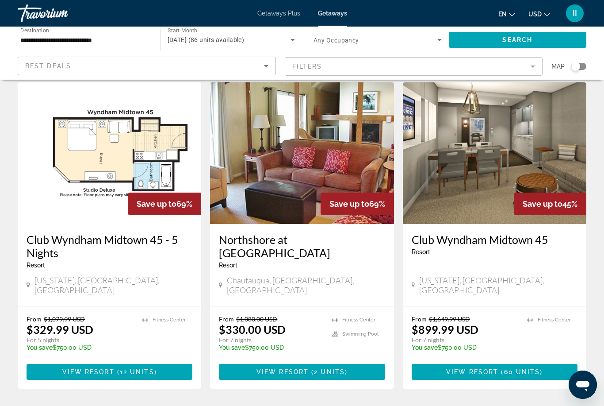
click at [456, 169] on img "Main content" at bounding box center [495, 153] width 184 height 142
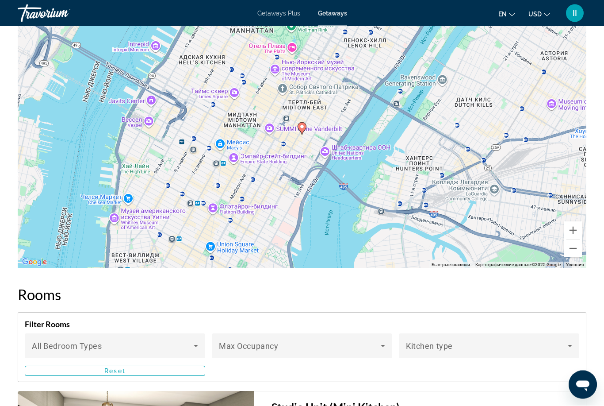
scroll to position [1360, 0]
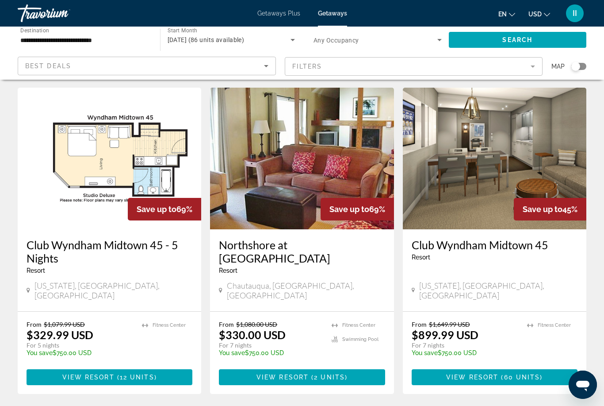
scroll to position [19, 0]
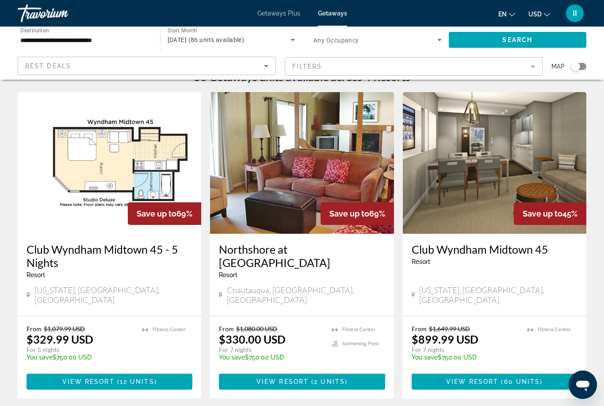
click at [280, 186] on img "Main content" at bounding box center [302, 163] width 184 height 142
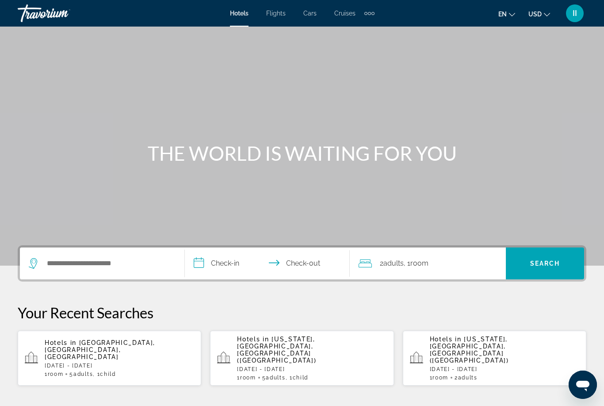
click at [97, 255] on div "Search widget" at bounding box center [102, 263] width 147 height 32
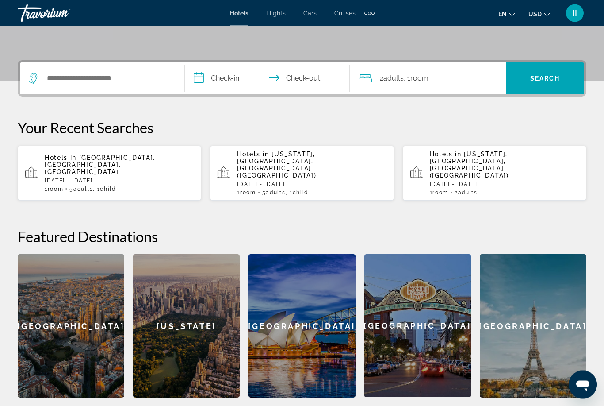
scroll to position [216, 0]
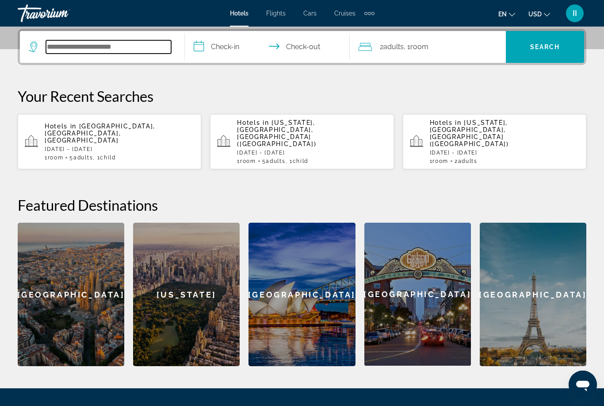
click at [106, 49] on input "Search widget" at bounding box center [108, 46] width 125 height 13
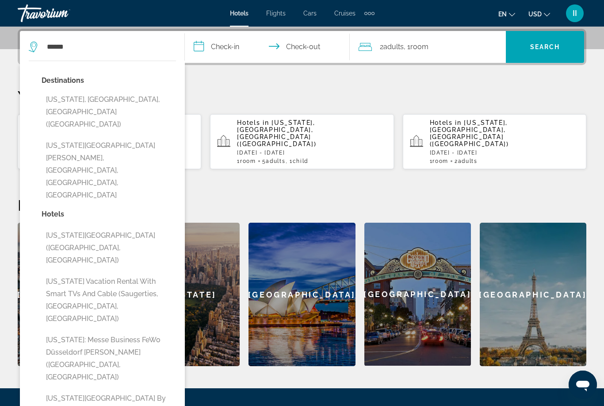
click at [94, 104] on button "[US_STATE], [GEOGRAPHIC_DATA], [GEOGRAPHIC_DATA] ([GEOGRAPHIC_DATA])" at bounding box center [109, 112] width 135 height 42
type input "**********"
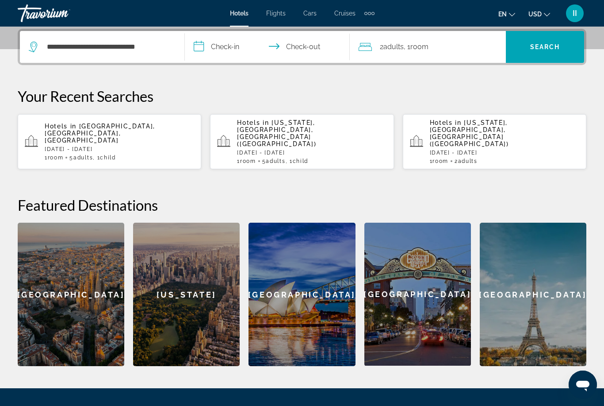
click at [227, 48] on input "**********" at bounding box center [269, 48] width 169 height 35
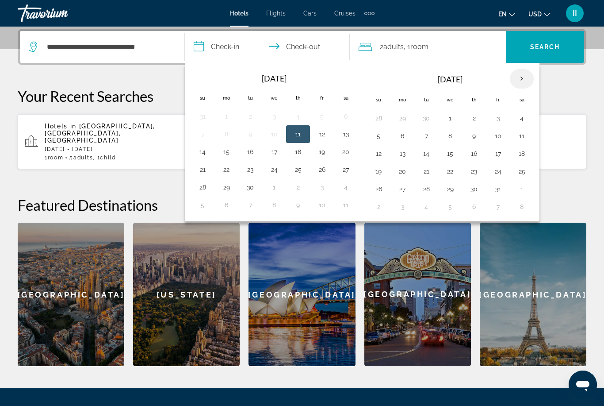
click at [524, 79] on th "Next month" at bounding box center [522, 78] width 24 height 19
click at [379, 190] on button "28" at bounding box center [379, 189] width 14 height 12
click at [519, 75] on th "Next month" at bounding box center [522, 78] width 24 height 19
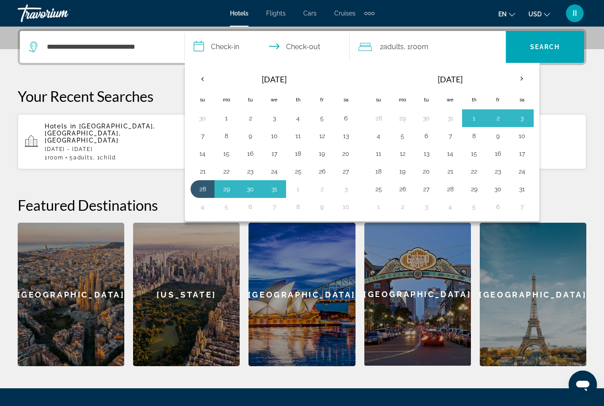
click at [380, 137] on button "4" at bounding box center [379, 136] width 14 height 12
type input "**********"
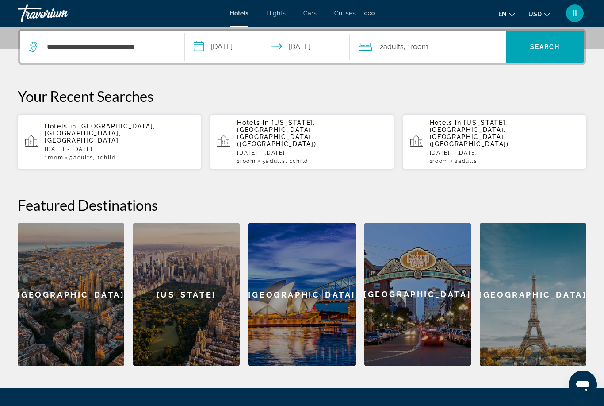
click at [441, 51] on div "2 Adult Adults , 1 Room rooms" at bounding box center [432, 47] width 147 height 12
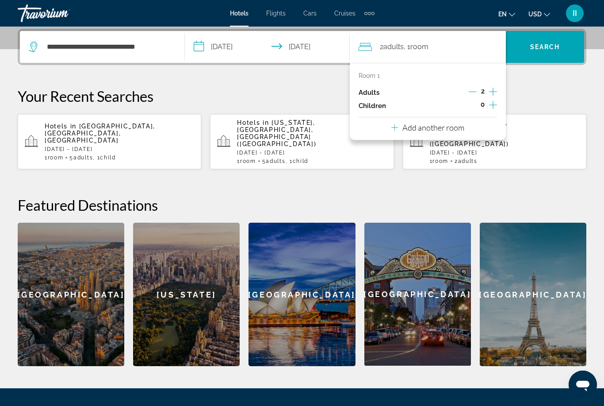
click at [491, 92] on icon "Increment adults" at bounding box center [493, 91] width 8 height 11
click at [543, 50] on span "Search" at bounding box center [546, 46] width 30 height 7
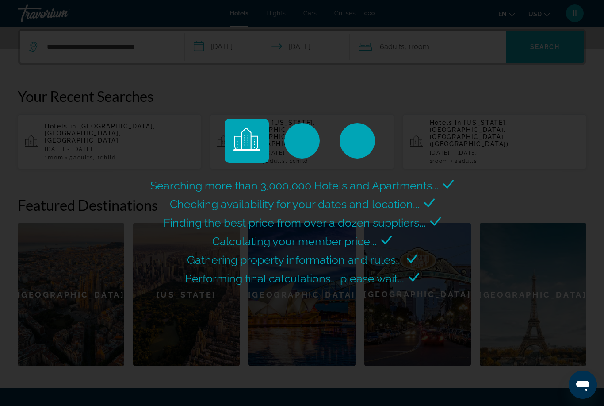
scroll to position [28, 0]
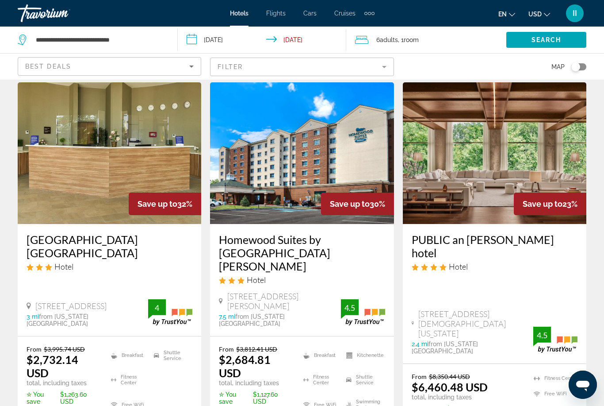
click at [89, 193] on img "Main content" at bounding box center [110, 153] width 184 height 142
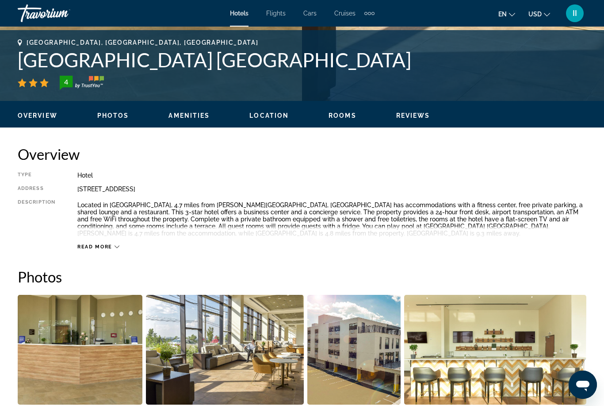
scroll to position [325, 0]
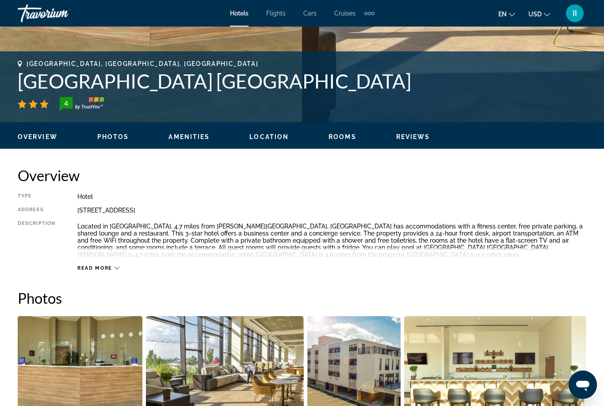
drag, startPoint x: 14, startPoint y: 84, endPoint x: 438, endPoint y: 80, distance: 424.0
click at [438, 80] on div "North Bergen, NJ, United States Wyndham Garden North Bergen Near Secaucus 4 Add…" at bounding box center [302, 86] width 604 height 53
copy h1 "[GEOGRAPHIC_DATA] [GEOGRAPHIC_DATA]"
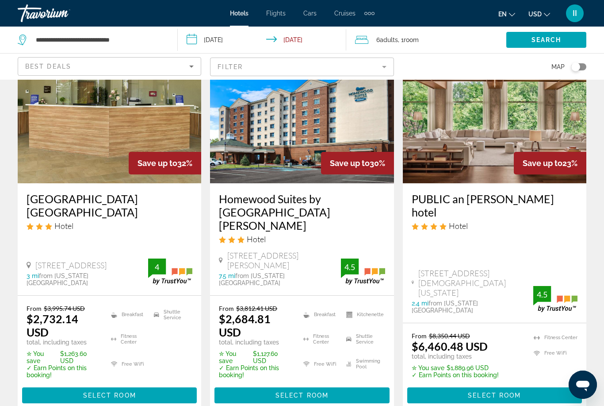
scroll to position [74, 0]
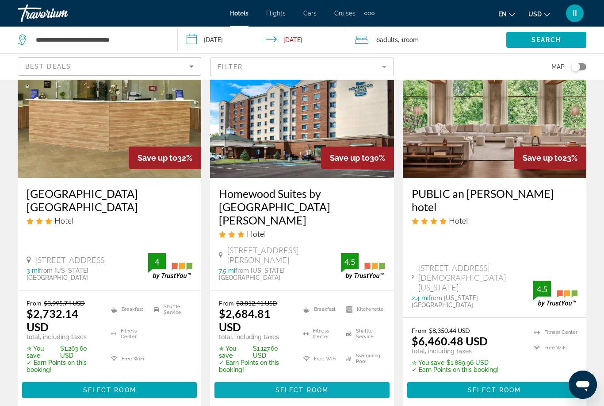
click at [322, 386] on span "Select Room" at bounding box center [302, 389] width 53 height 7
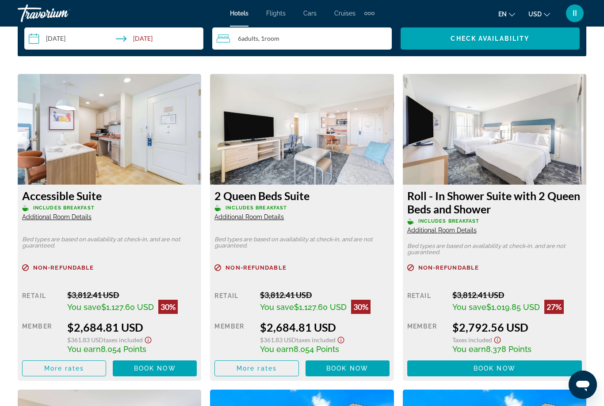
scroll to position [1328, 0]
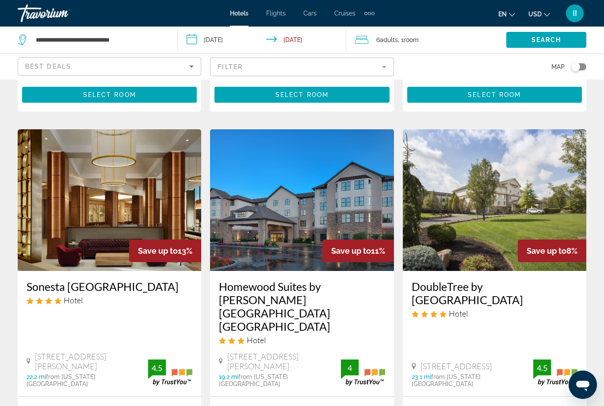
scroll to position [737, 0]
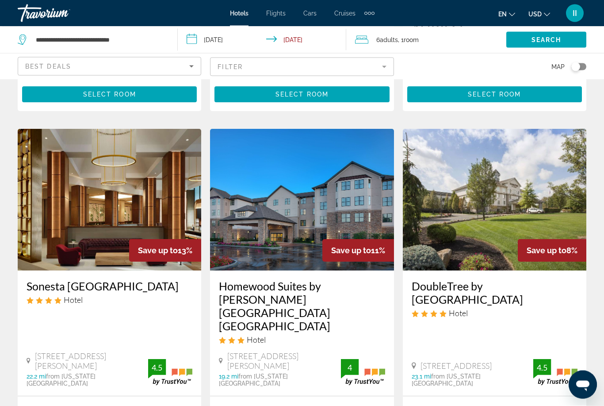
click at [444, 183] on img "Main content" at bounding box center [495, 200] width 184 height 142
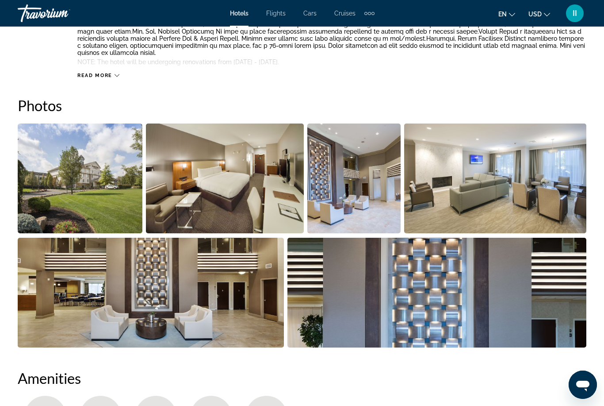
scroll to position [537, 0]
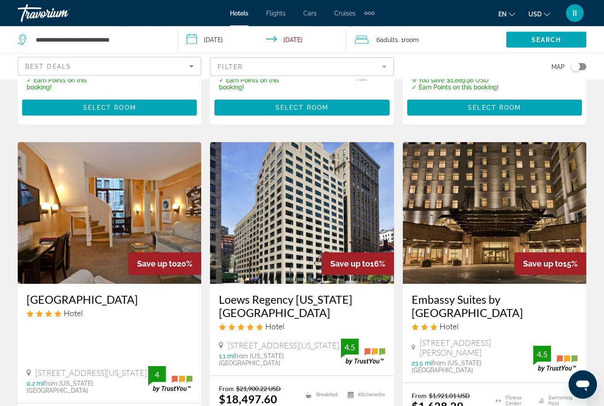
scroll to position [356, 0]
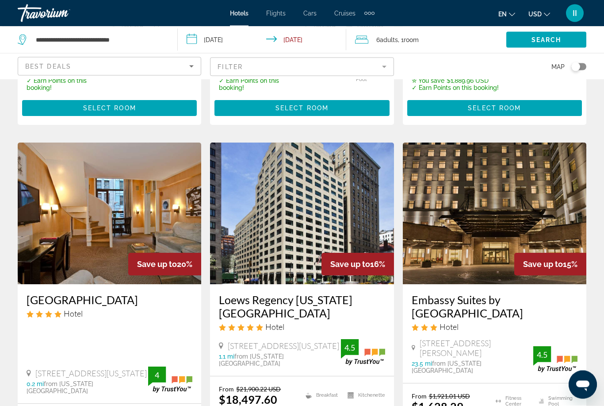
click at [466, 195] on img "Main content" at bounding box center [495, 214] width 184 height 142
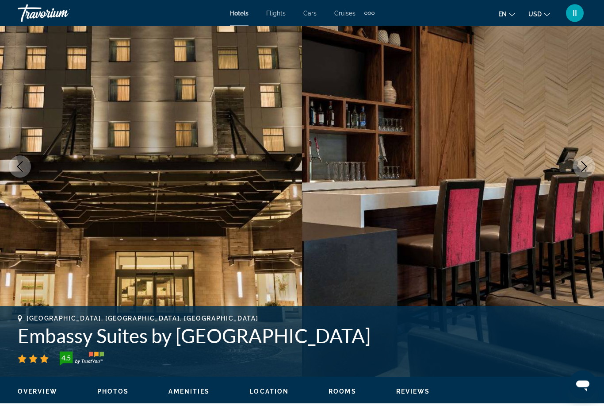
scroll to position [70, 0]
drag, startPoint x: 15, startPoint y: 338, endPoint x: 385, endPoint y: 337, distance: 369.5
click at [385, 337] on div "Berkeley Heights, NJ, United States Embassy Suites by Hilton Berkeley Heights 4…" at bounding box center [302, 341] width 604 height 53
copy h1 "Embassy Suites by [GEOGRAPHIC_DATA]"
